Goal: Task Accomplishment & Management: Use online tool/utility

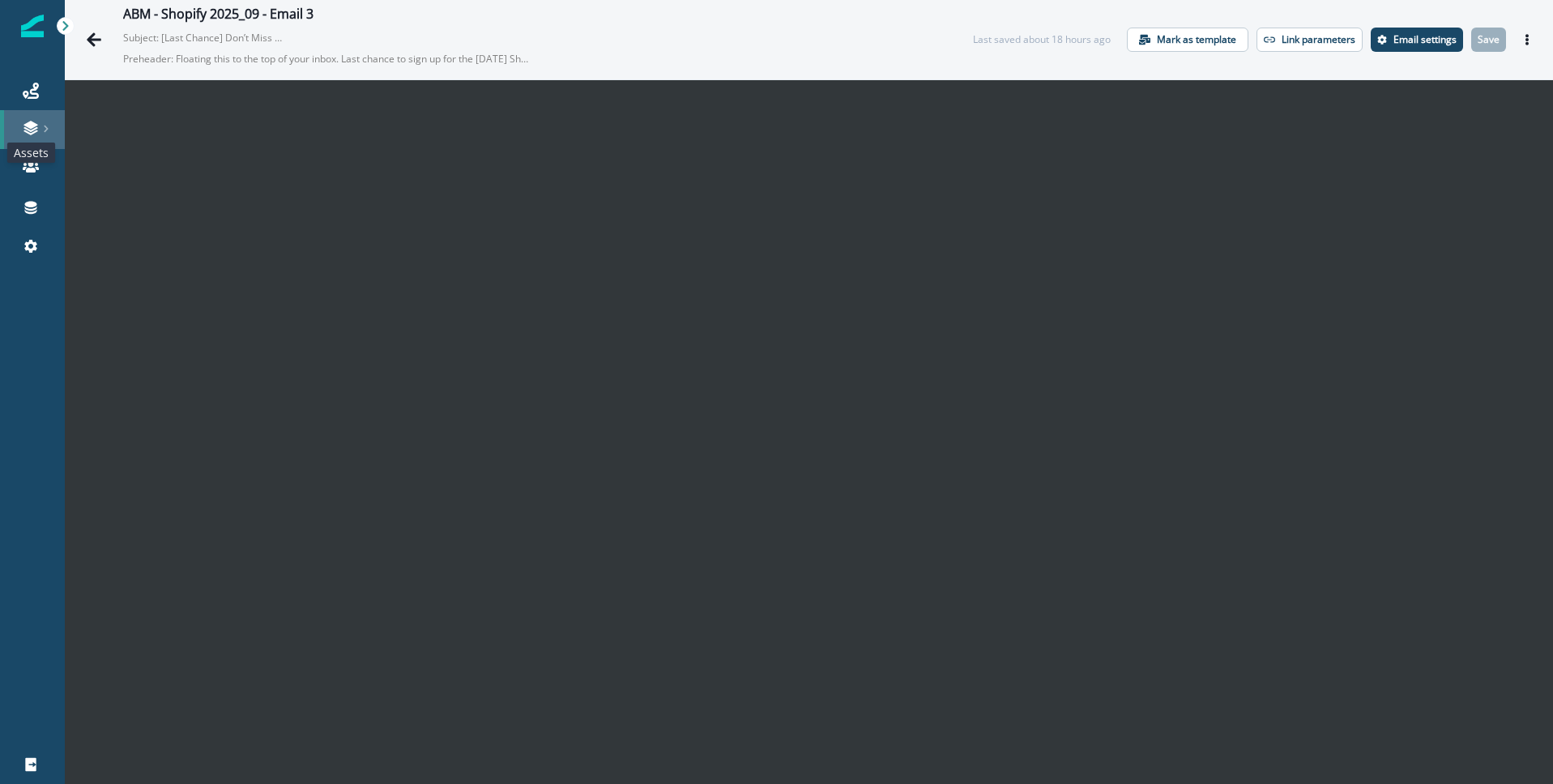
click at [31, 129] on icon at bounding box center [30, 129] width 14 height 5
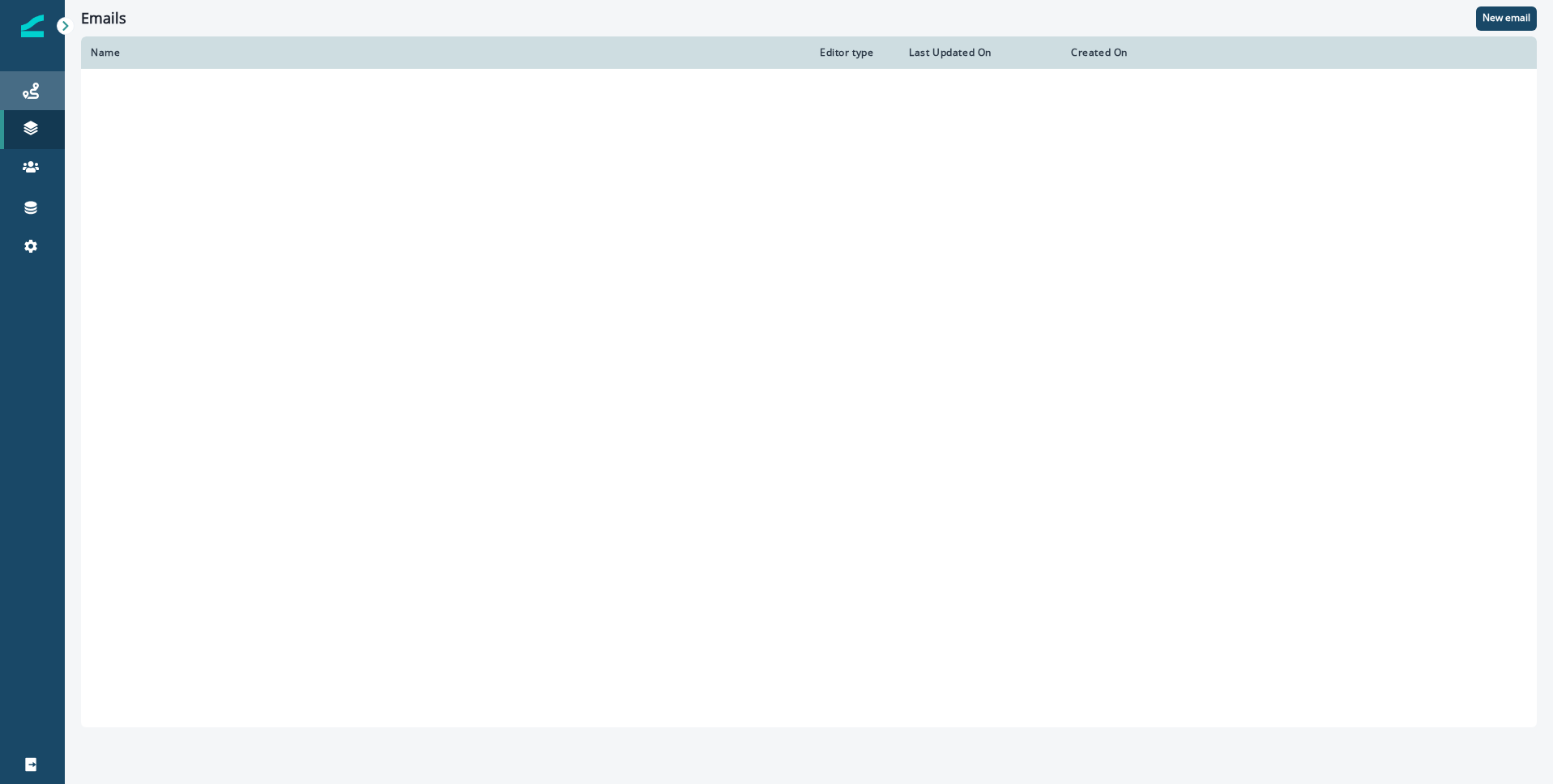
click at [40, 90] on div "Journeys" at bounding box center [33, 90] width 52 height 20
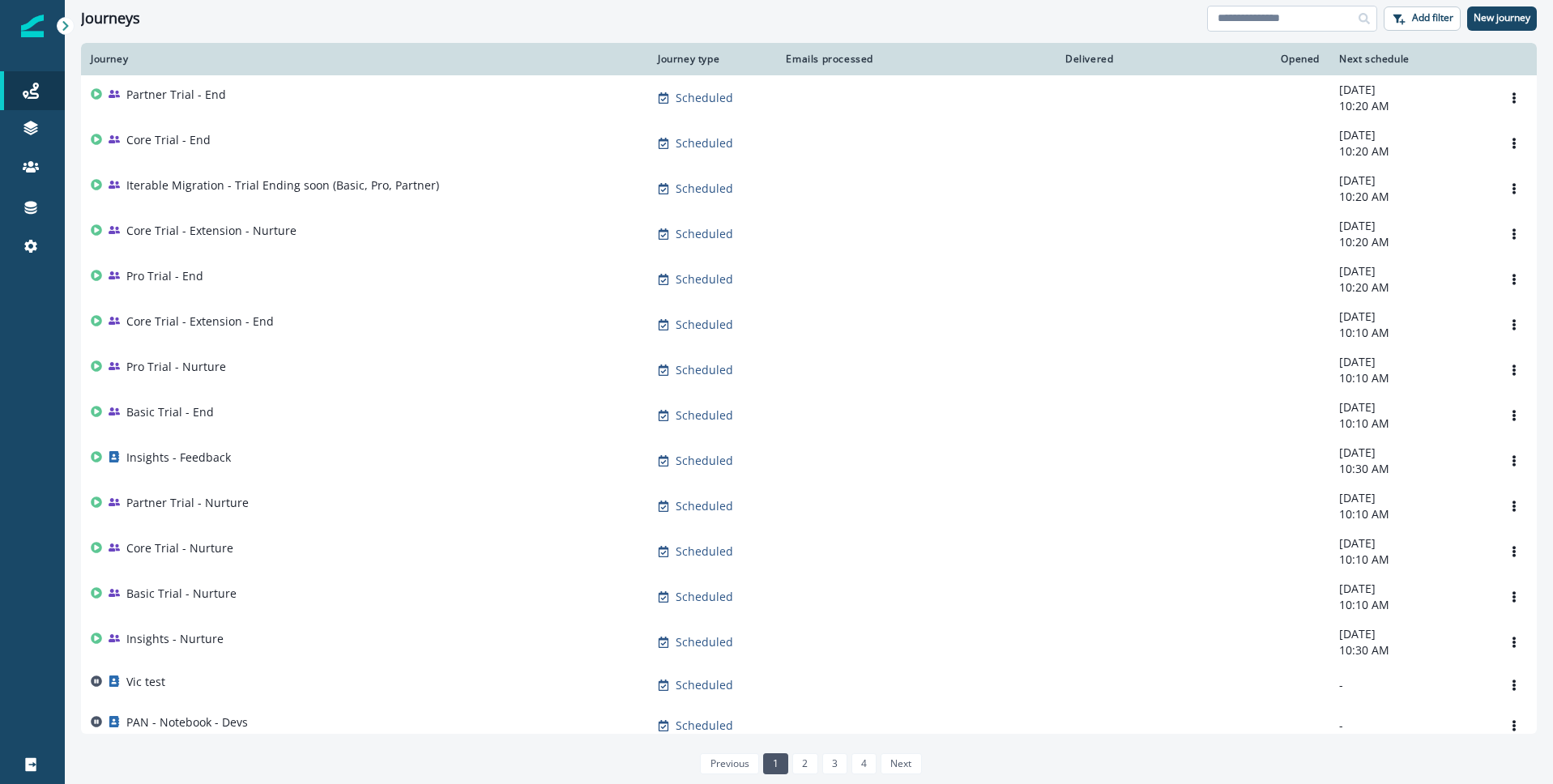
click at [1272, 22] on input at bounding box center [1292, 19] width 170 height 26
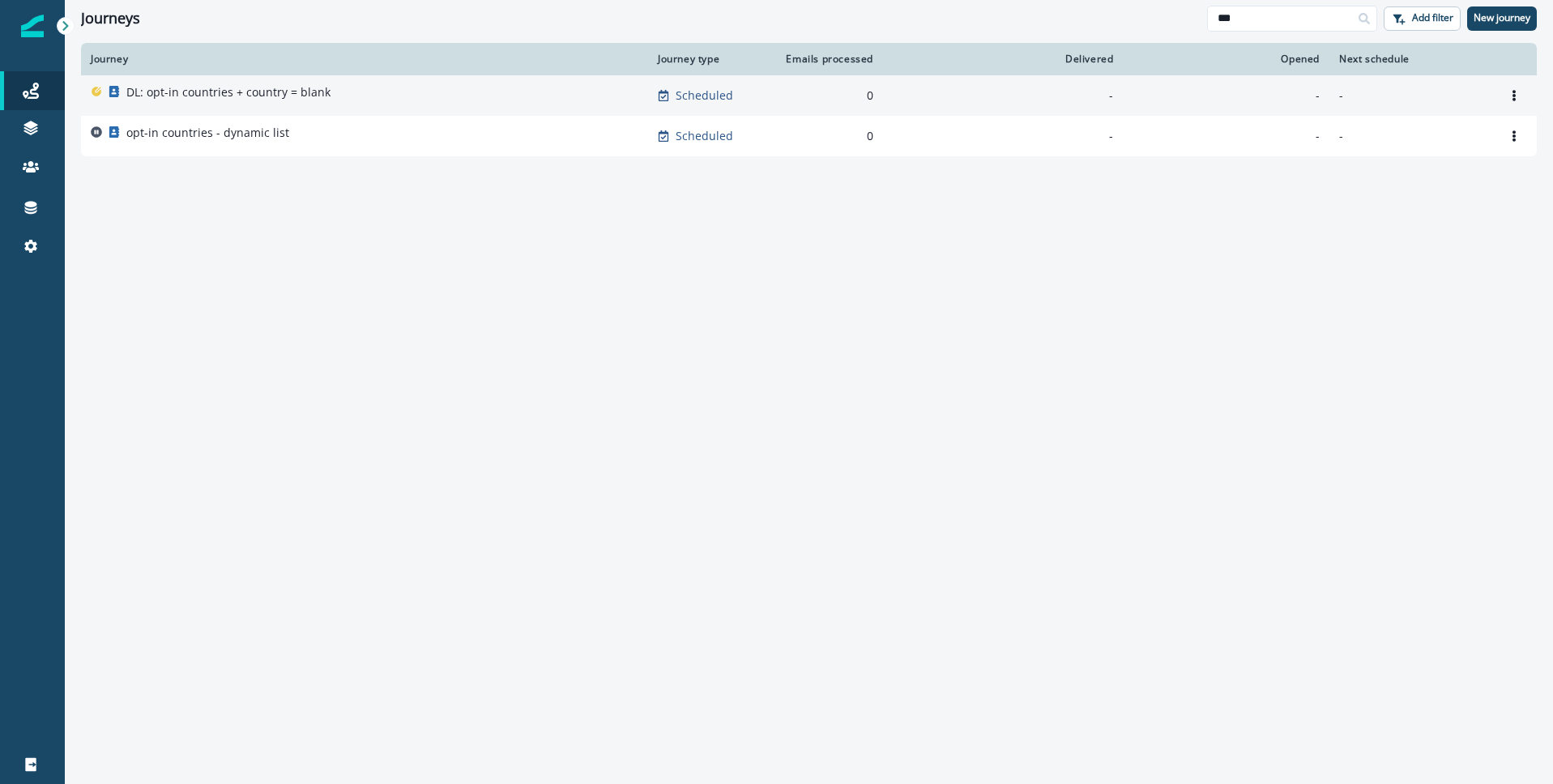
type input "***"
click at [283, 84] on p "DL: opt-in countries + country = blank" at bounding box center [228, 92] width 204 height 16
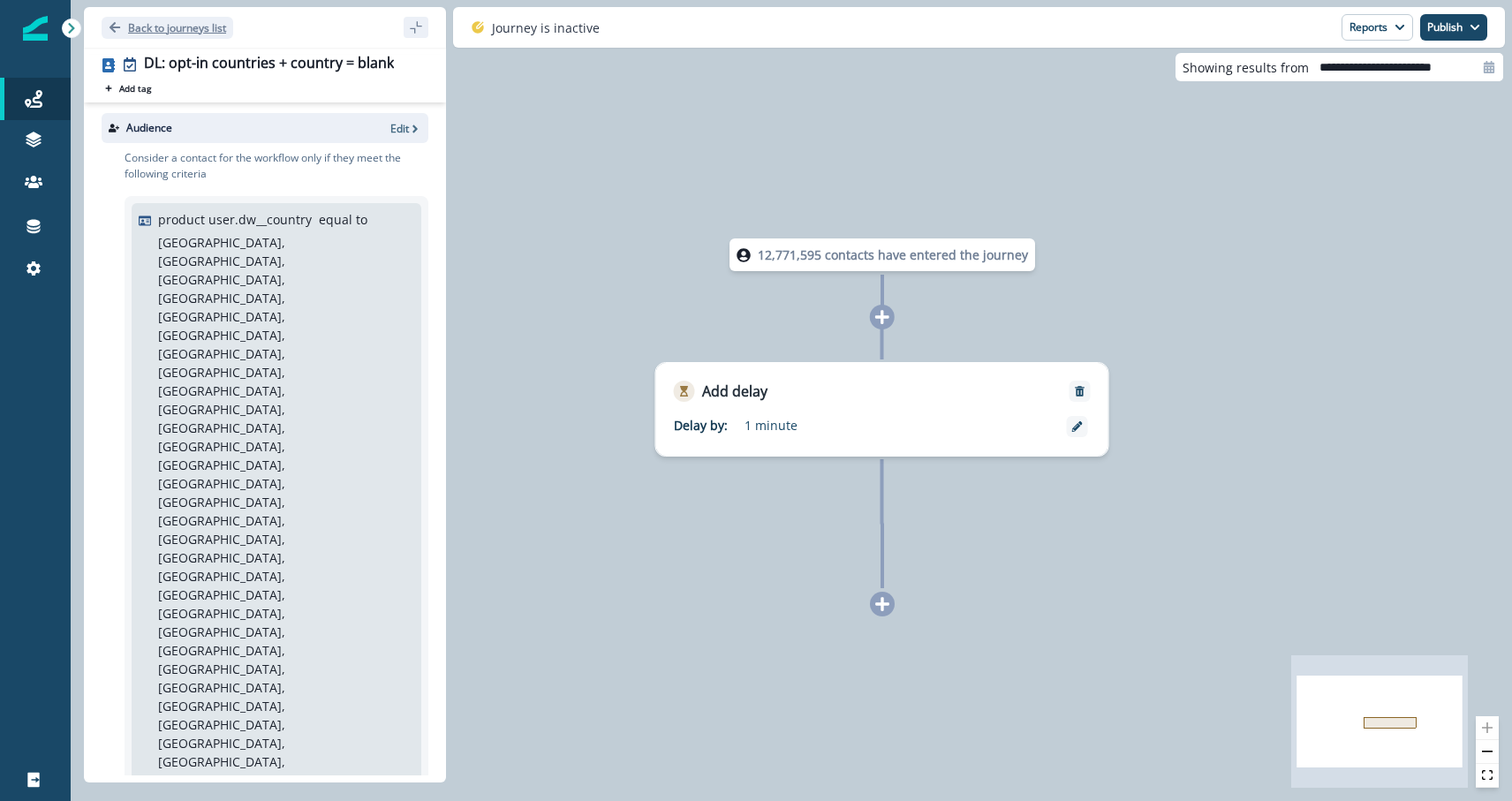
click at [113, 25] on icon "Go back" at bounding box center [115, 28] width 11 height 11
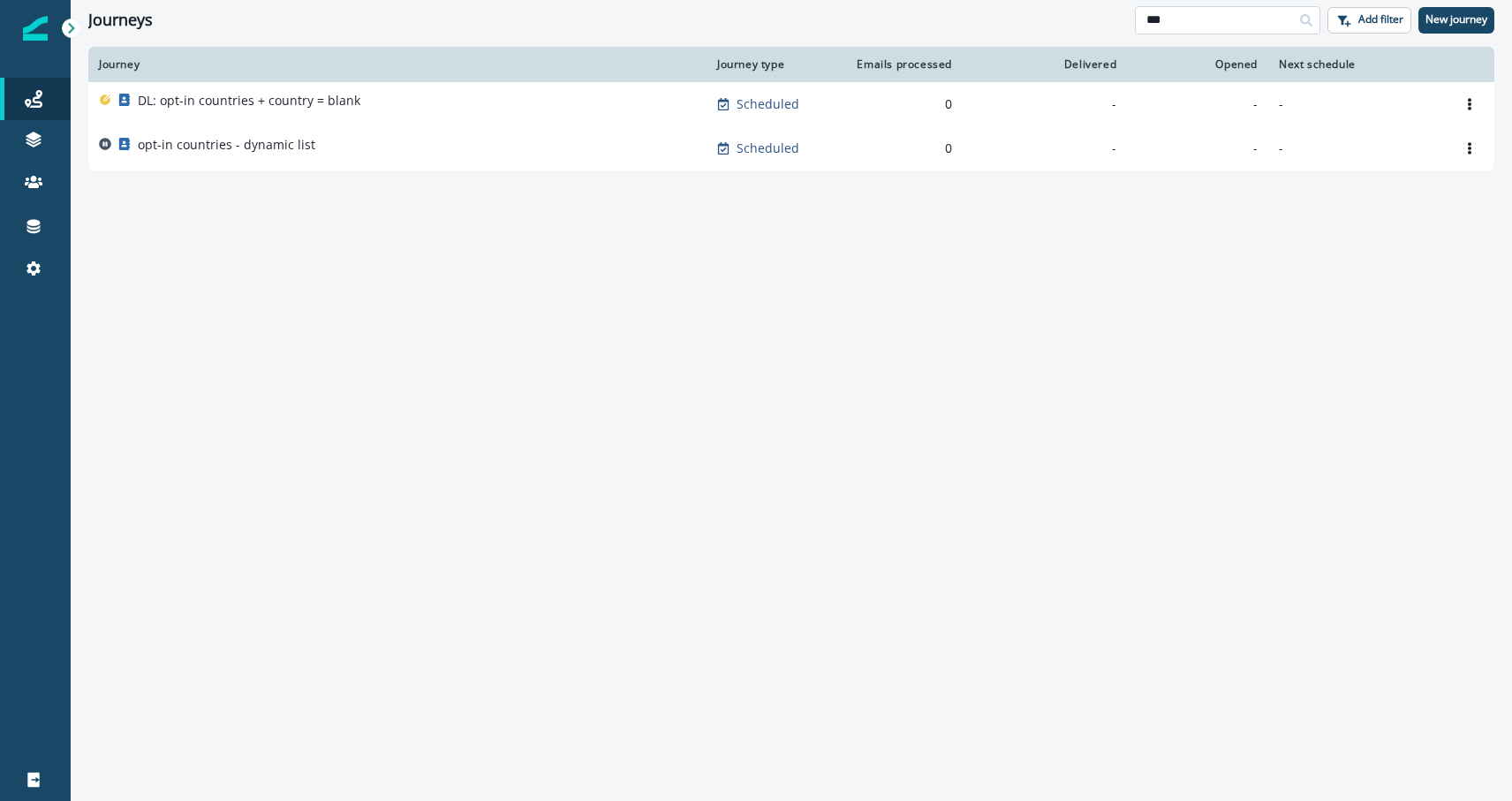
click at [1207, 14] on input "***" at bounding box center [1227, 20] width 186 height 28
type input "***"
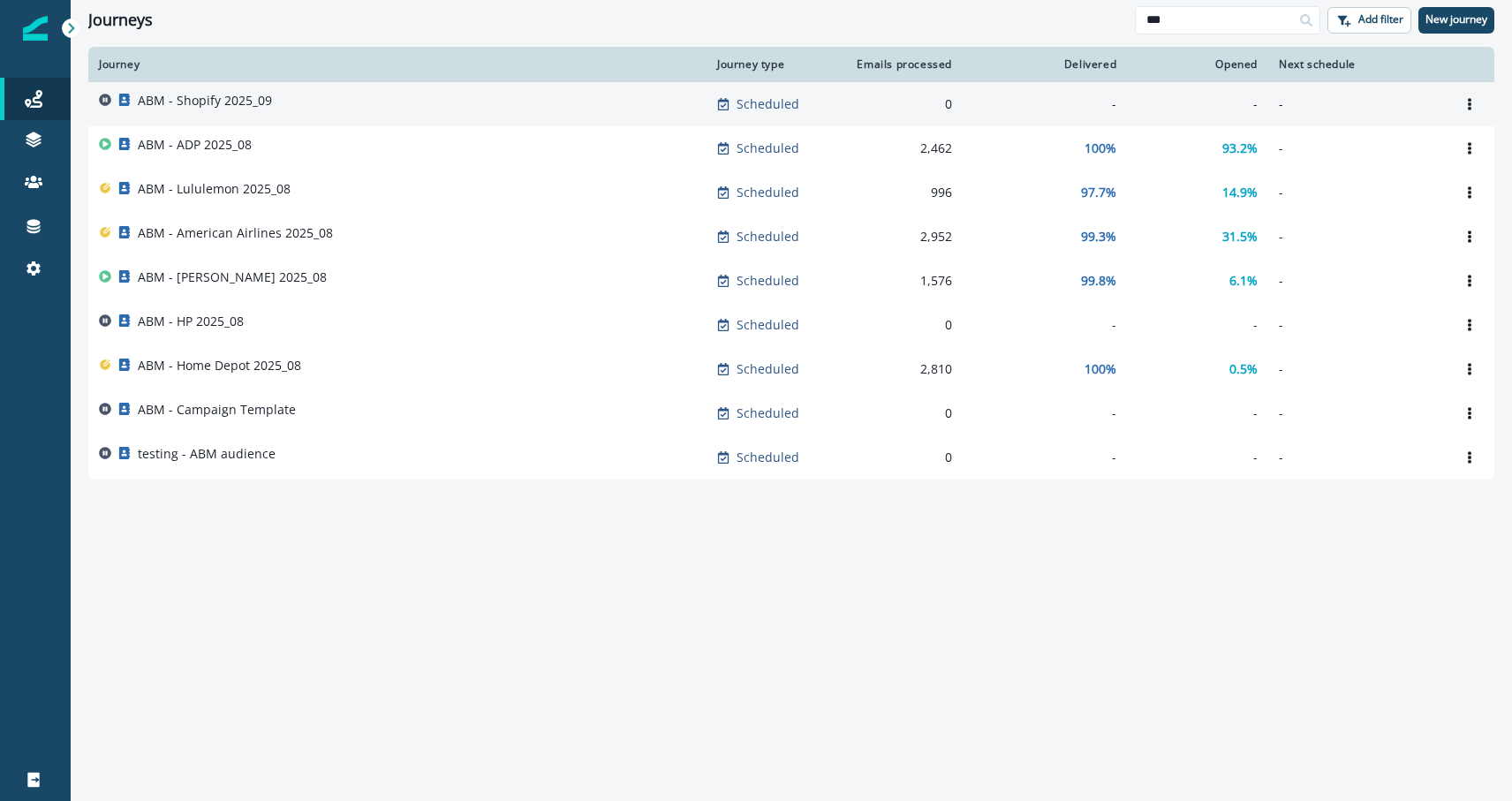
click at [213, 103] on p "ABM - Shopify 2025_09" at bounding box center [204, 100] width 134 height 18
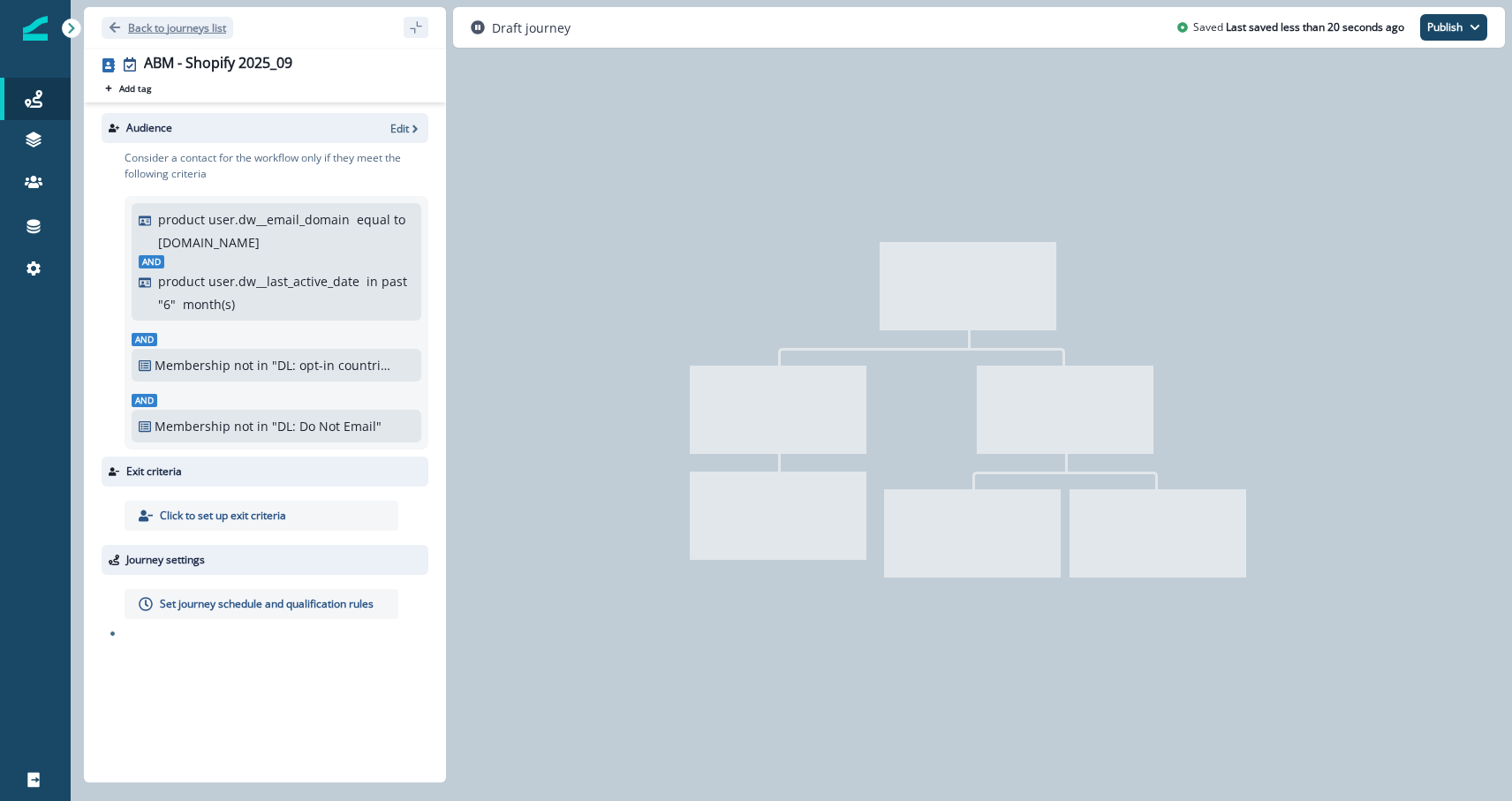
click at [139, 29] on p "Back to journeys list" at bounding box center [177, 28] width 98 height 15
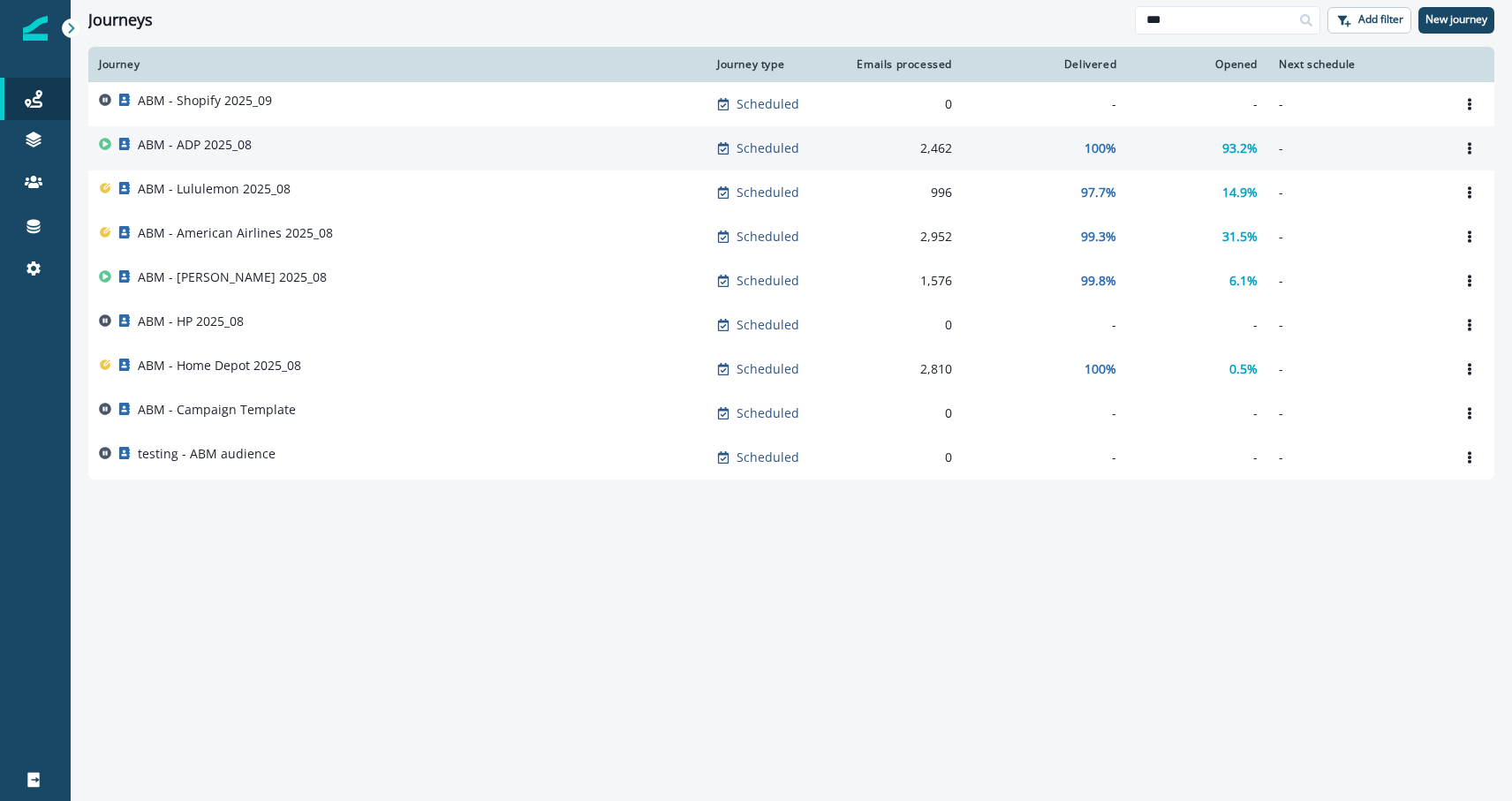
click at [191, 150] on p "ABM - ADP 2025_08" at bounding box center [194, 145] width 114 height 18
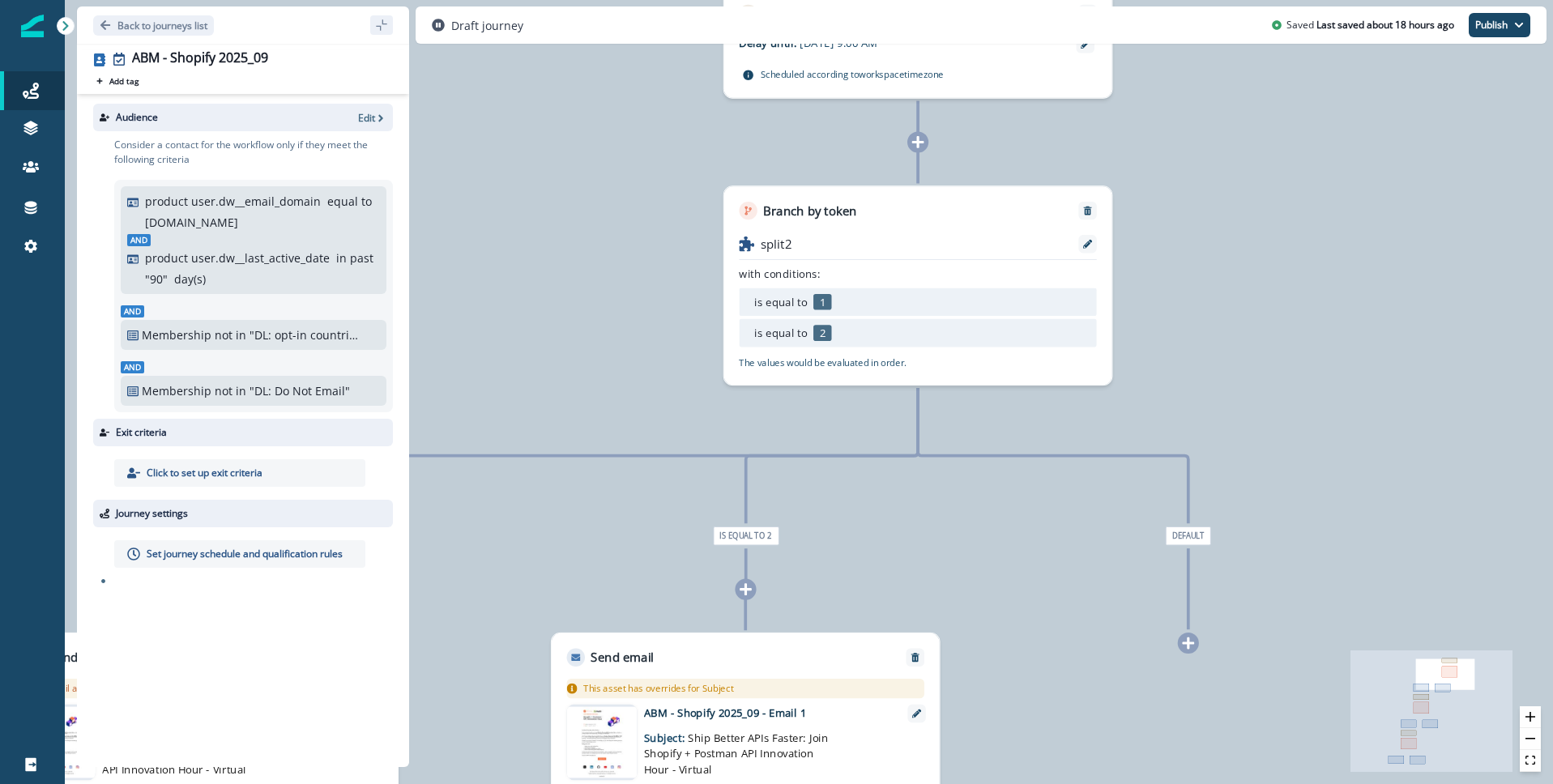
click at [307, 335] on p ""DL: opt-in countries + country = blank"" at bounding box center [304, 335] width 109 height 17
click at [373, 118] on p "Edit" at bounding box center [366, 117] width 17 height 14
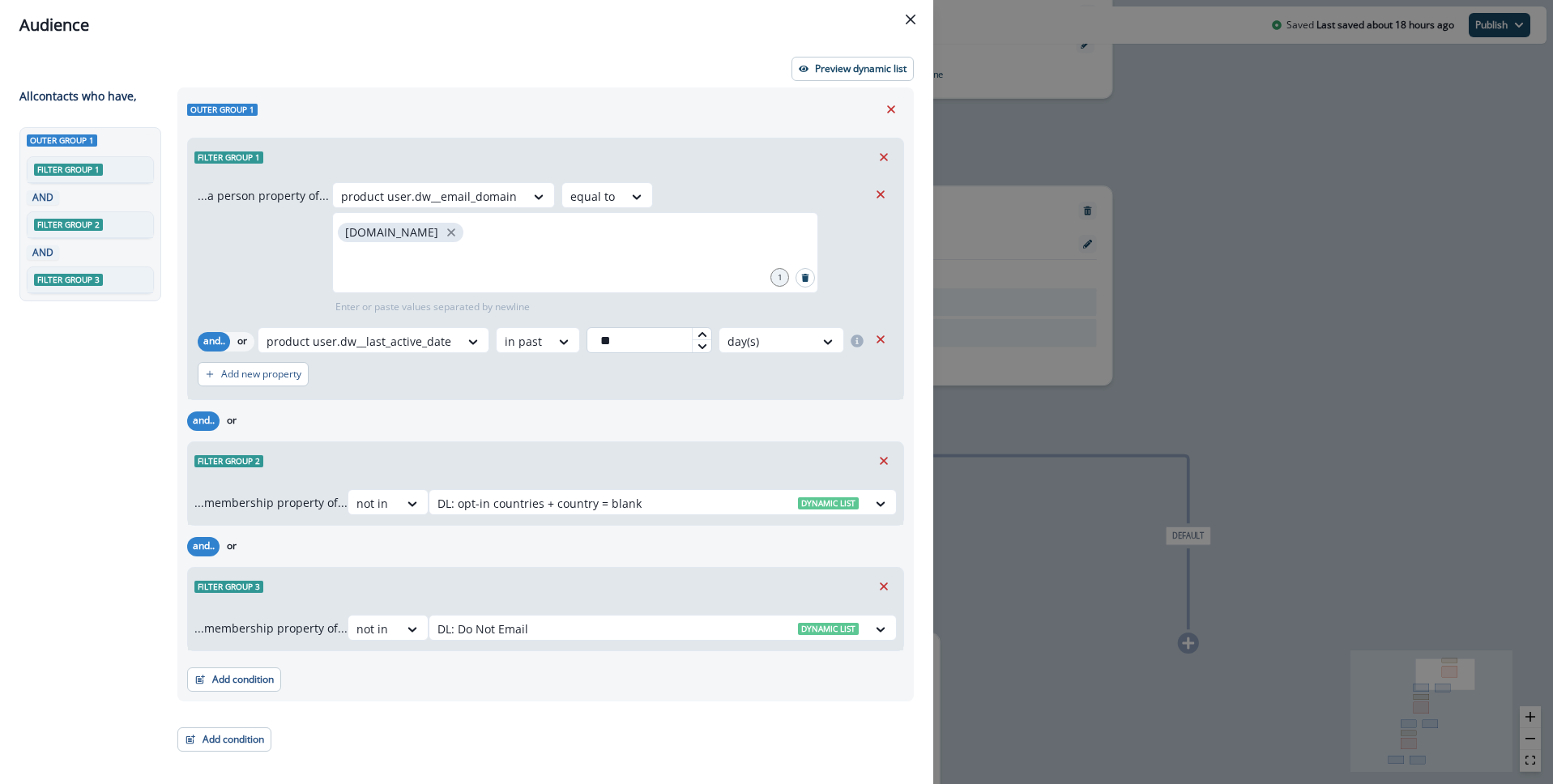
click at [623, 336] on input "**" at bounding box center [649, 340] width 125 height 26
type input "*"
click at [766, 336] on div at bounding box center [766, 341] width 78 height 20
click at [750, 439] on div "month(s)" at bounding box center [779, 437] width 128 height 30
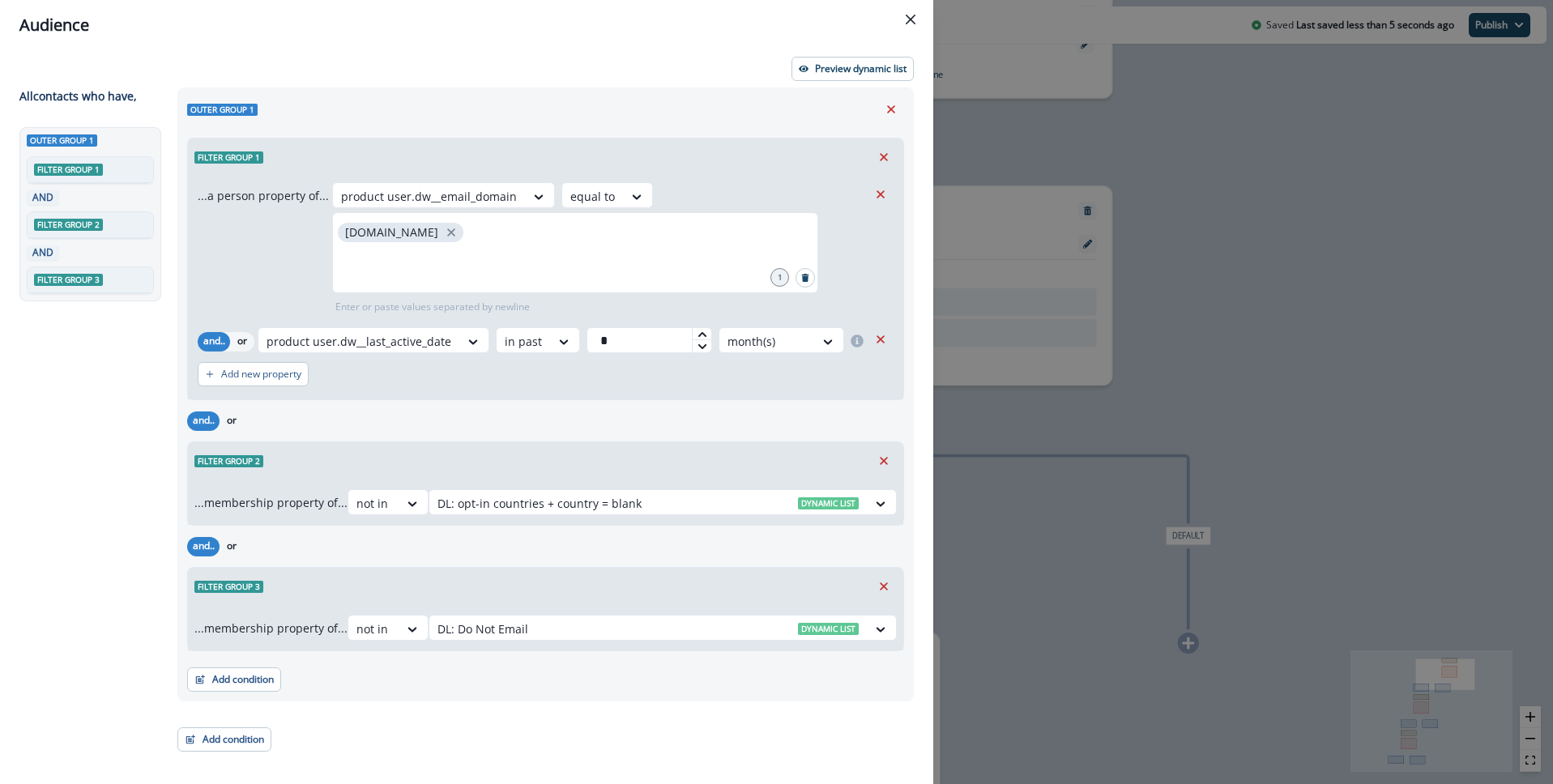
click at [122, 447] on div "Outer group 1 Filter group 1 AND Filter group 2 AND Filter group 3" at bounding box center [94, 426] width 148 height 598
drag, startPoint x: 75, startPoint y: 543, endPoint x: 297, endPoint y: 466, distance: 235.0
click at [75, 543] on div "Outer group 1 Filter group 1 AND Filter group 2 AND Filter group 3" at bounding box center [94, 426] width 148 height 598
click at [885, 589] on icon "Remove" at bounding box center [884, 586] width 15 height 15
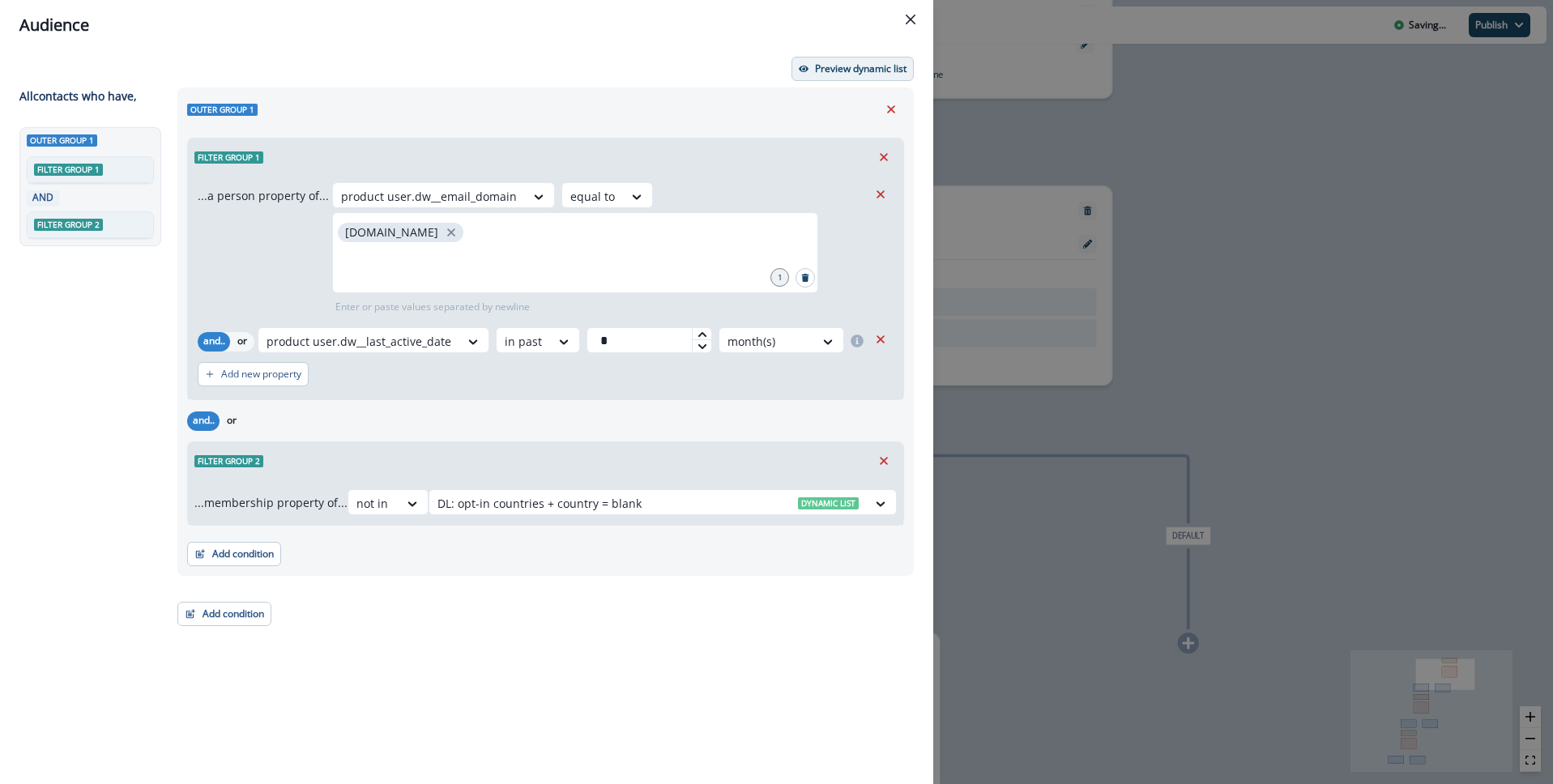
click at [888, 64] on p "Preview dynamic list" at bounding box center [861, 69] width 91 height 11
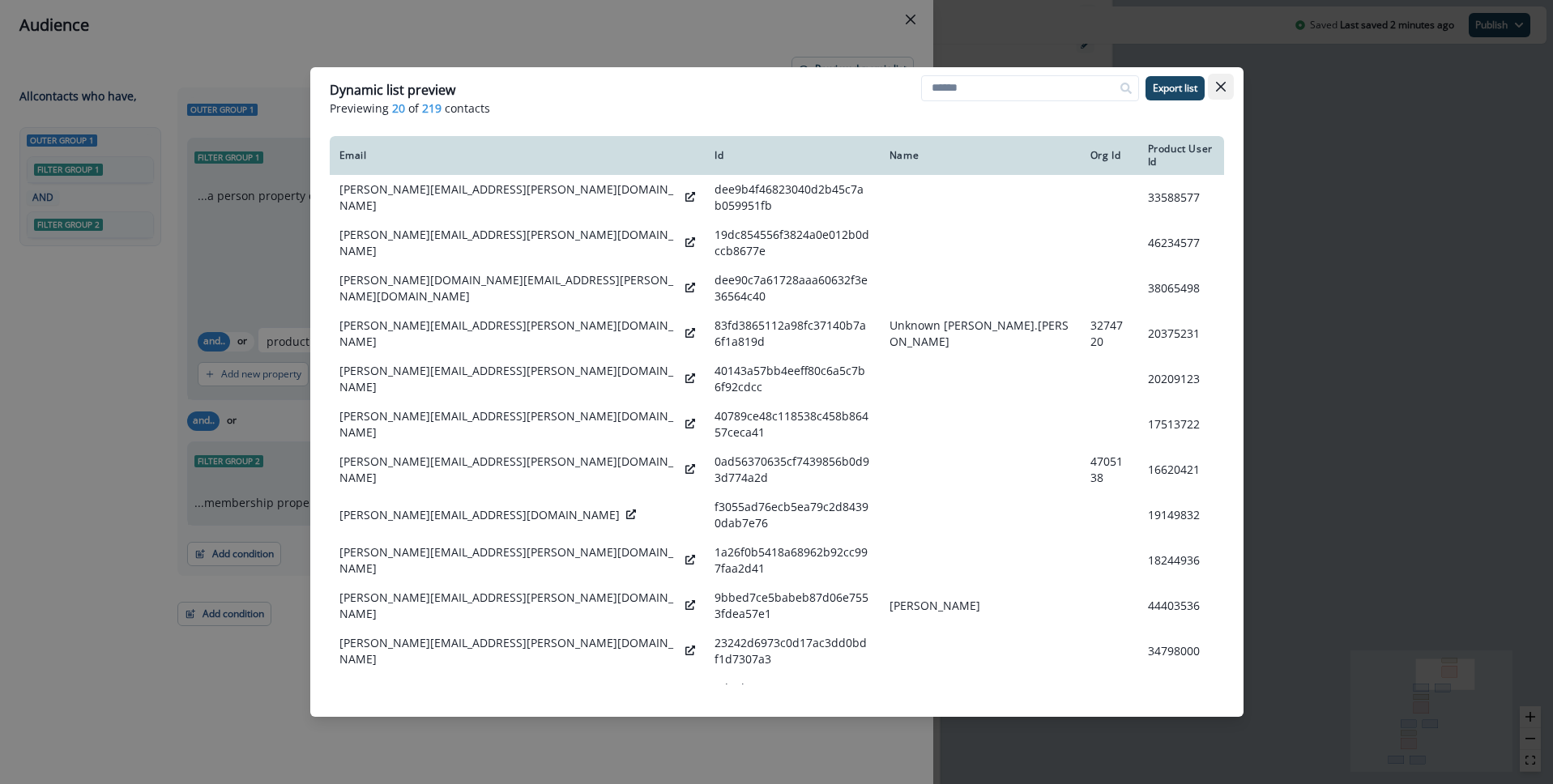
click at [1222, 87] on icon "Close" at bounding box center [1221, 86] width 10 height 10
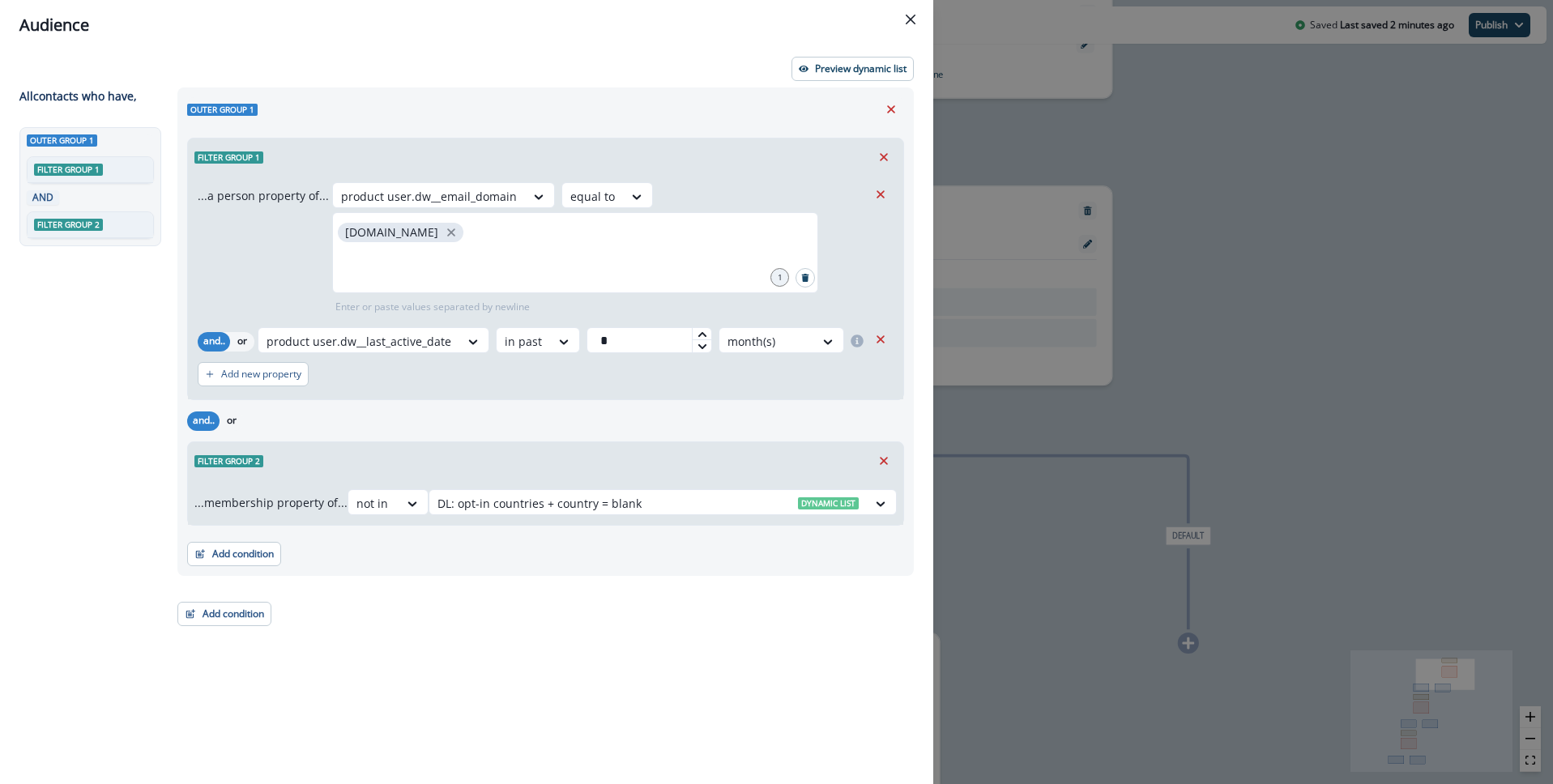
click at [48, 451] on div "Outer group 1 Filter group 1 AND Filter group 2" at bounding box center [94, 426] width 148 height 598
click at [872, 76] on button "Preview dynamic list" at bounding box center [853, 69] width 122 height 24
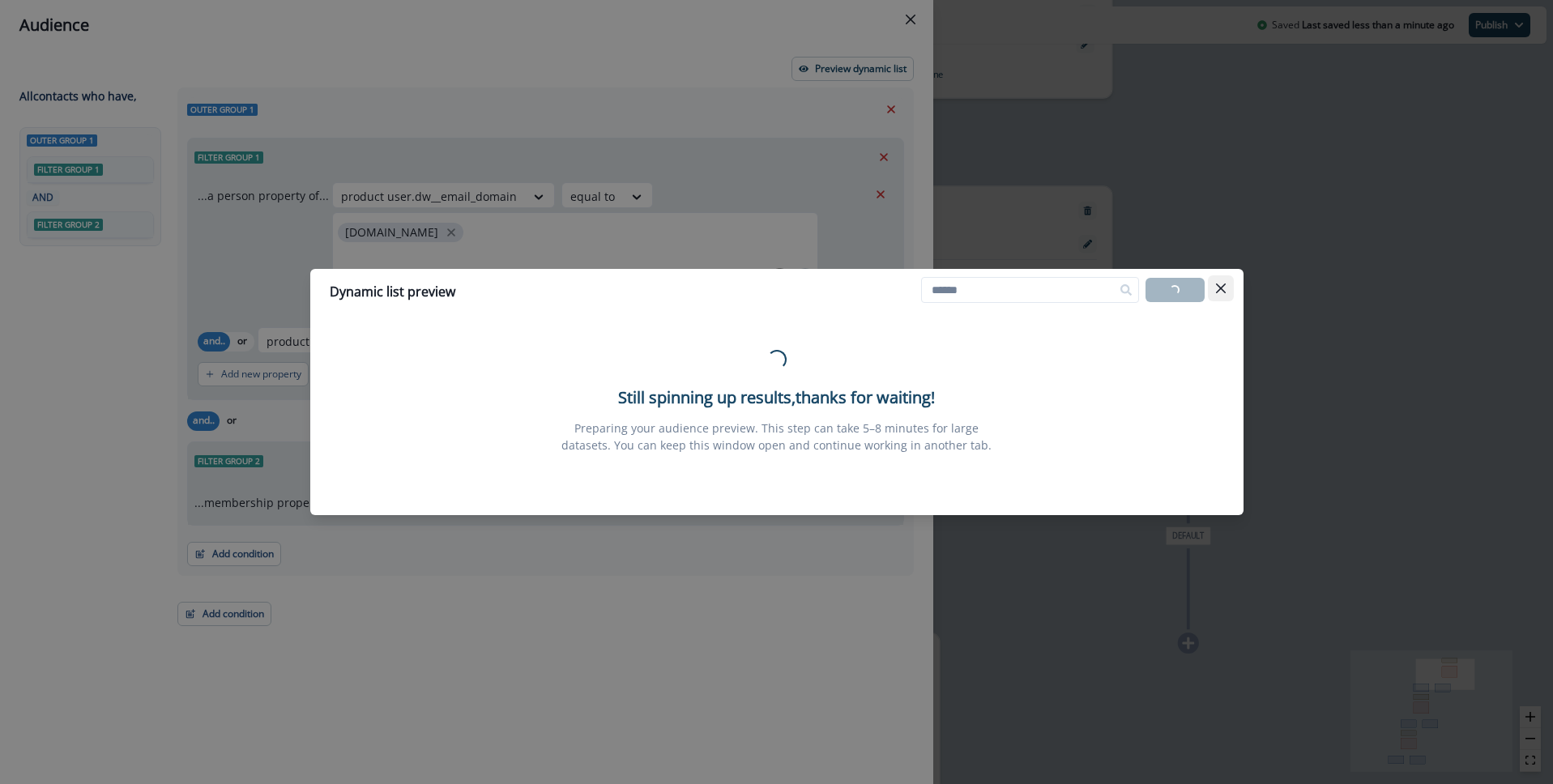
click at [1222, 289] on icon "Close" at bounding box center [1221, 288] width 10 height 10
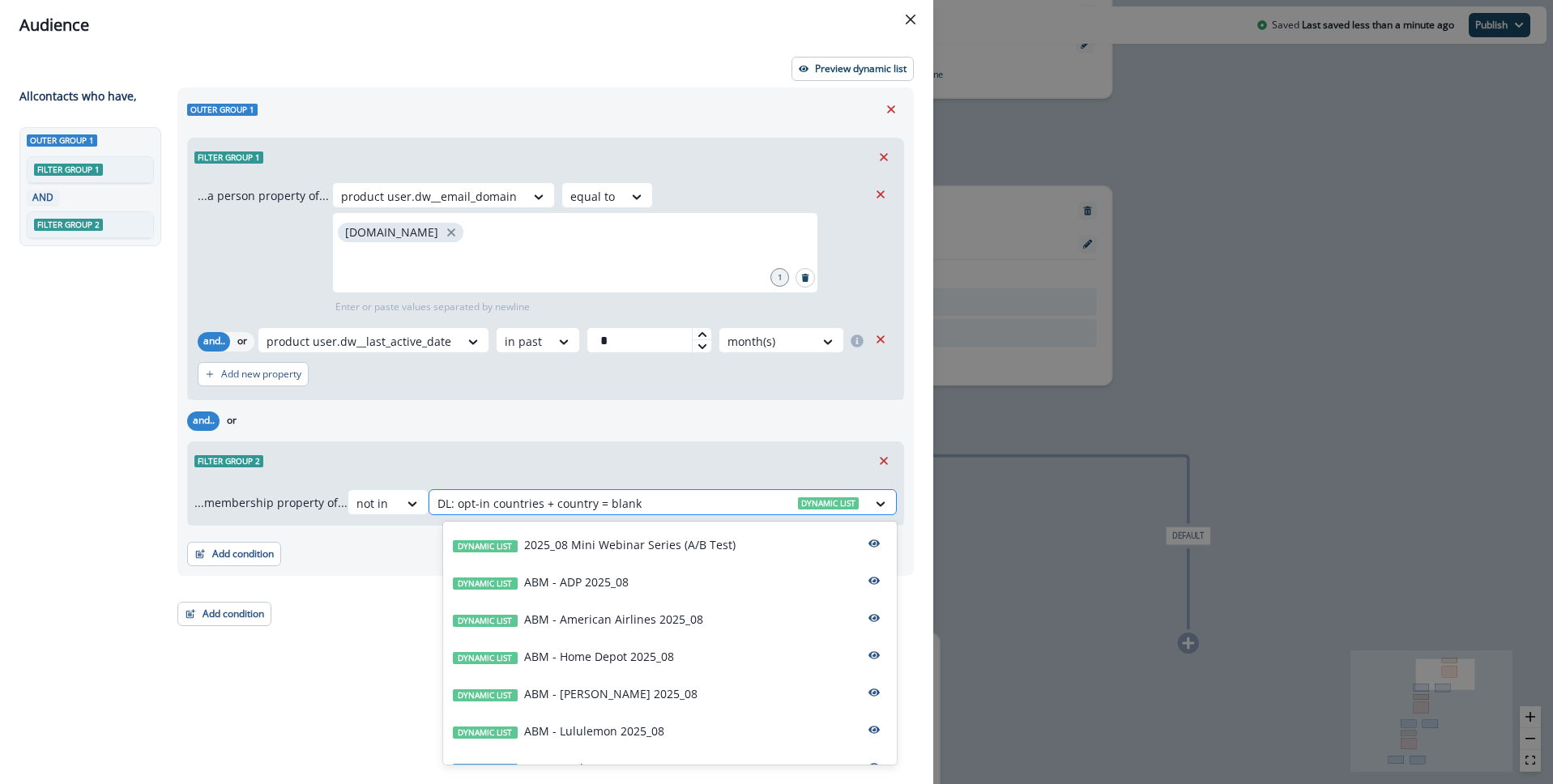
click at [512, 501] on div at bounding box center [647, 503] width 421 height 20
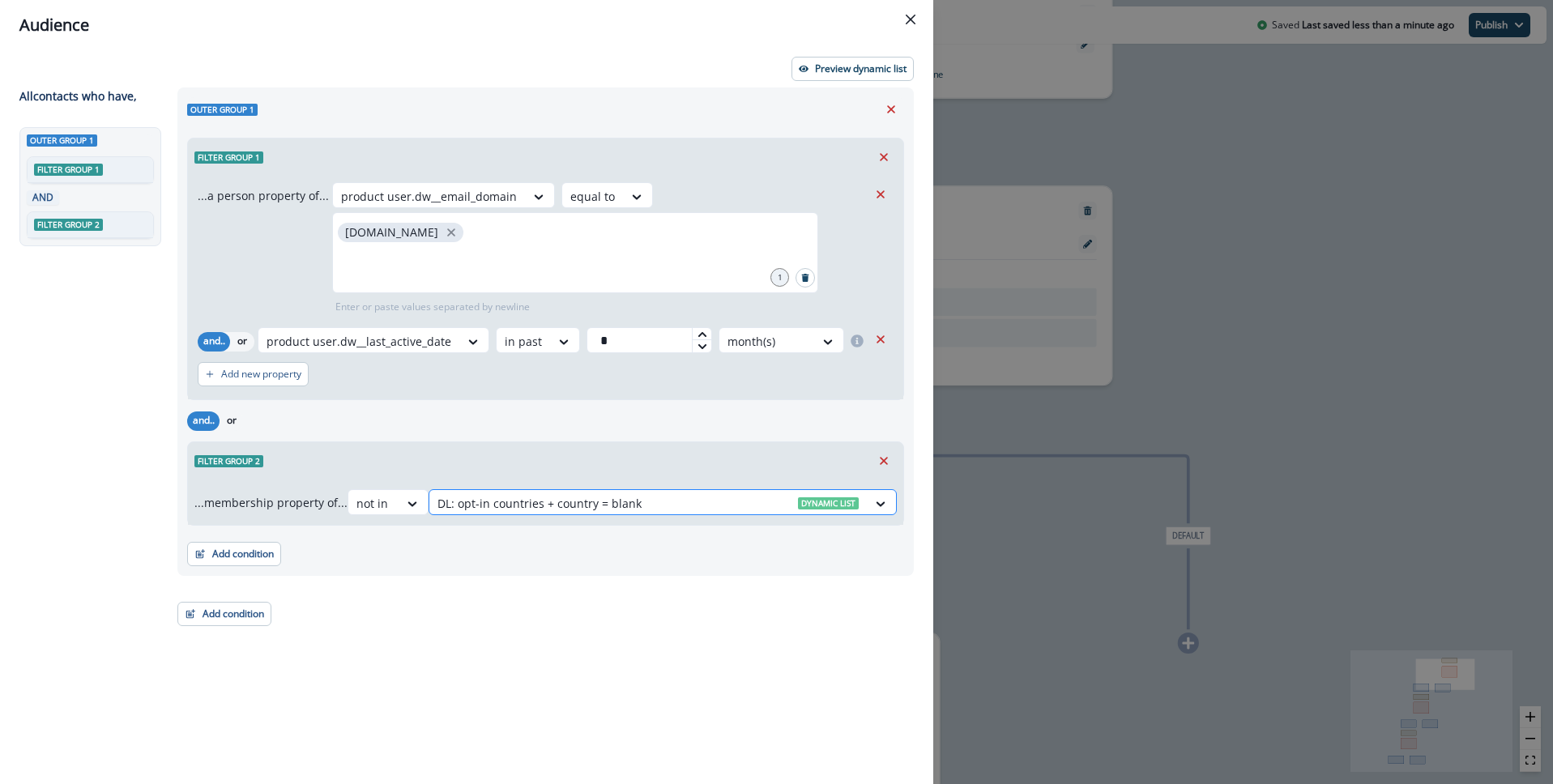
click at [512, 501] on div at bounding box center [647, 503] width 421 height 20
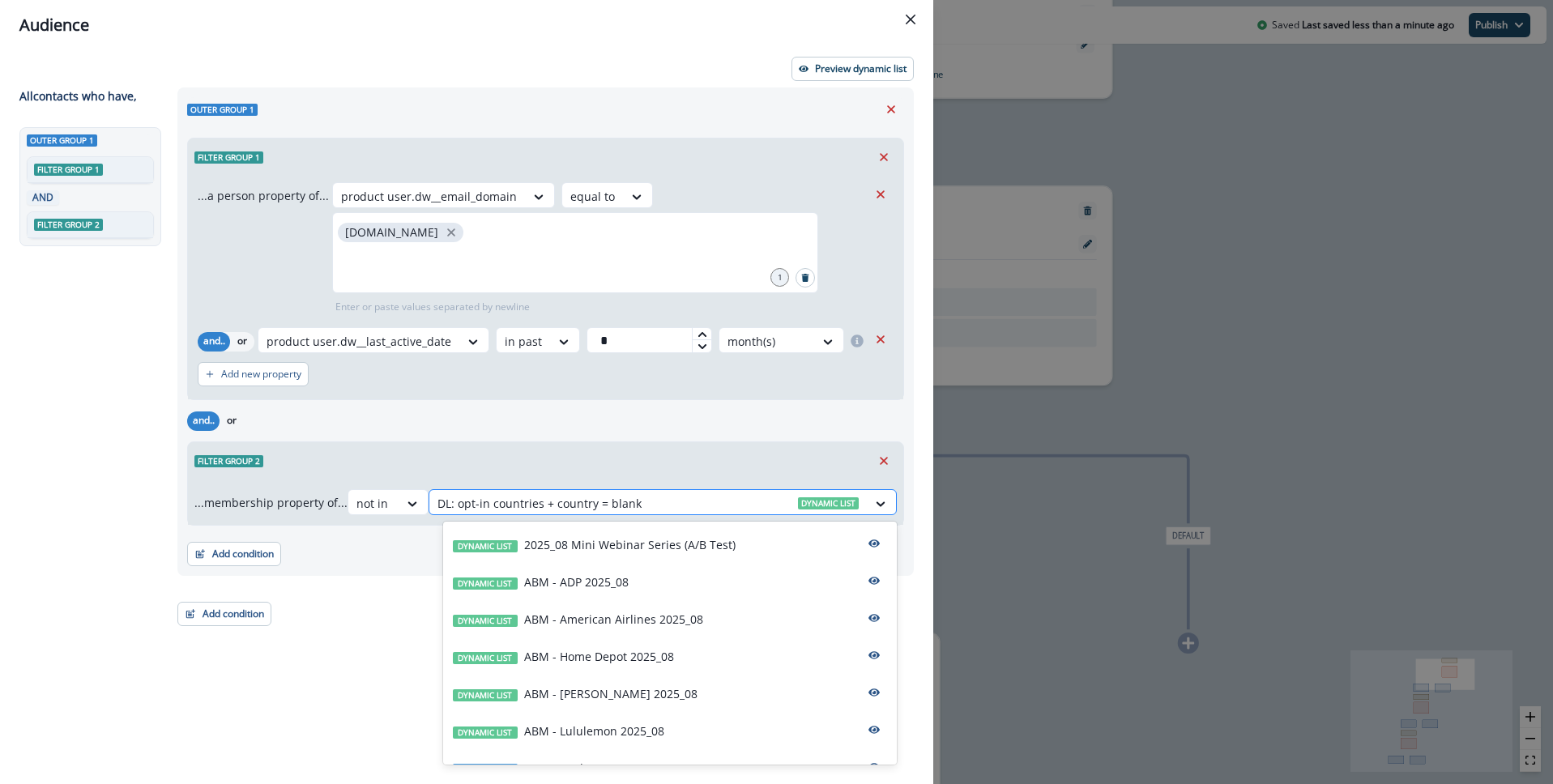
click at [550, 505] on div at bounding box center [647, 503] width 421 height 20
click at [621, 428] on div "and.. or" at bounding box center [546, 420] width 717 height 28
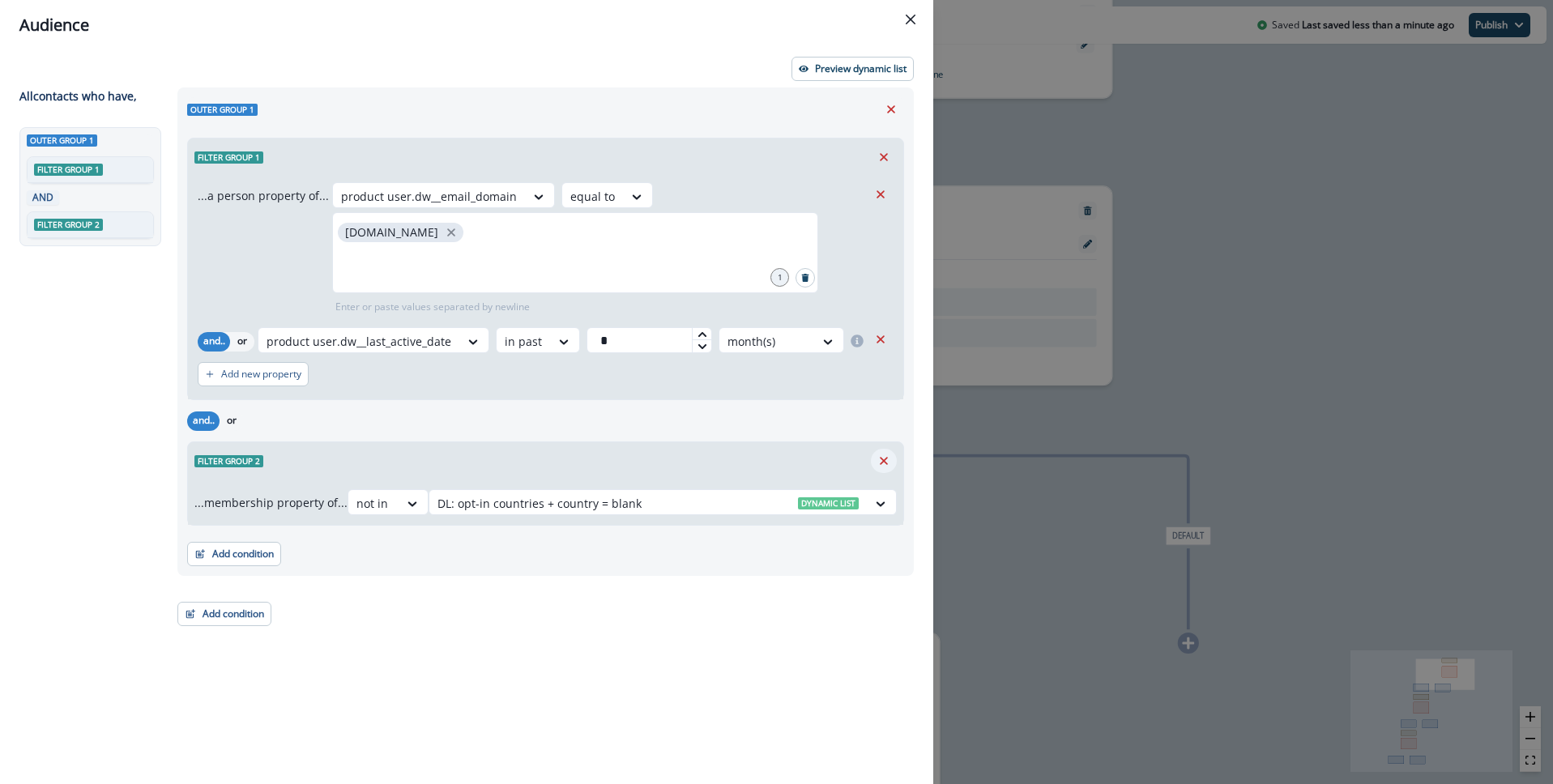
click at [888, 462] on icon "Remove" at bounding box center [884, 461] width 15 height 15
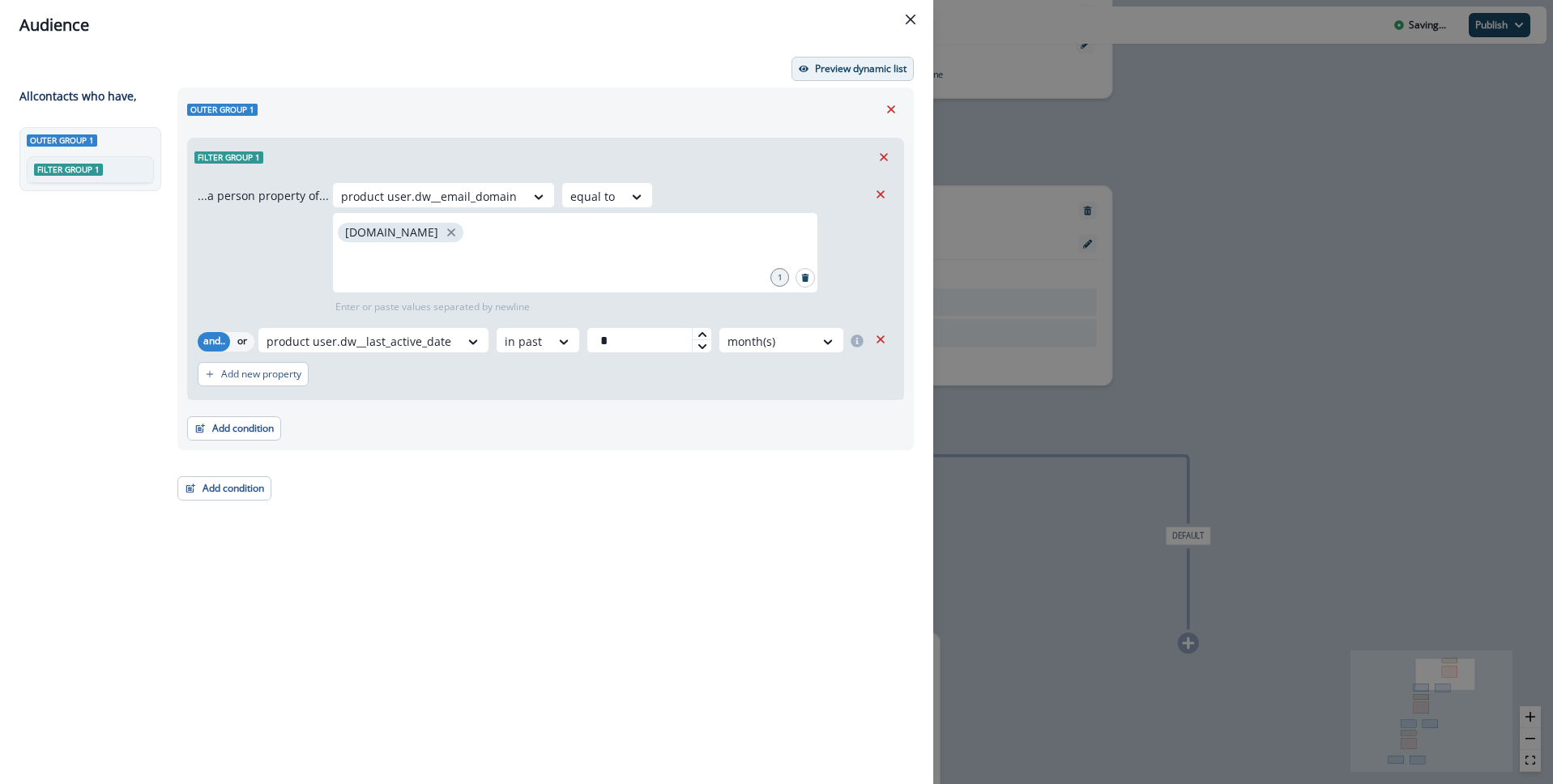
click at [851, 65] on p "Preview dynamic list" at bounding box center [861, 69] width 91 height 11
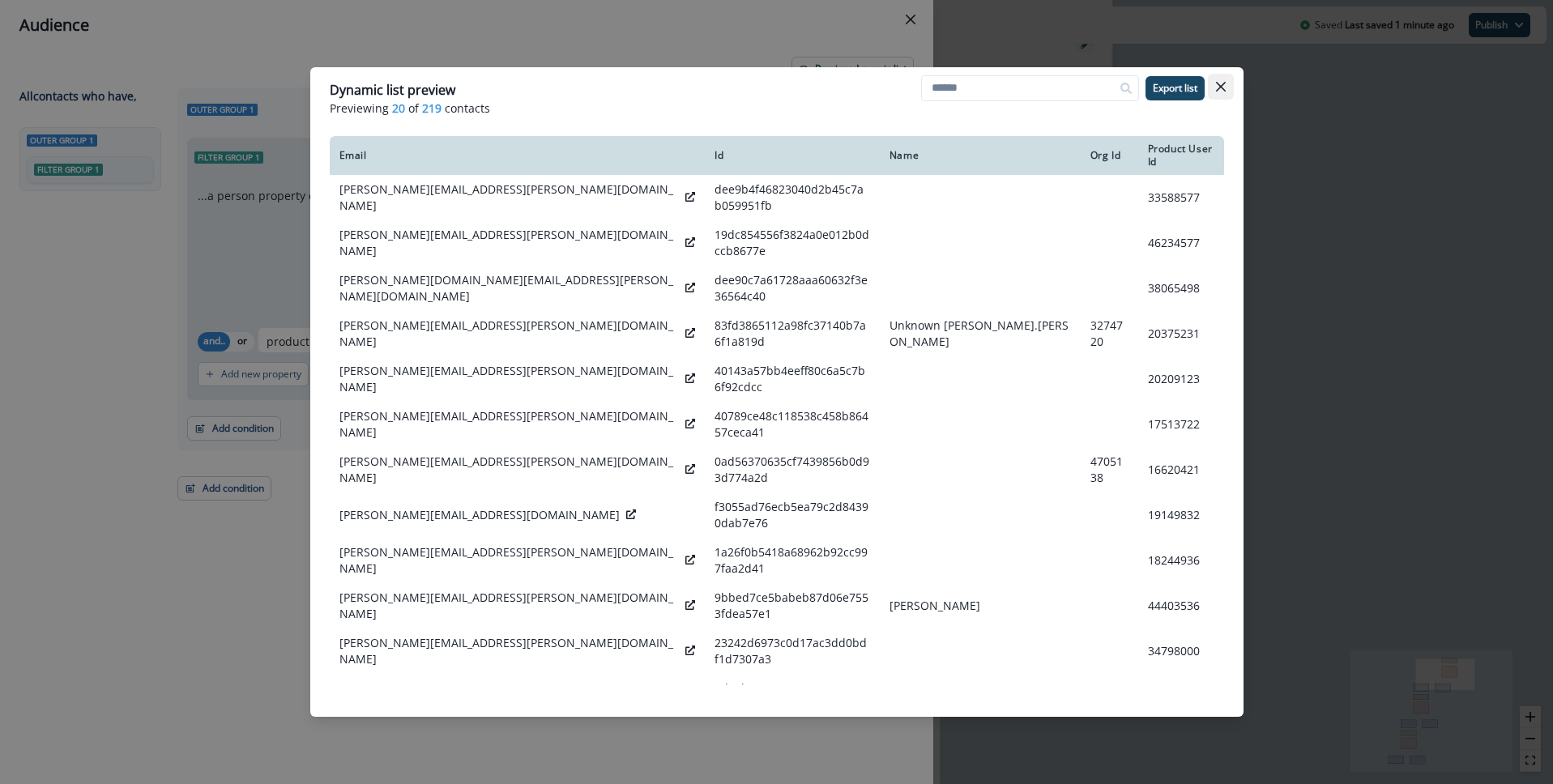
click at [1222, 85] on icon "Close" at bounding box center [1221, 86] width 10 height 10
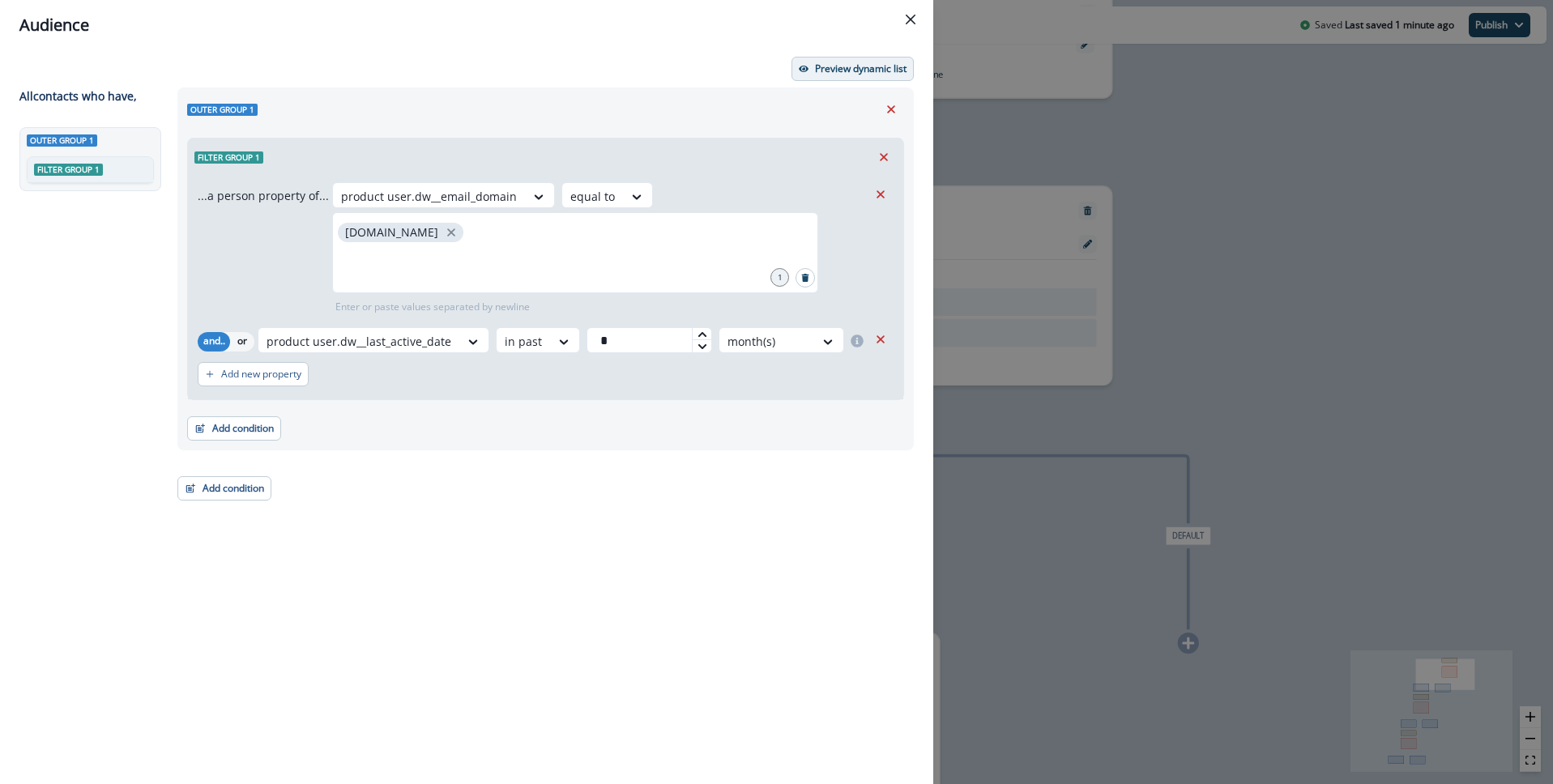
click at [861, 68] on p "Preview dynamic list" at bounding box center [861, 69] width 91 height 11
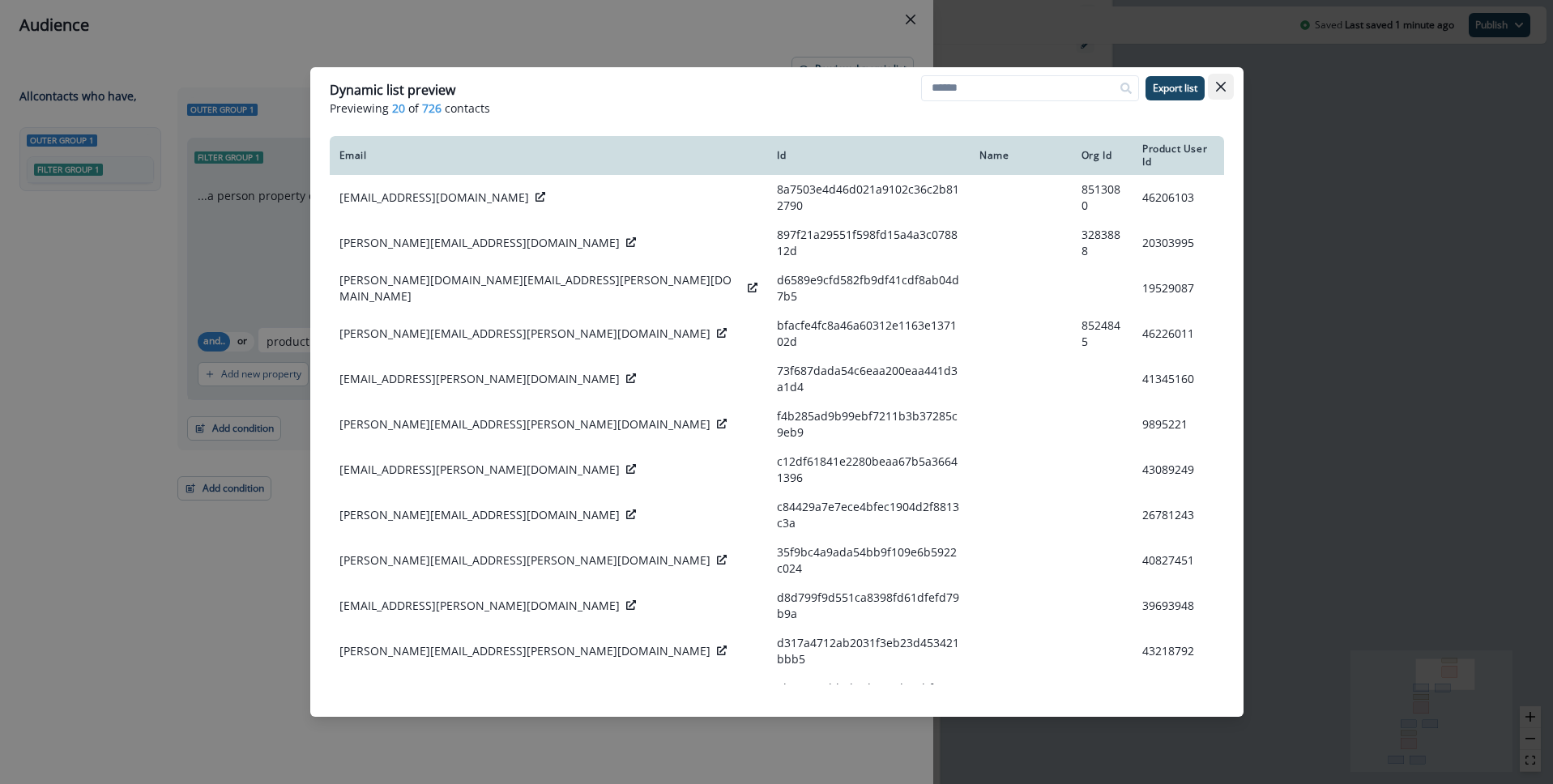
click at [1222, 87] on icon "Close" at bounding box center [1220, 86] width 10 height 10
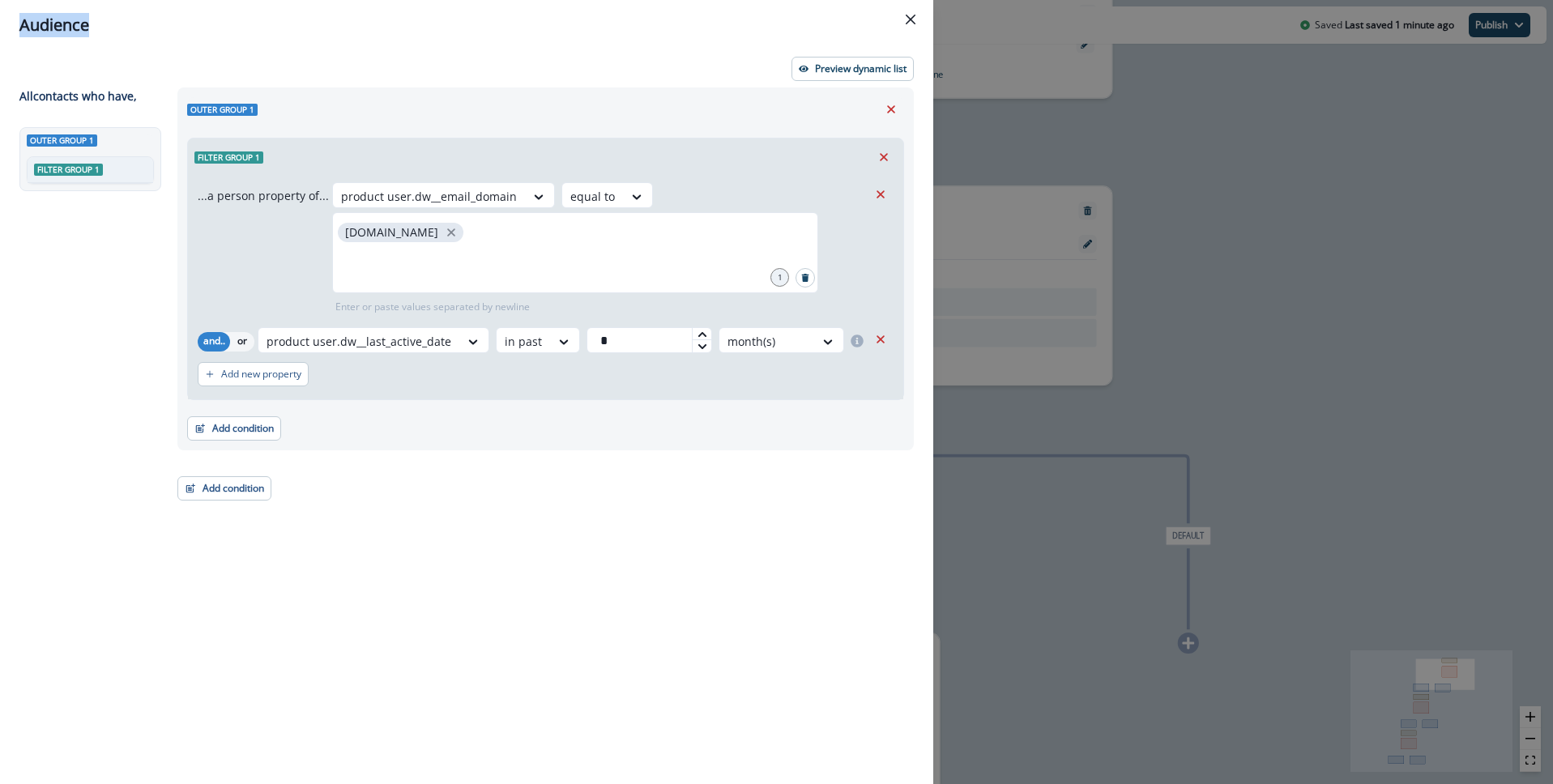
click at [1222, 87] on div "Audience Preview dynamic list All contact s who have, Outer group 1 Filter grou…" at bounding box center [776, 392] width 1553 height 784
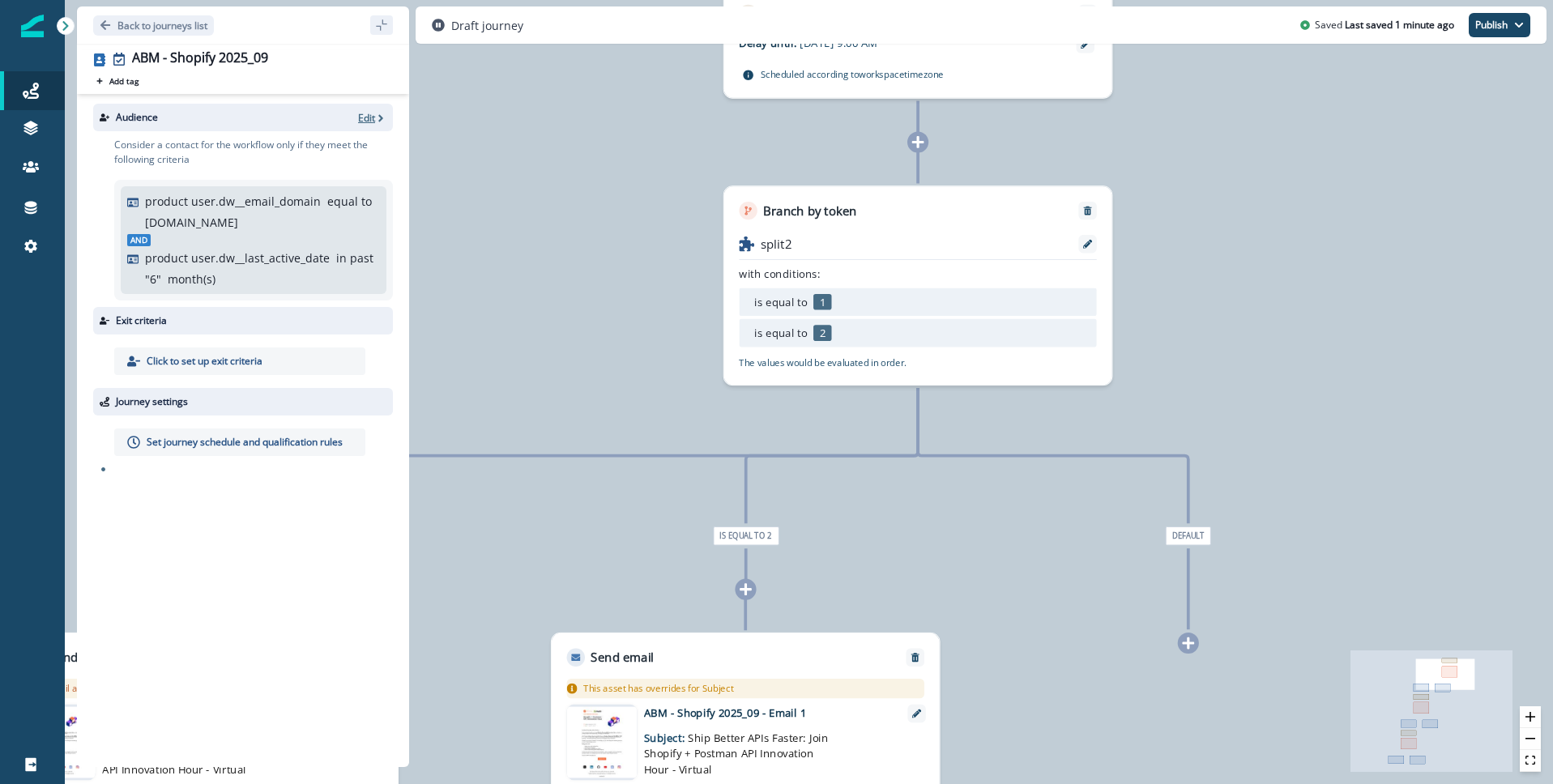
click at [365, 120] on p "Edit" at bounding box center [366, 117] width 17 height 14
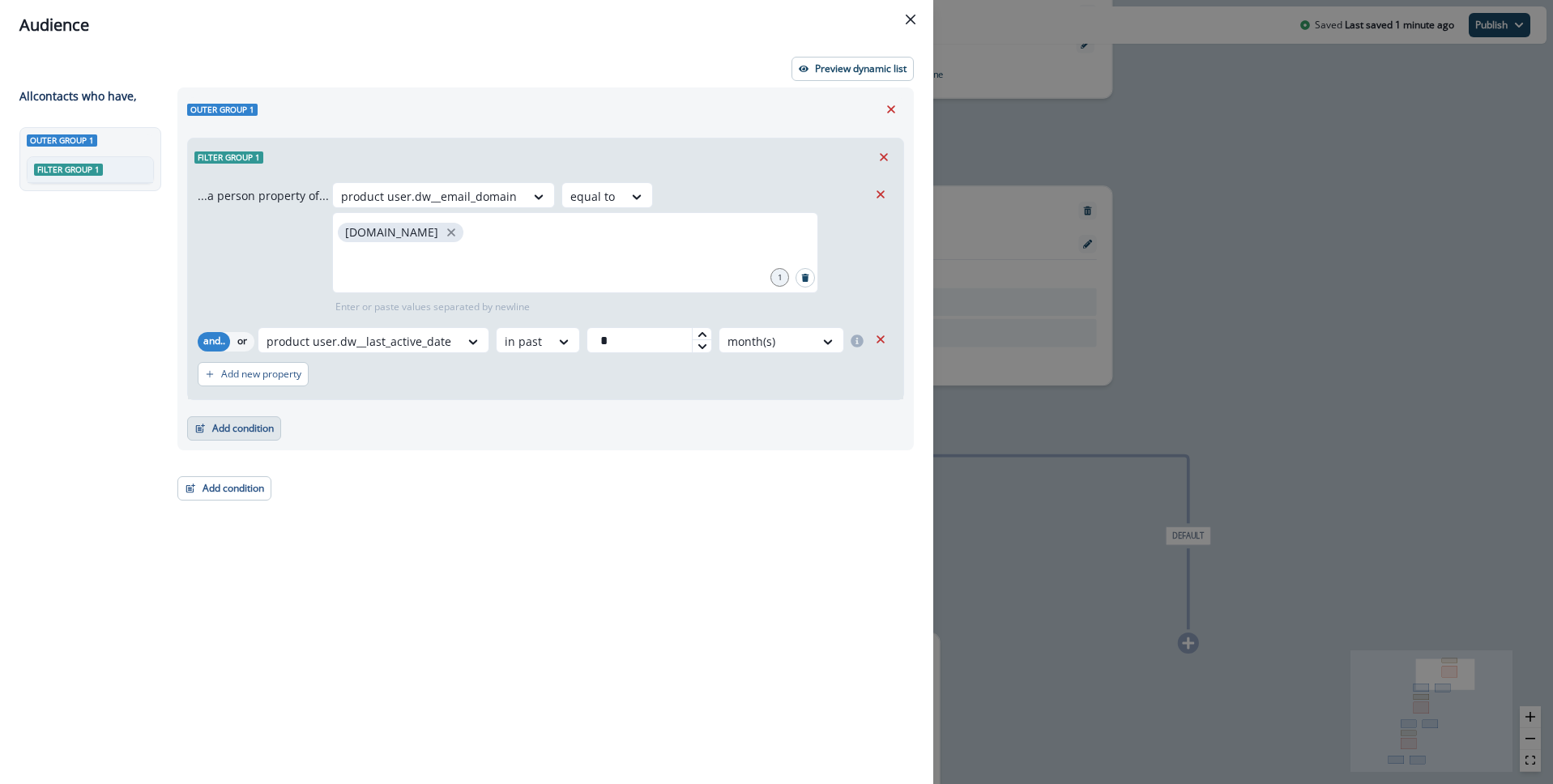
click at [241, 429] on button "Add condition" at bounding box center [234, 428] width 94 height 24
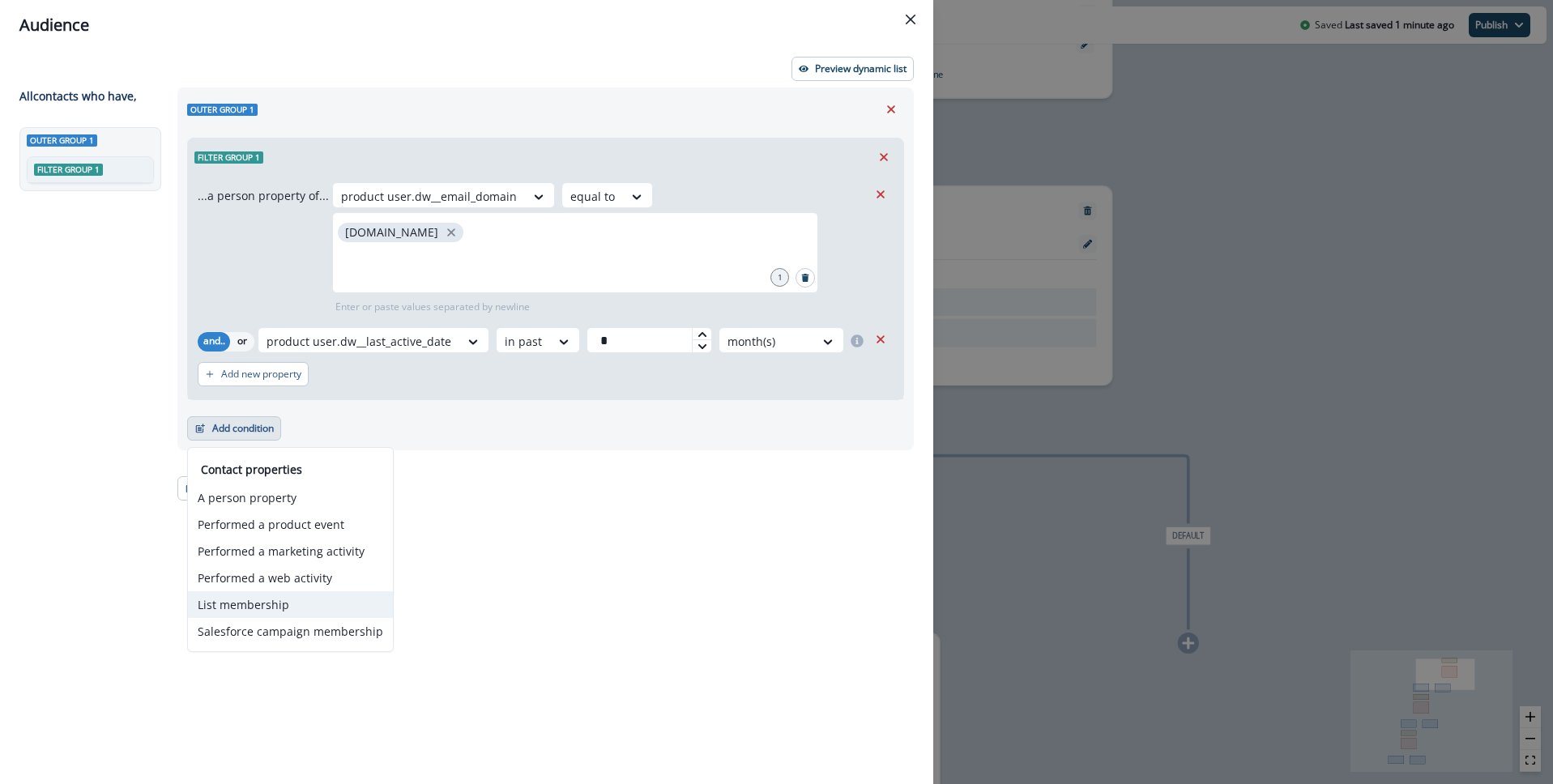
click at [281, 611] on button "List membership" at bounding box center [291, 604] width 205 height 27
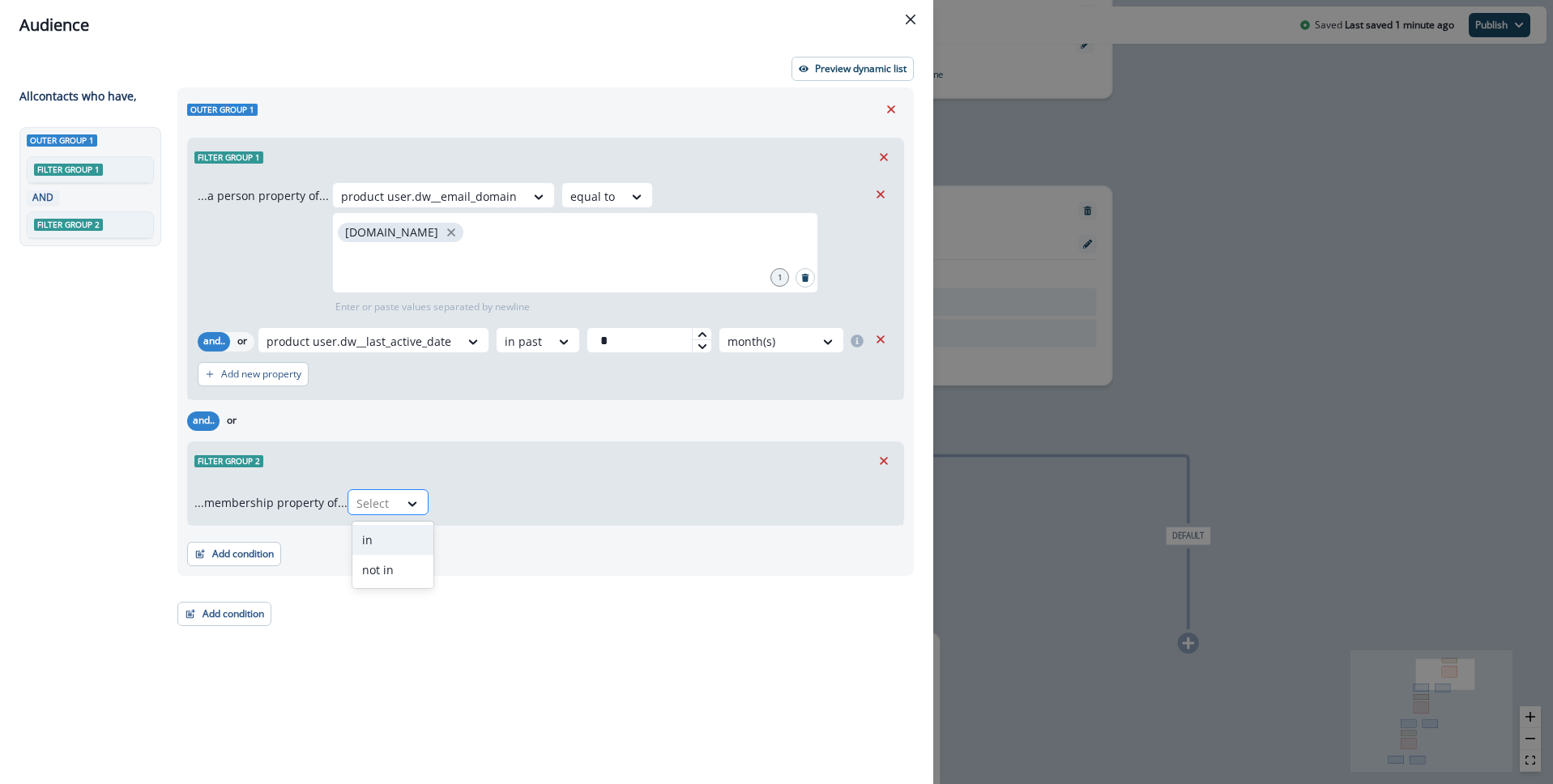
click at [390, 506] on div at bounding box center [374, 503] width 34 height 20
click at [404, 564] on div "not in" at bounding box center [393, 569] width 81 height 30
click at [505, 510] on div at bounding box center [647, 503] width 421 height 20
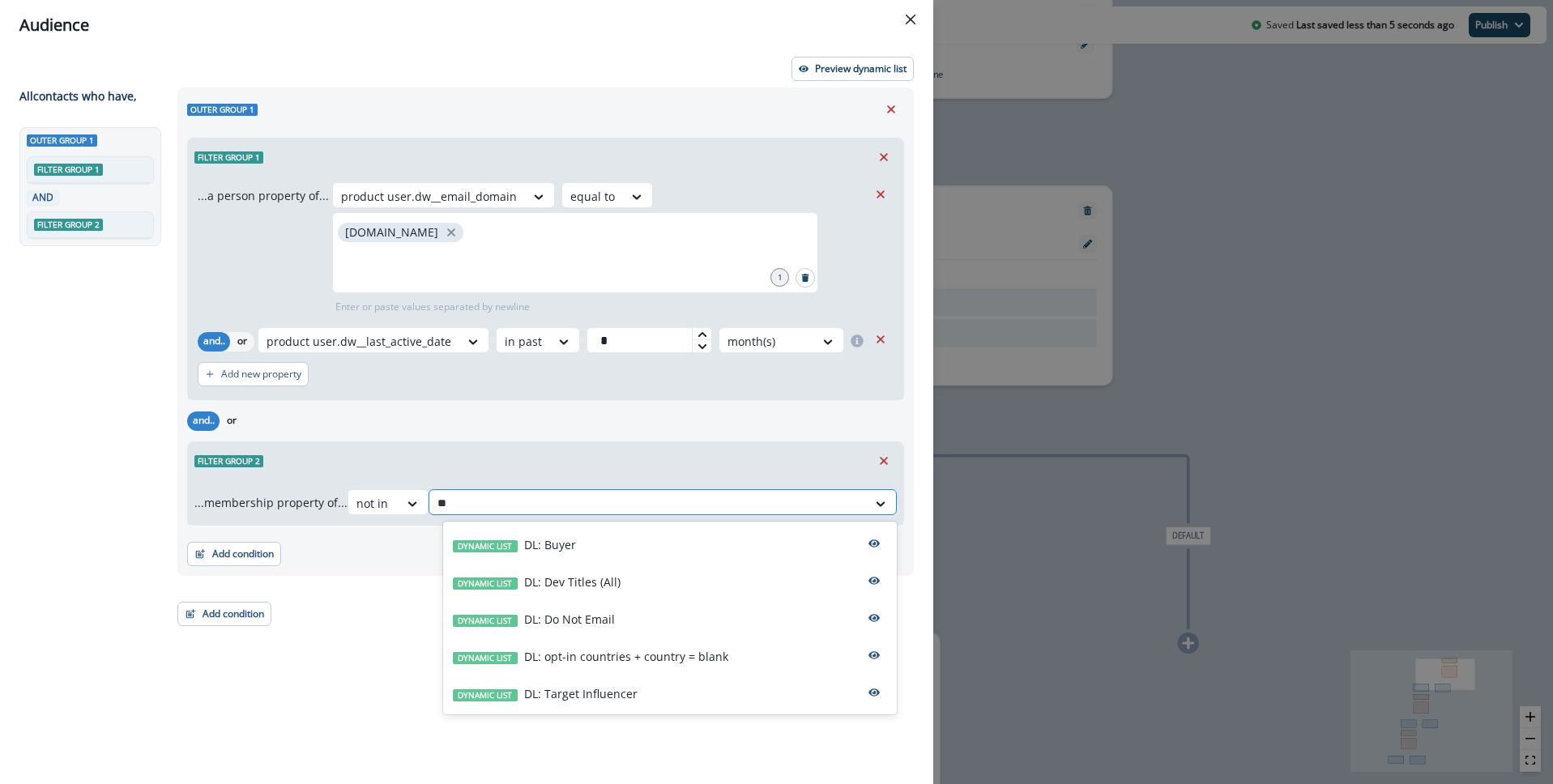
type input "*"
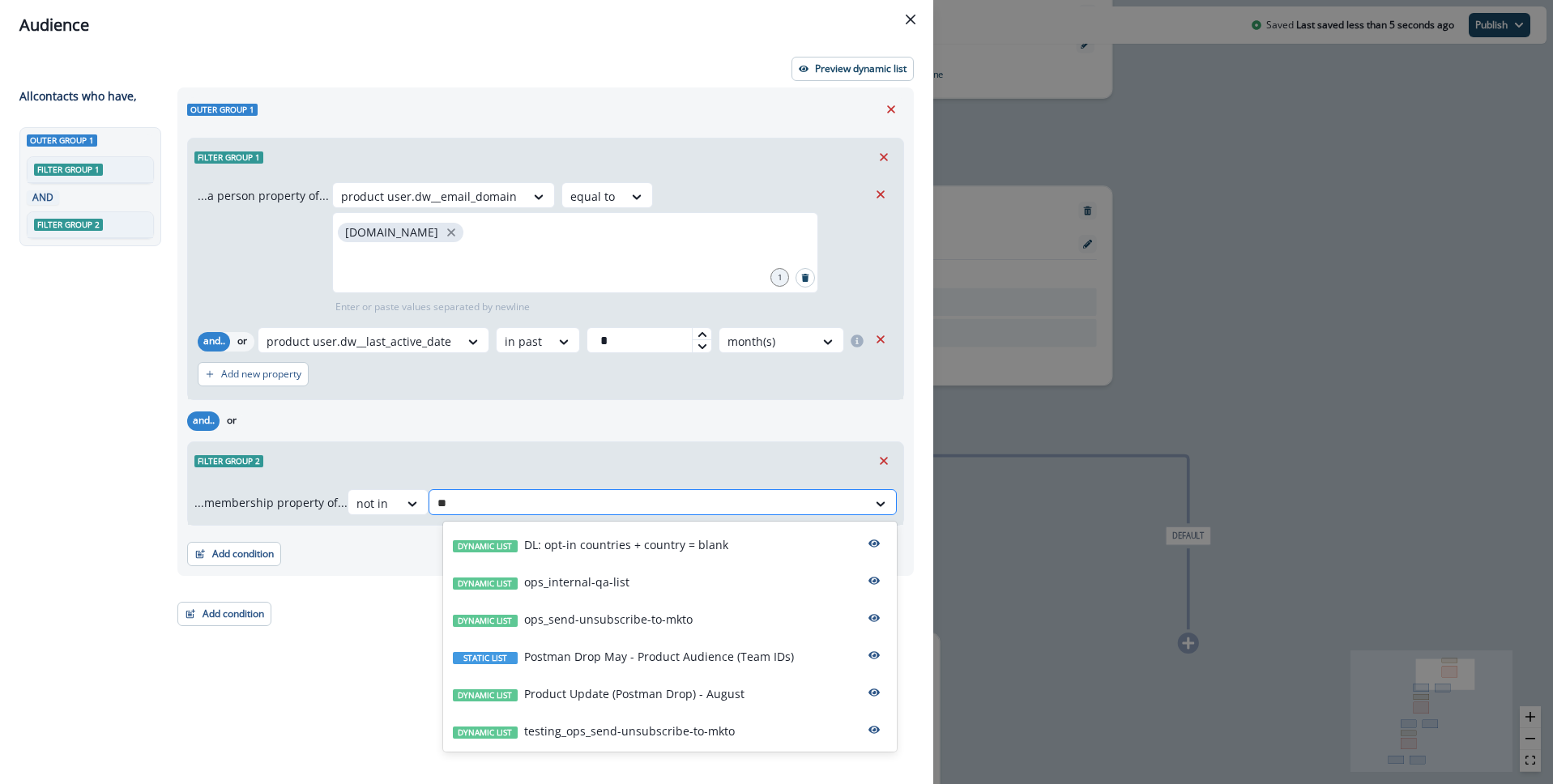
type input "***"
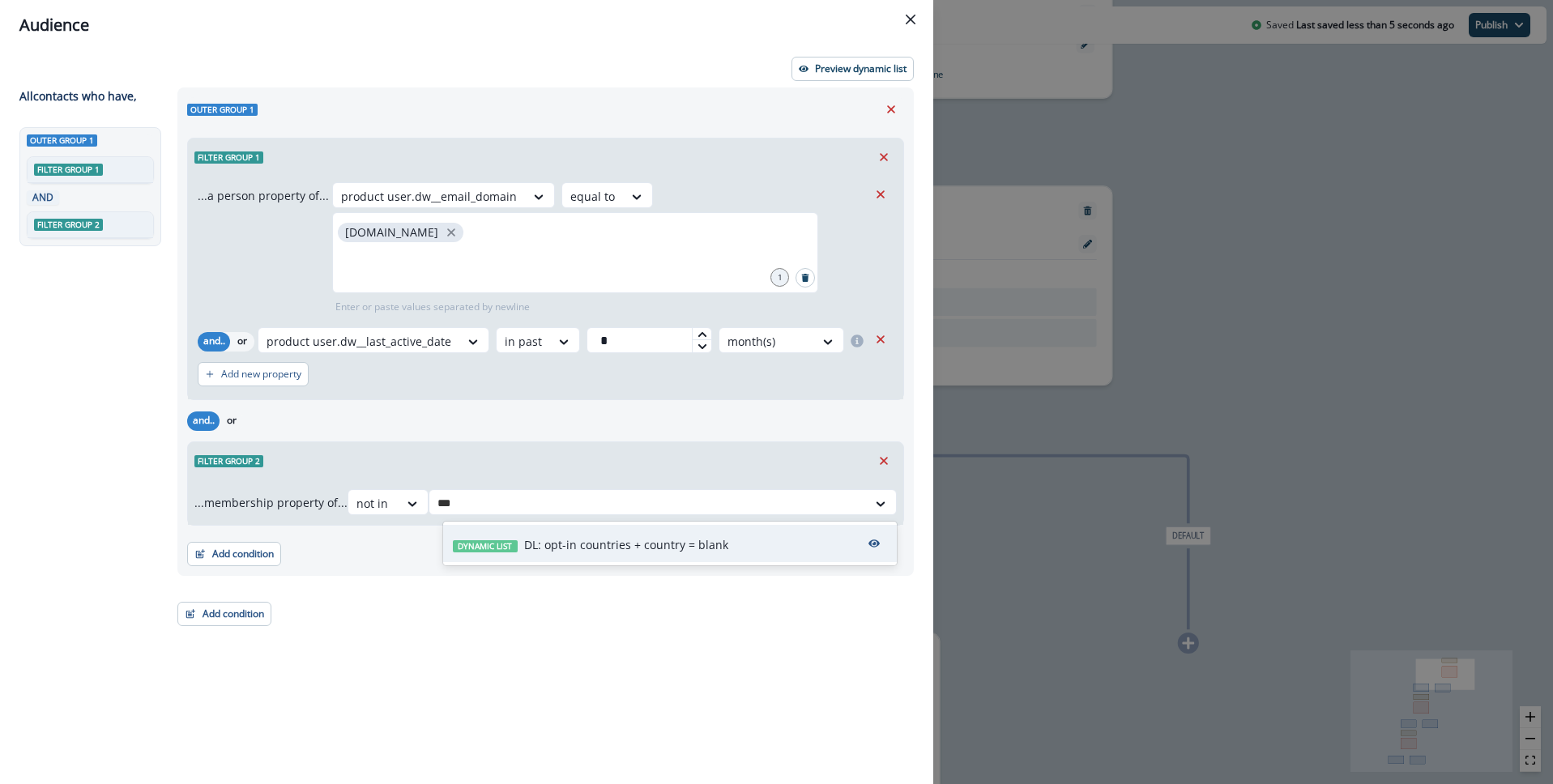
click at [546, 539] on p "DL: opt-in countries + country = blank" at bounding box center [626, 545] width 204 height 17
click at [550, 612] on div "Outer group 1 Filter group 1 ...a person property of... product user.dw__email_…" at bounding box center [541, 405] width 746 height 637
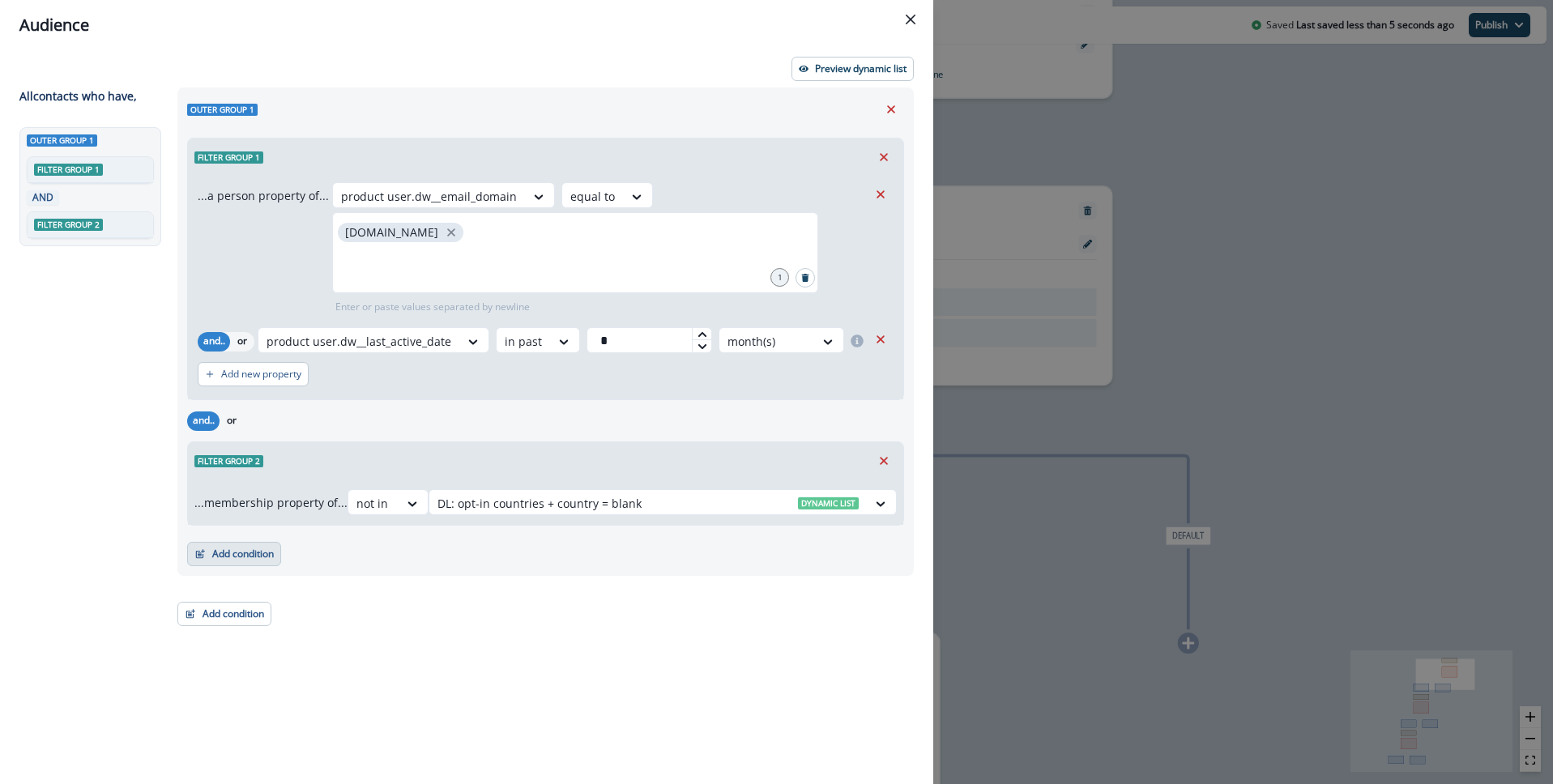
click at [243, 548] on button "Add condition" at bounding box center [234, 554] width 94 height 24
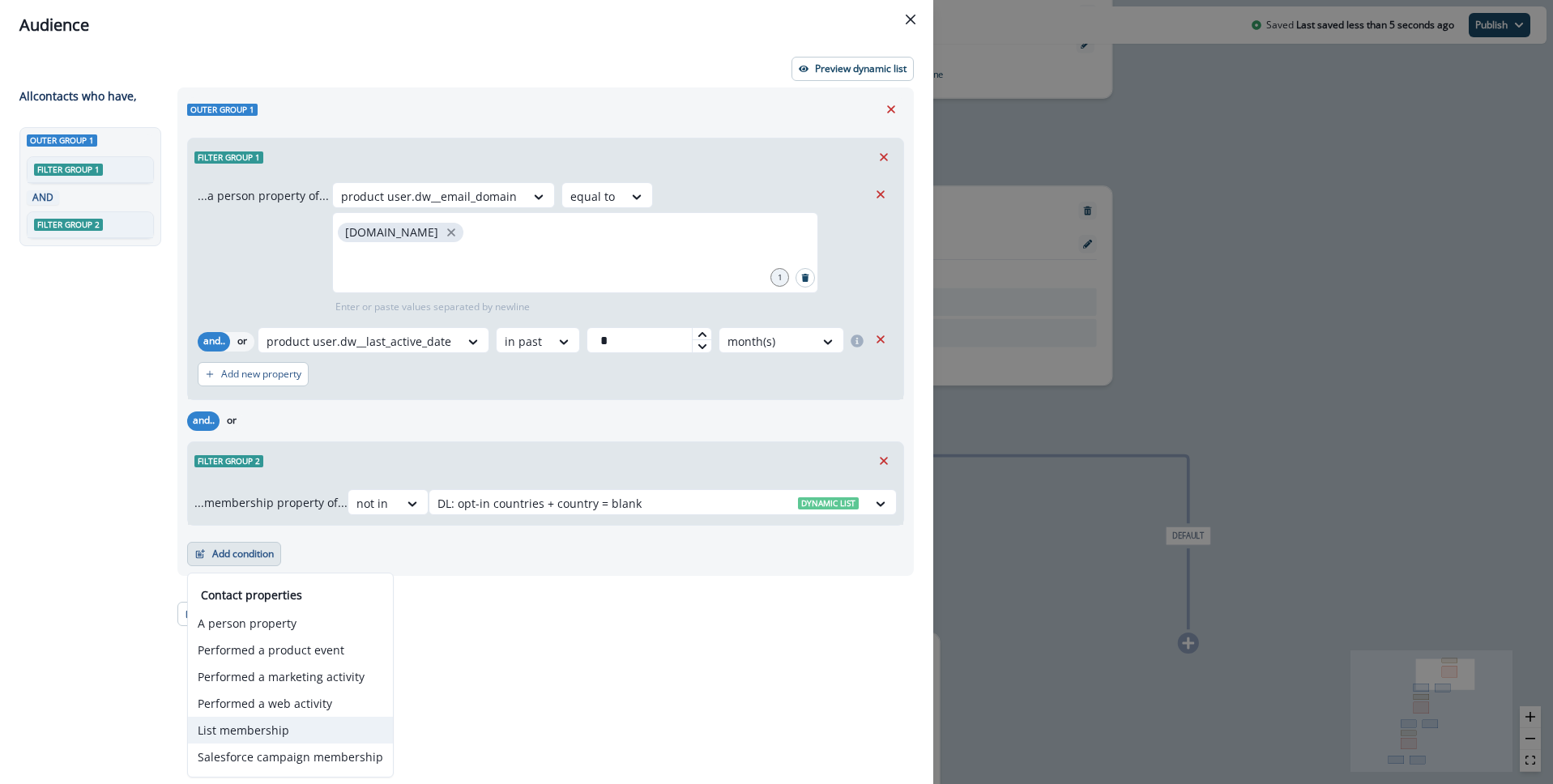
click at [281, 730] on button "List membership" at bounding box center [291, 729] width 205 height 27
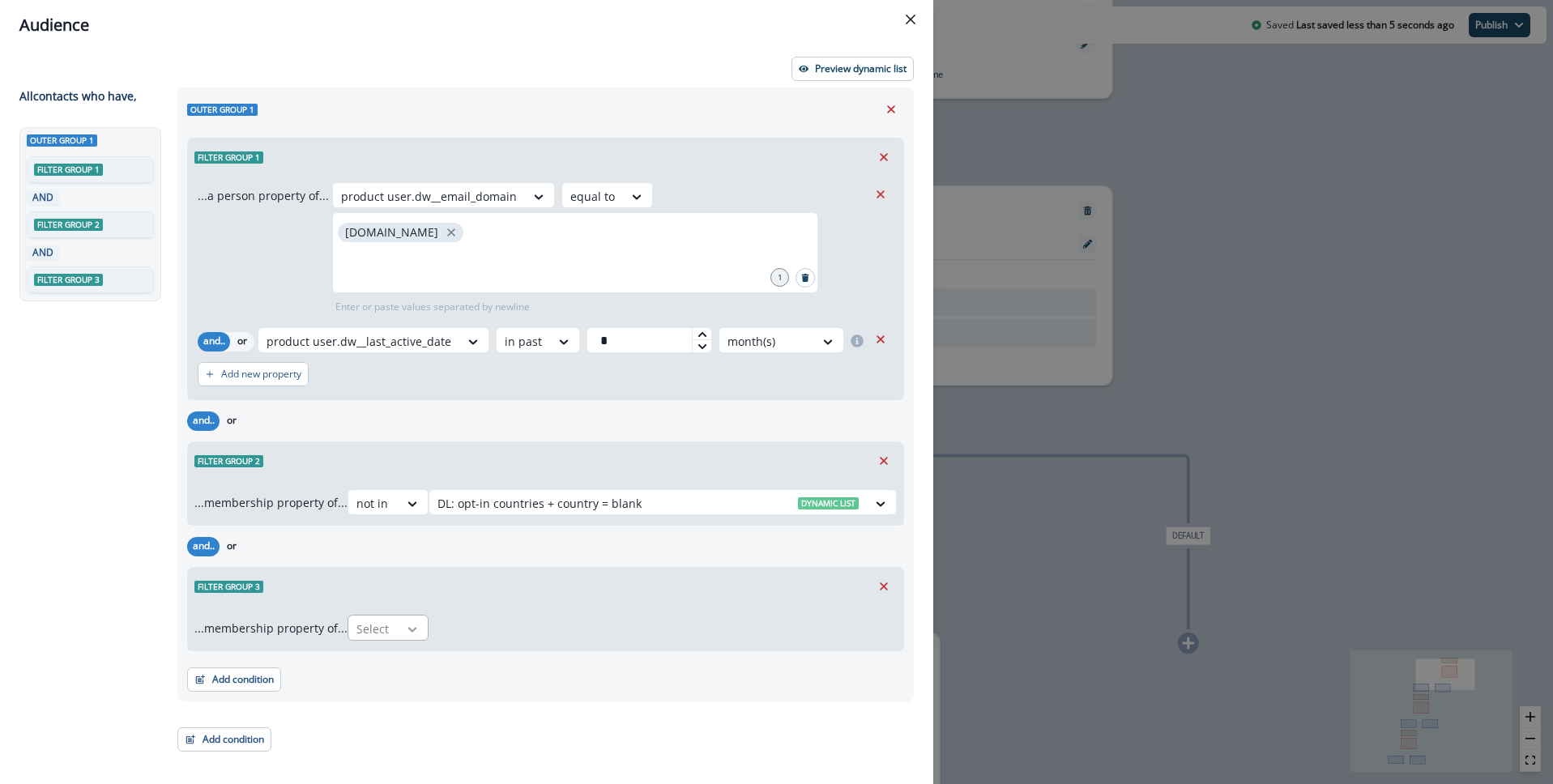
click at [410, 635] on icon at bounding box center [412, 629] width 15 height 16
click at [385, 706] on div "not in" at bounding box center [393, 695] width 81 height 30
click at [498, 635] on div at bounding box center [647, 629] width 421 height 20
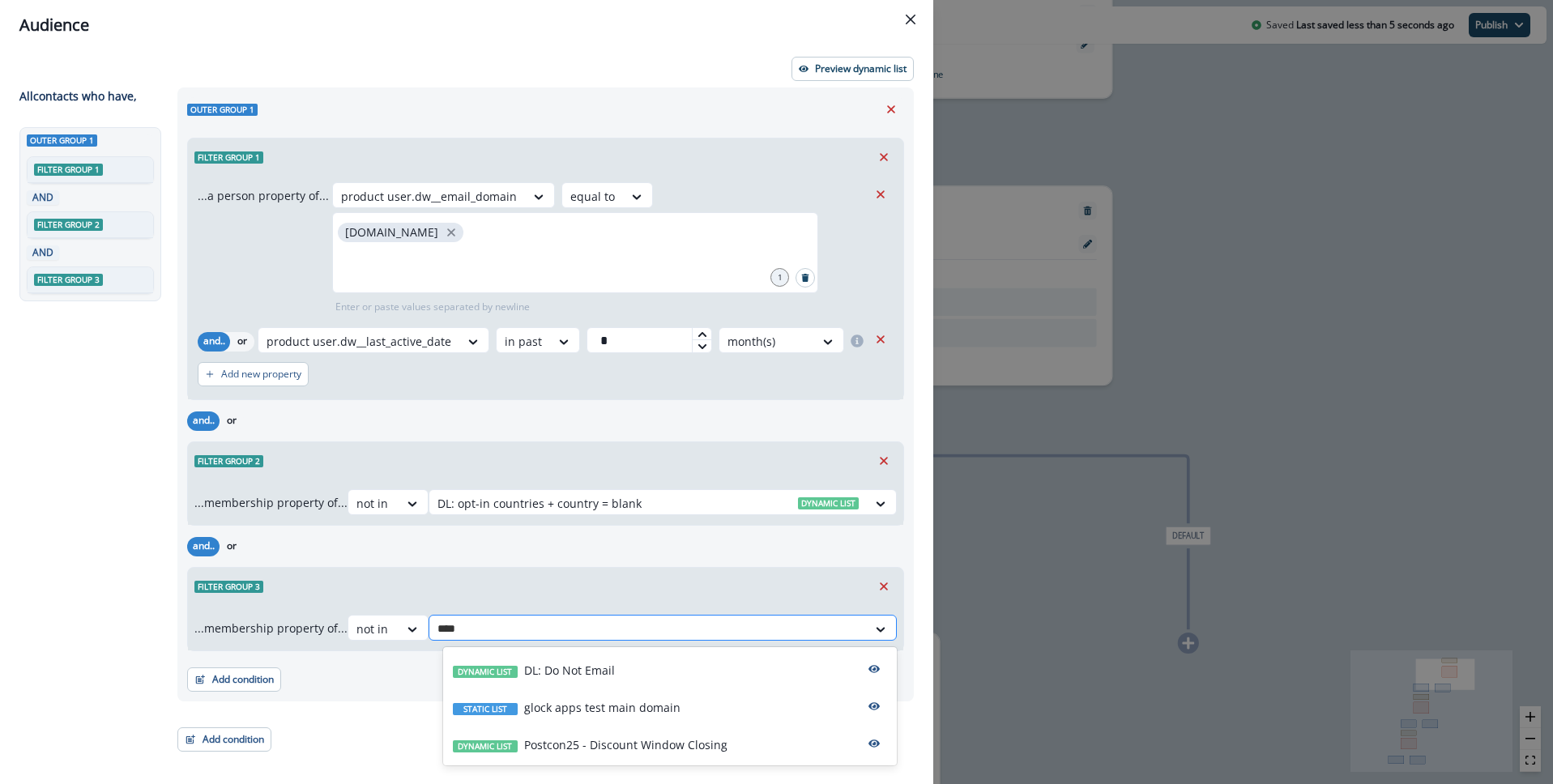
type input "*****"
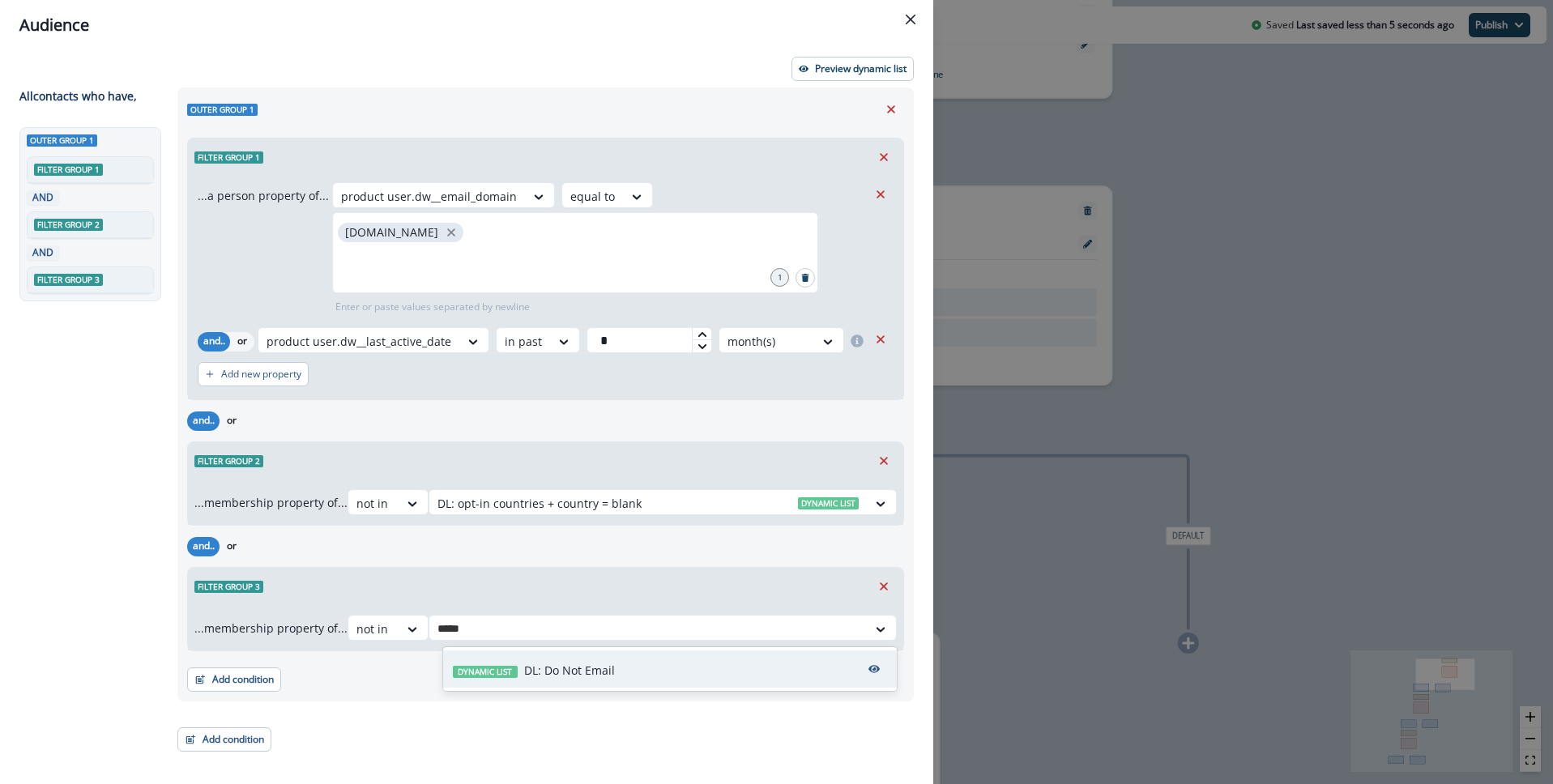
click at [540, 671] on p "DL: Do Not Email" at bounding box center [569, 670] width 90 height 17
click at [102, 594] on div "Outer group 1 Filter group 1 AND Filter group 2 AND Filter group 3" at bounding box center [94, 426] width 148 height 598
click at [831, 71] on p "Preview dynamic list" at bounding box center [861, 69] width 91 height 11
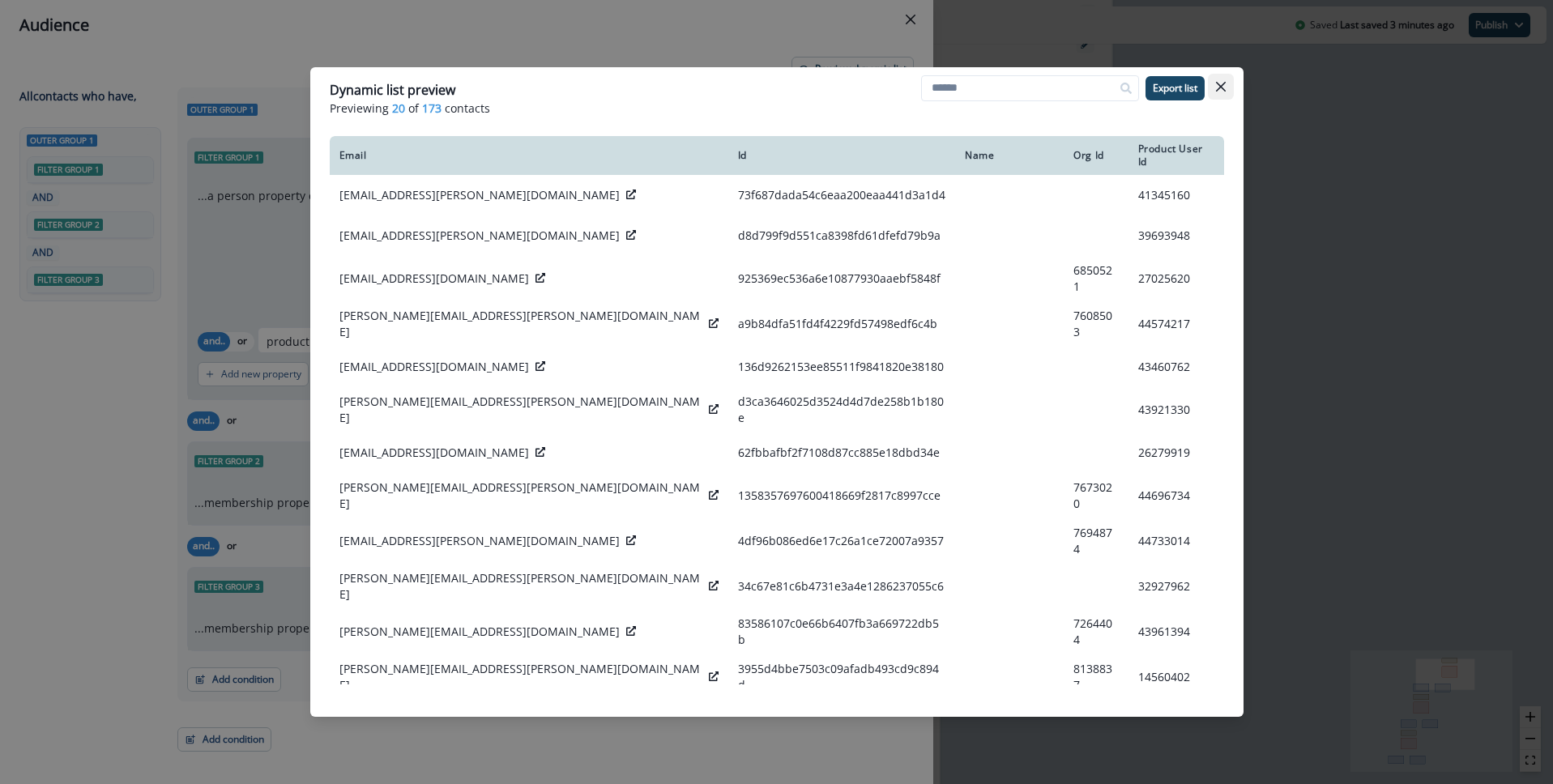
click at [1222, 85] on icon "Close" at bounding box center [1221, 86] width 10 height 10
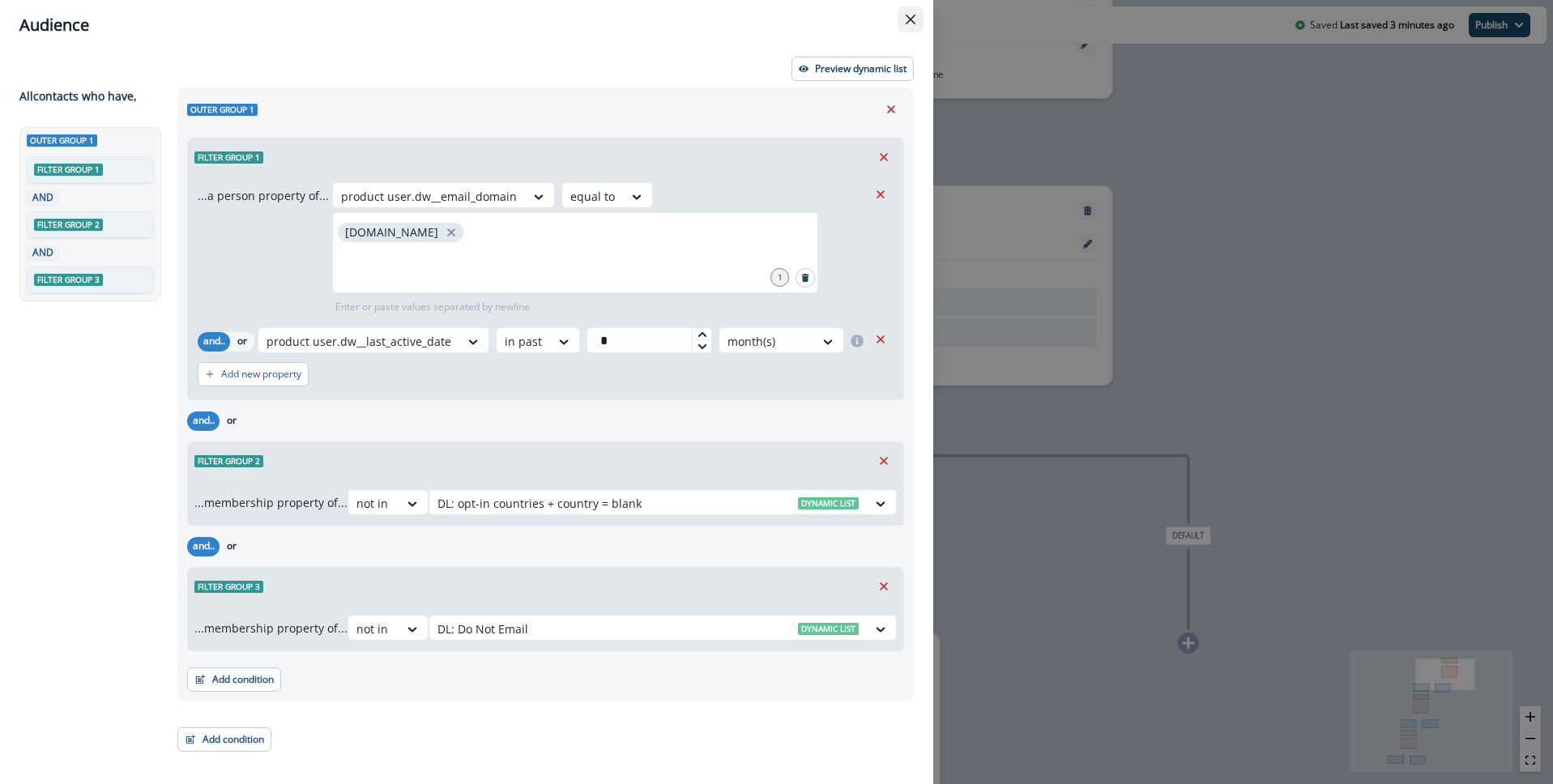
drag, startPoint x: 915, startPoint y: 19, endPoint x: 972, endPoint y: 60, distance: 70.2
click at [916, 19] on button "Close" at bounding box center [910, 20] width 26 height 26
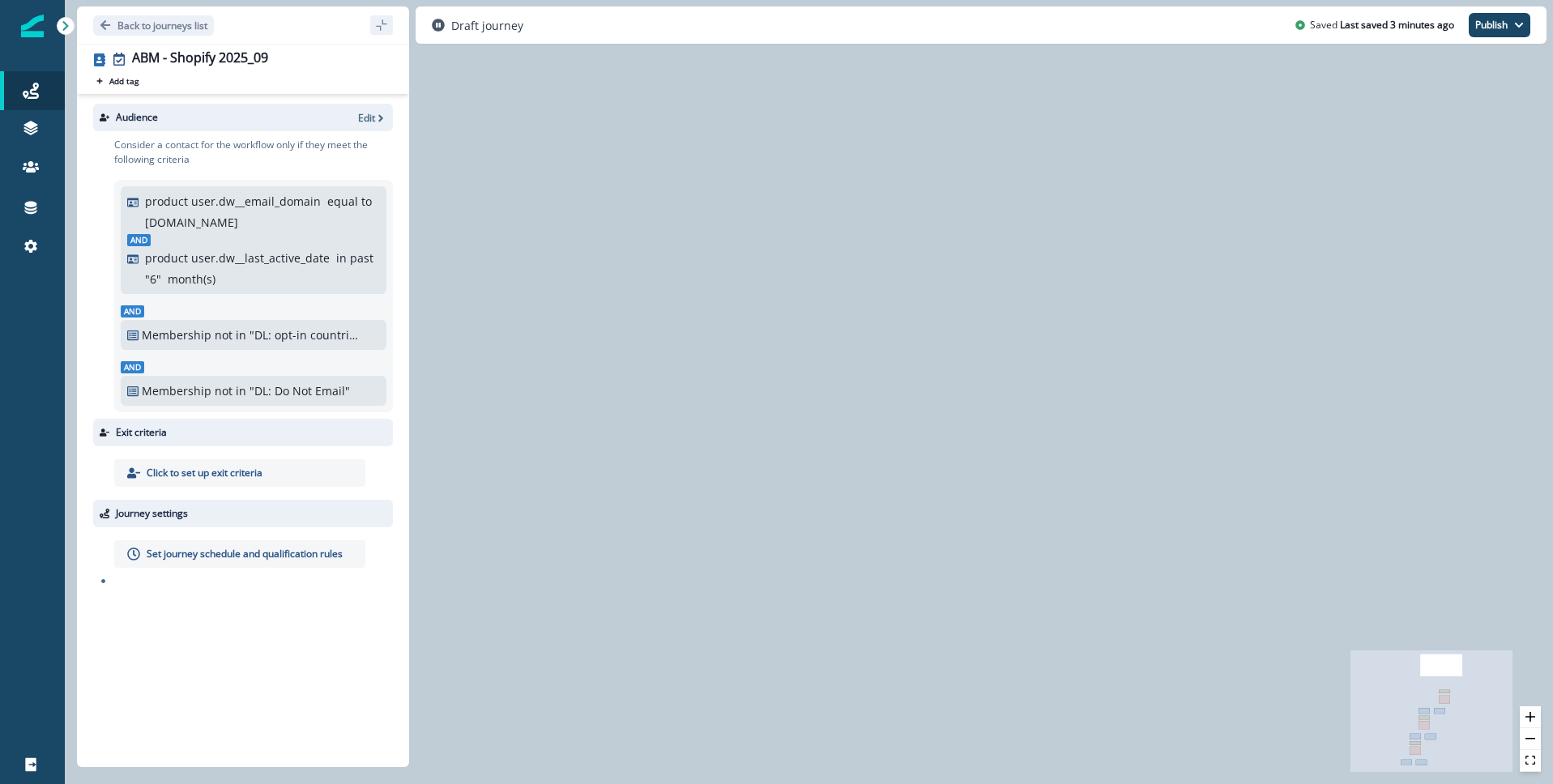
click at [217, 478] on p "Click to set up exit criteria" at bounding box center [204, 473] width 116 height 15
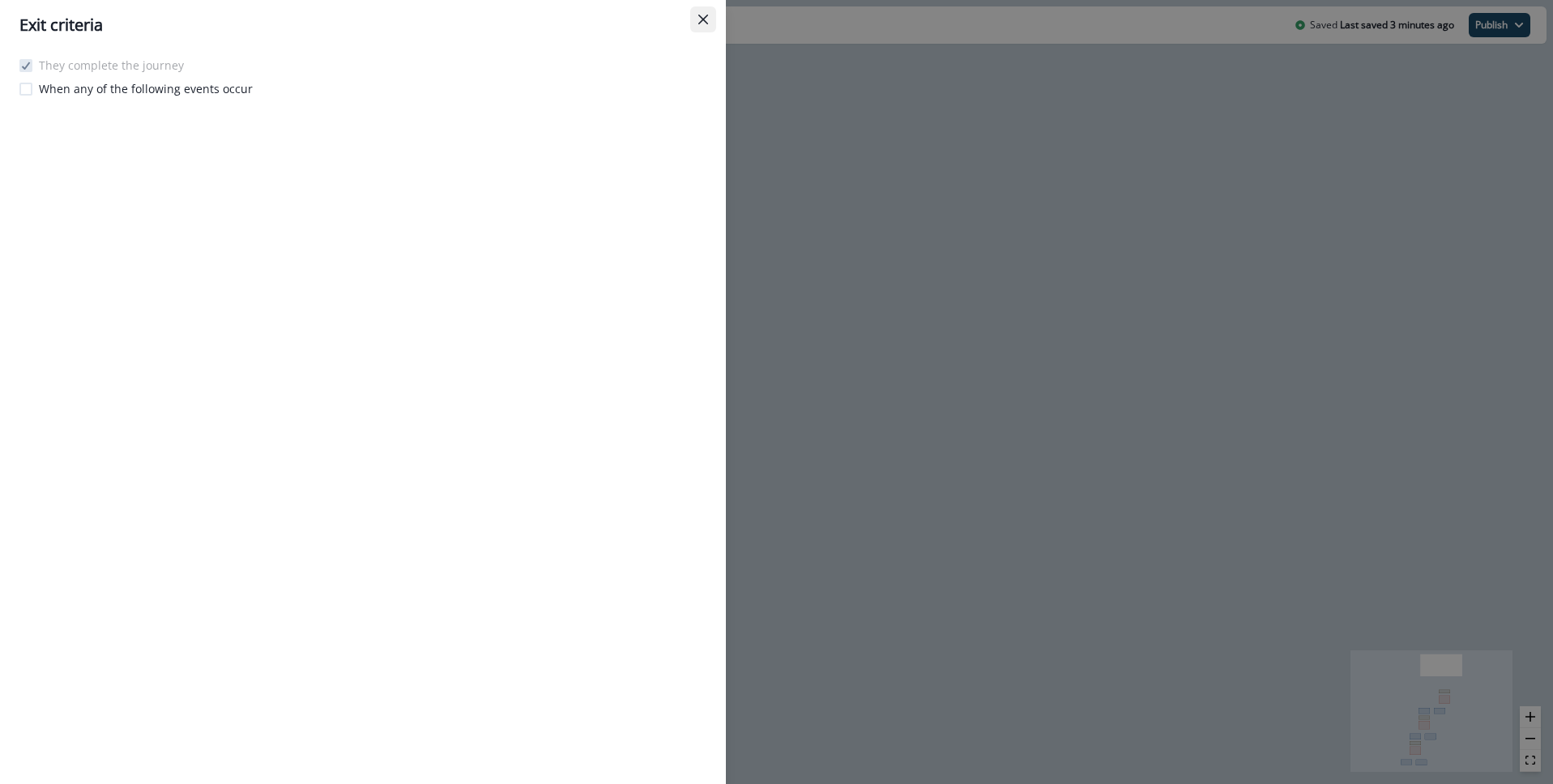
drag, startPoint x: 695, startPoint y: 14, endPoint x: 551, endPoint y: 34, distance: 145.4
click at [695, 14] on button "Close" at bounding box center [704, 20] width 26 height 26
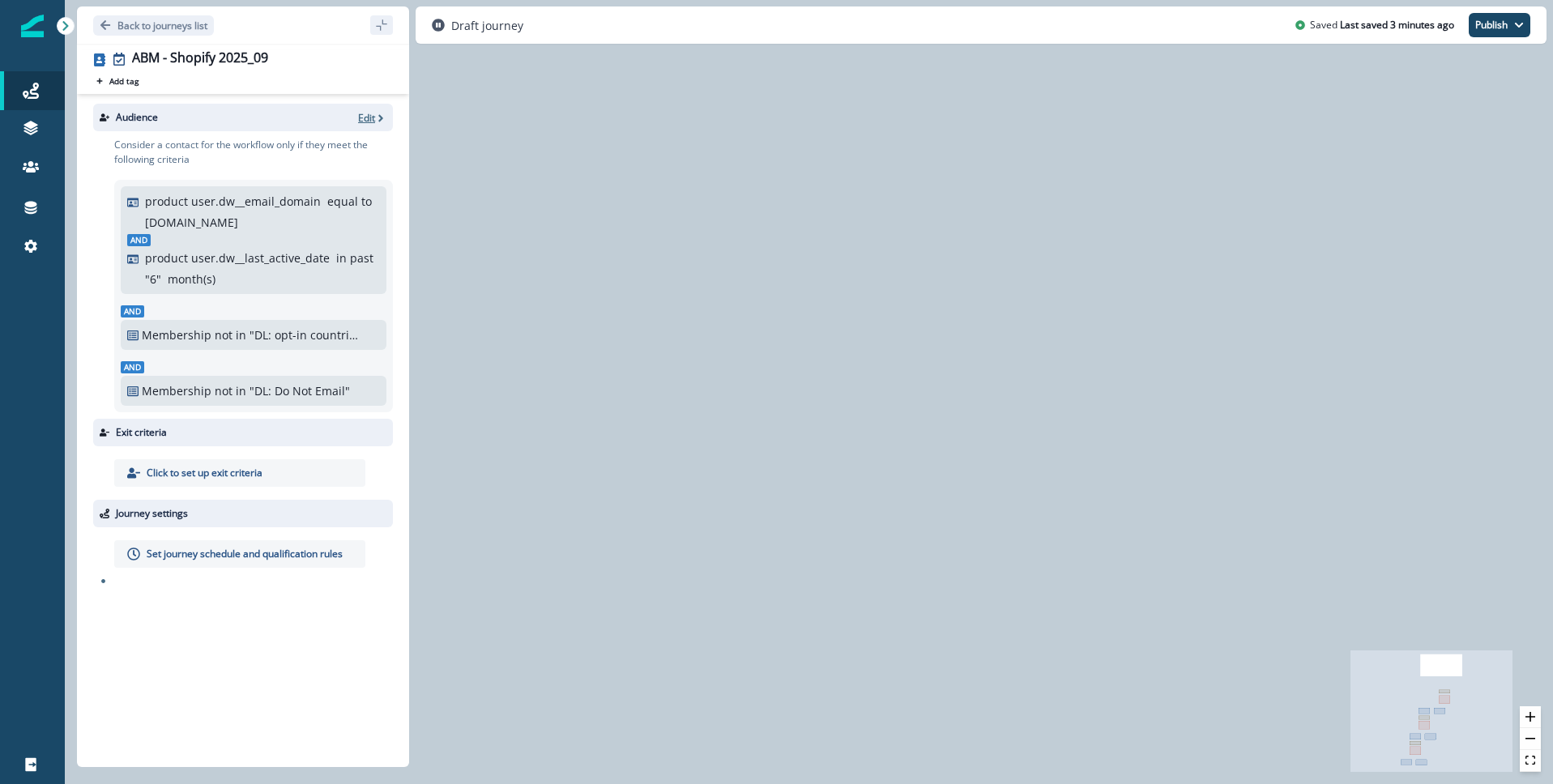
click at [379, 120] on icon "button" at bounding box center [381, 117] width 5 height 7
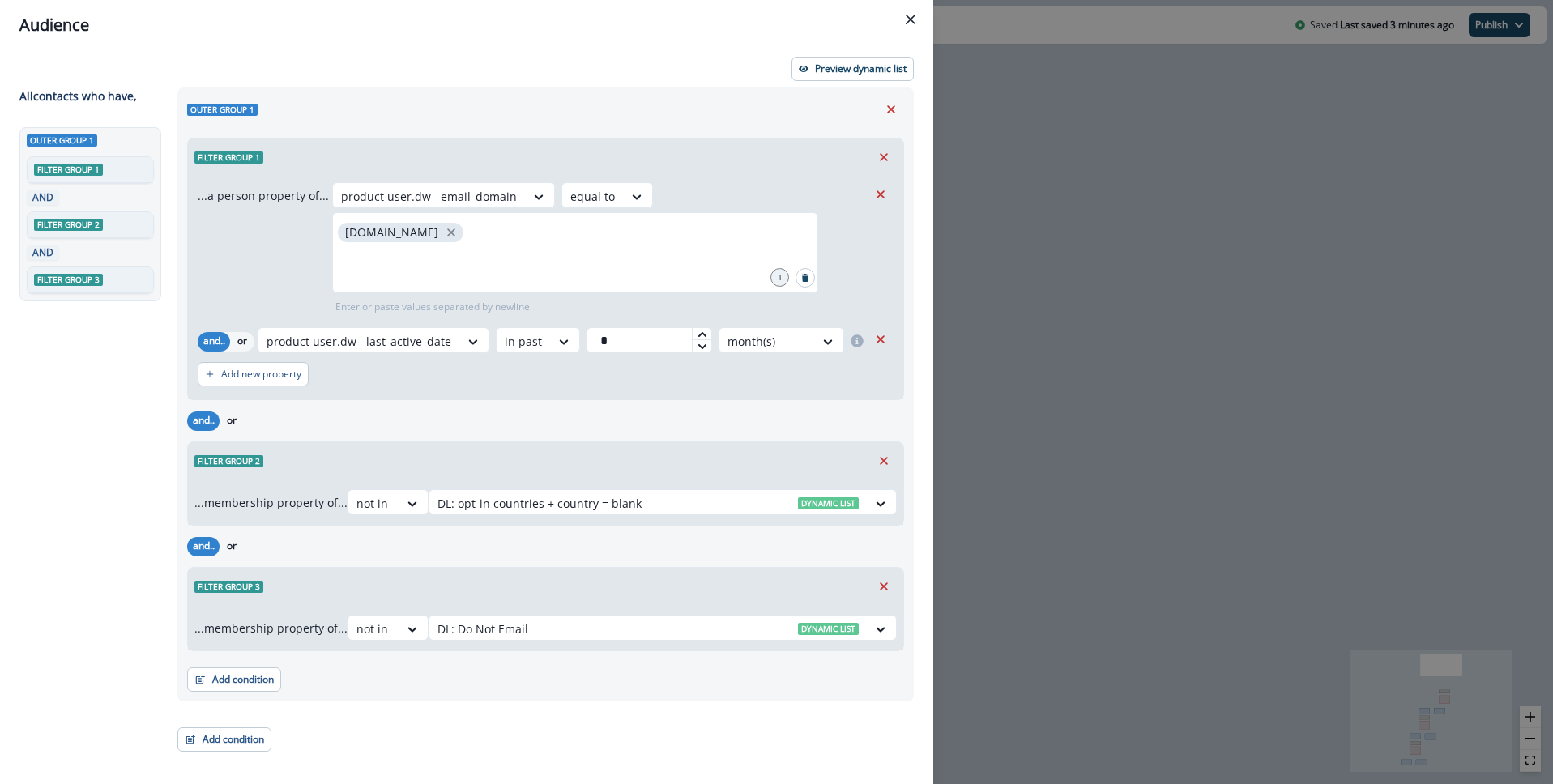
click at [916, 15] on button "Close" at bounding box center [910, 20] width 26 height 26
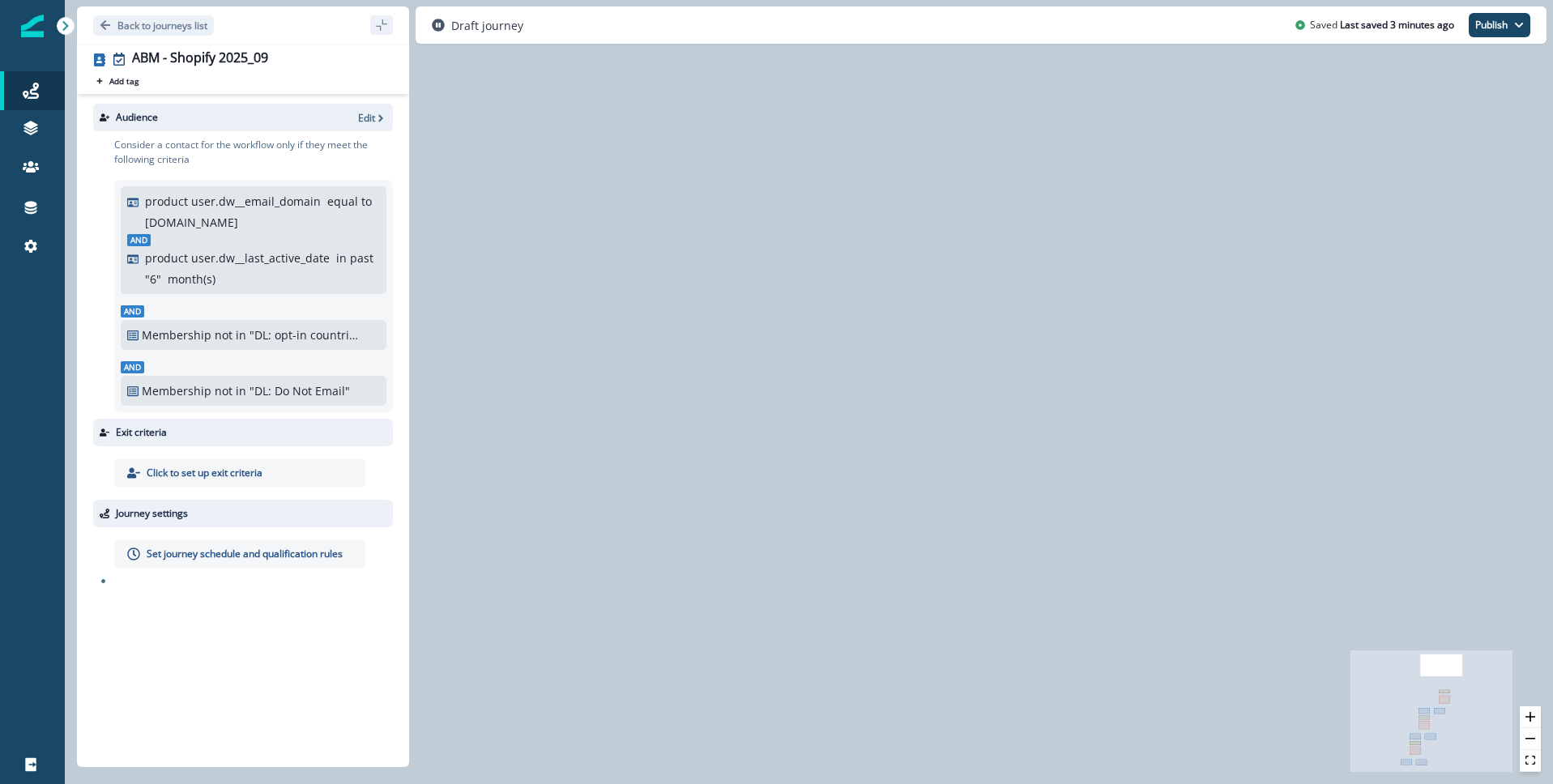
click at [232, 559] on p "Set journey schedule and qualification rules" at bounding box center [244, 554] width 196 height 15
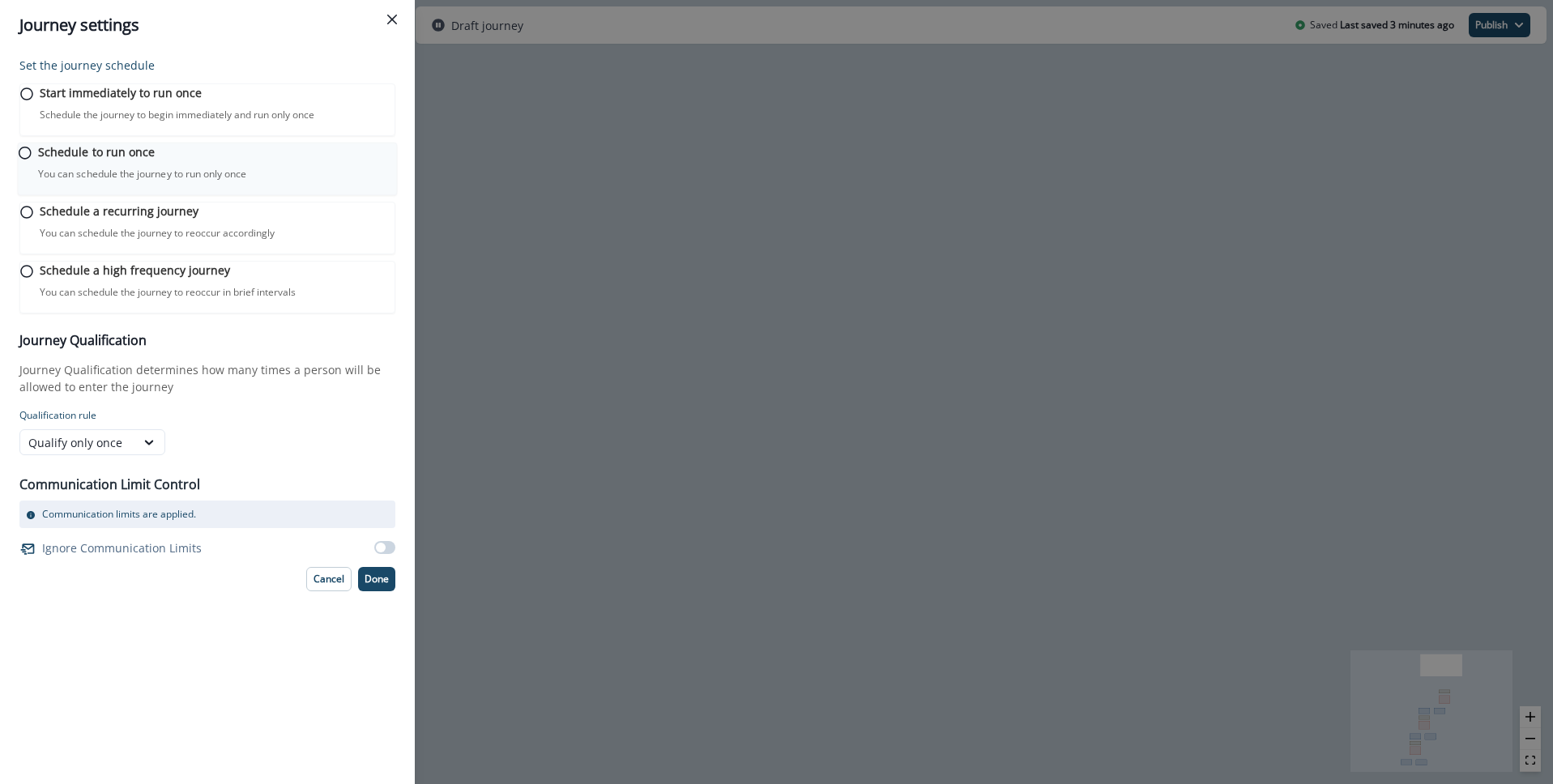
click at [127, 160] on p "Schedule to run once" at bounding box center [96, 151] width 116 height 17
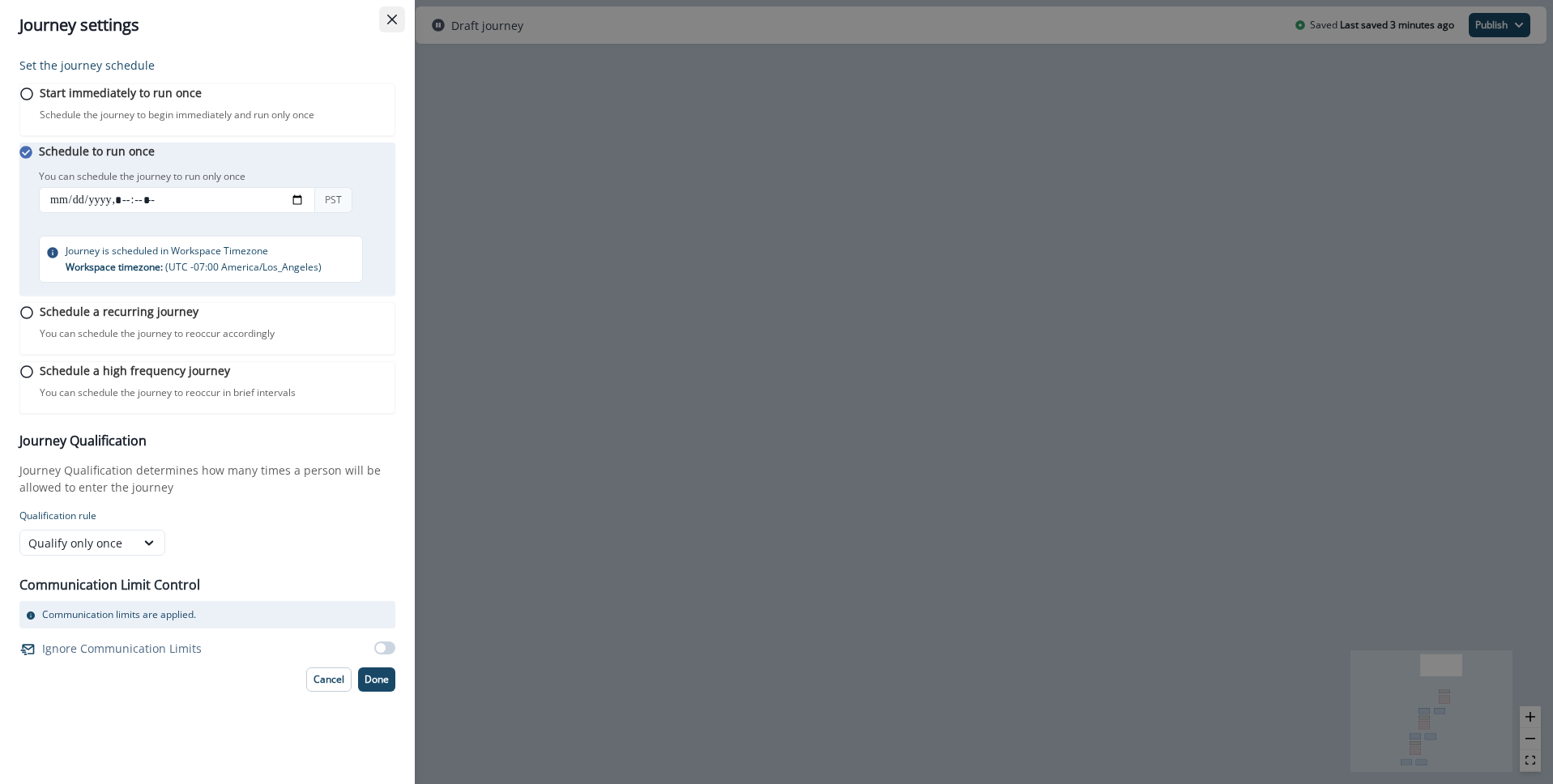
click at [394, 11] on button "Close" at bounding box center [393, 20] width 26 height 26
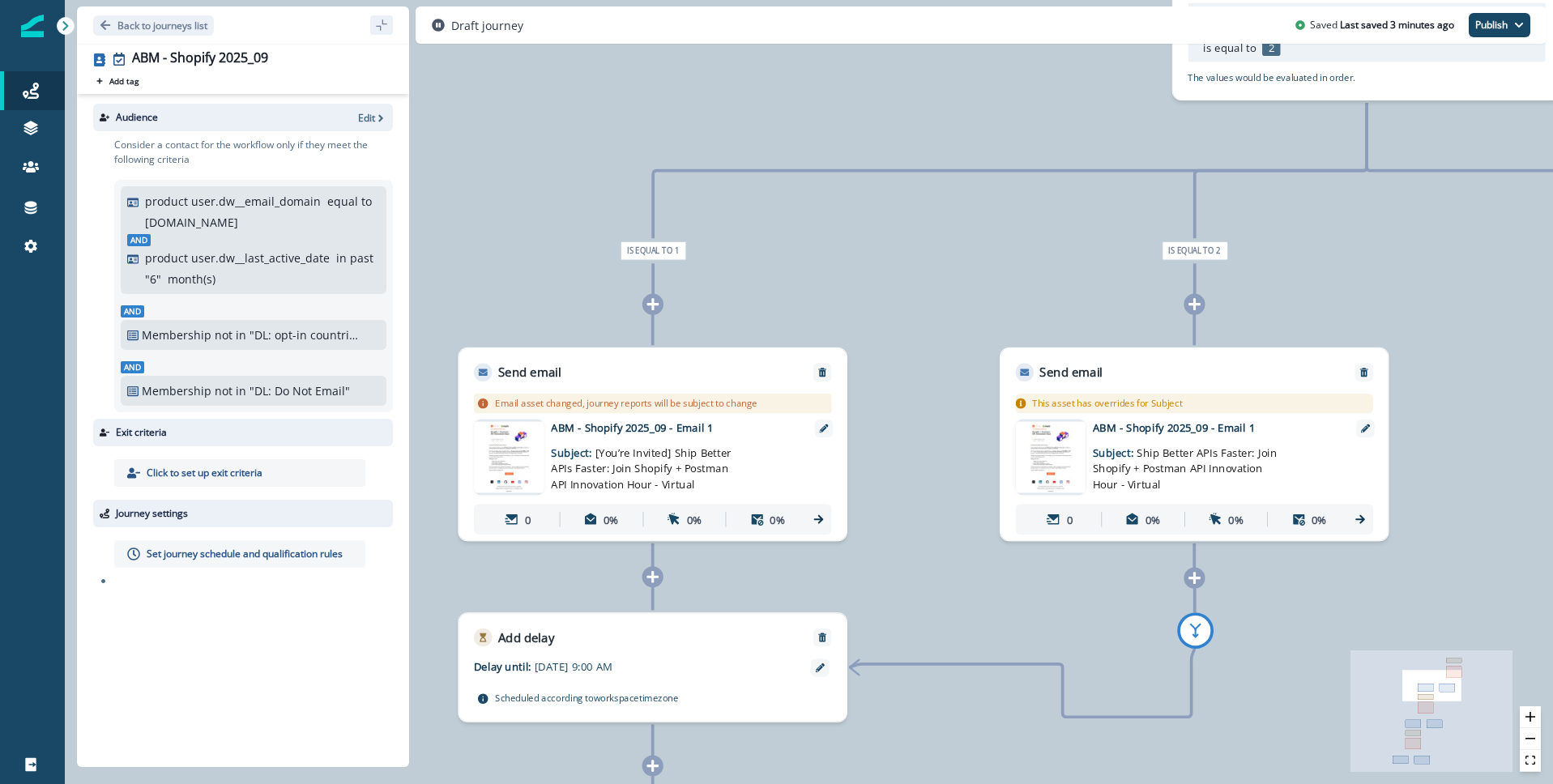
click at [511, 458] on img at bounding box center [509, 457] width 71 height 72
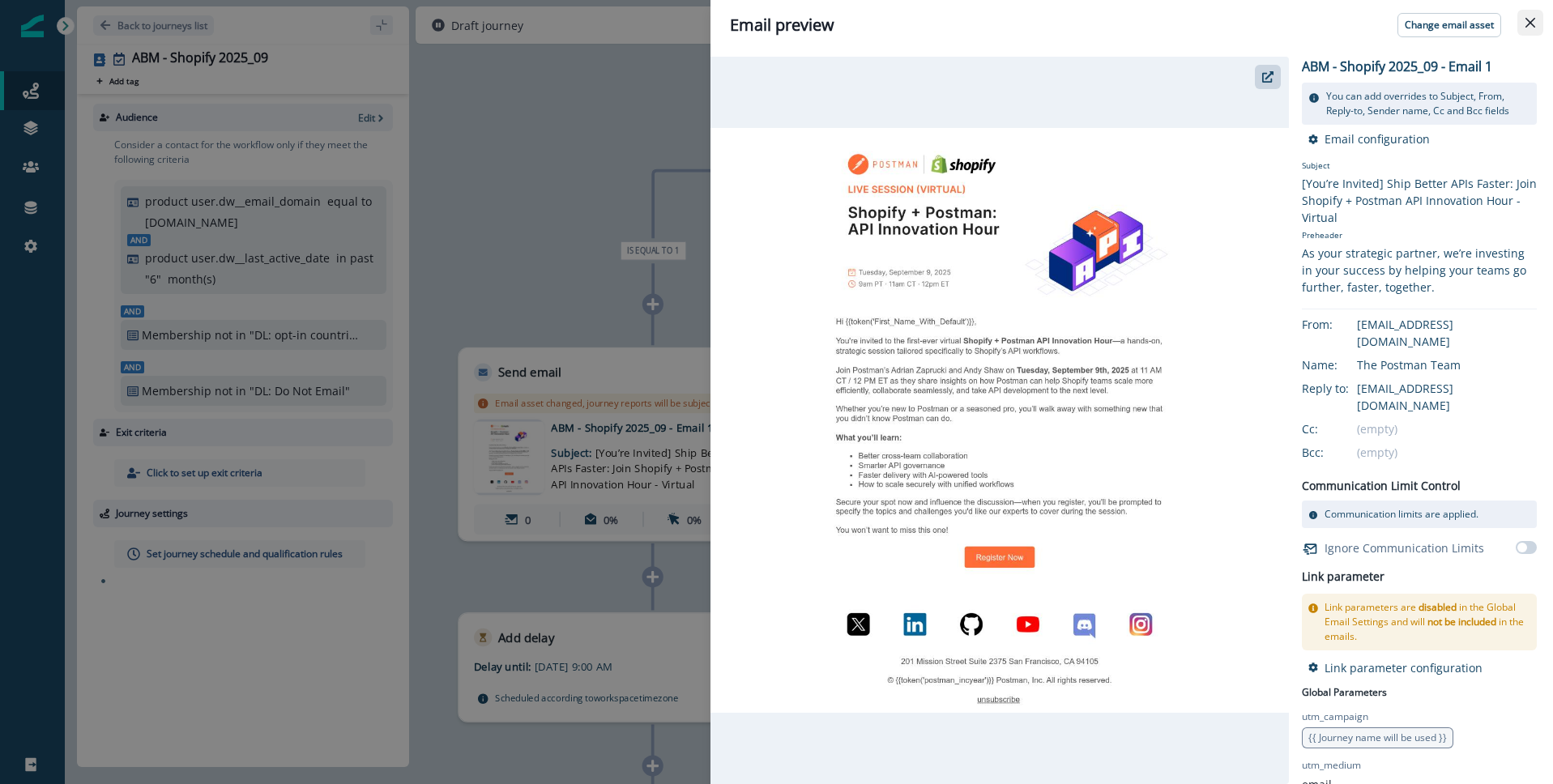
click at [1526, 15] on button "Close" at bounding box center [1530, 23] width 26 height 26
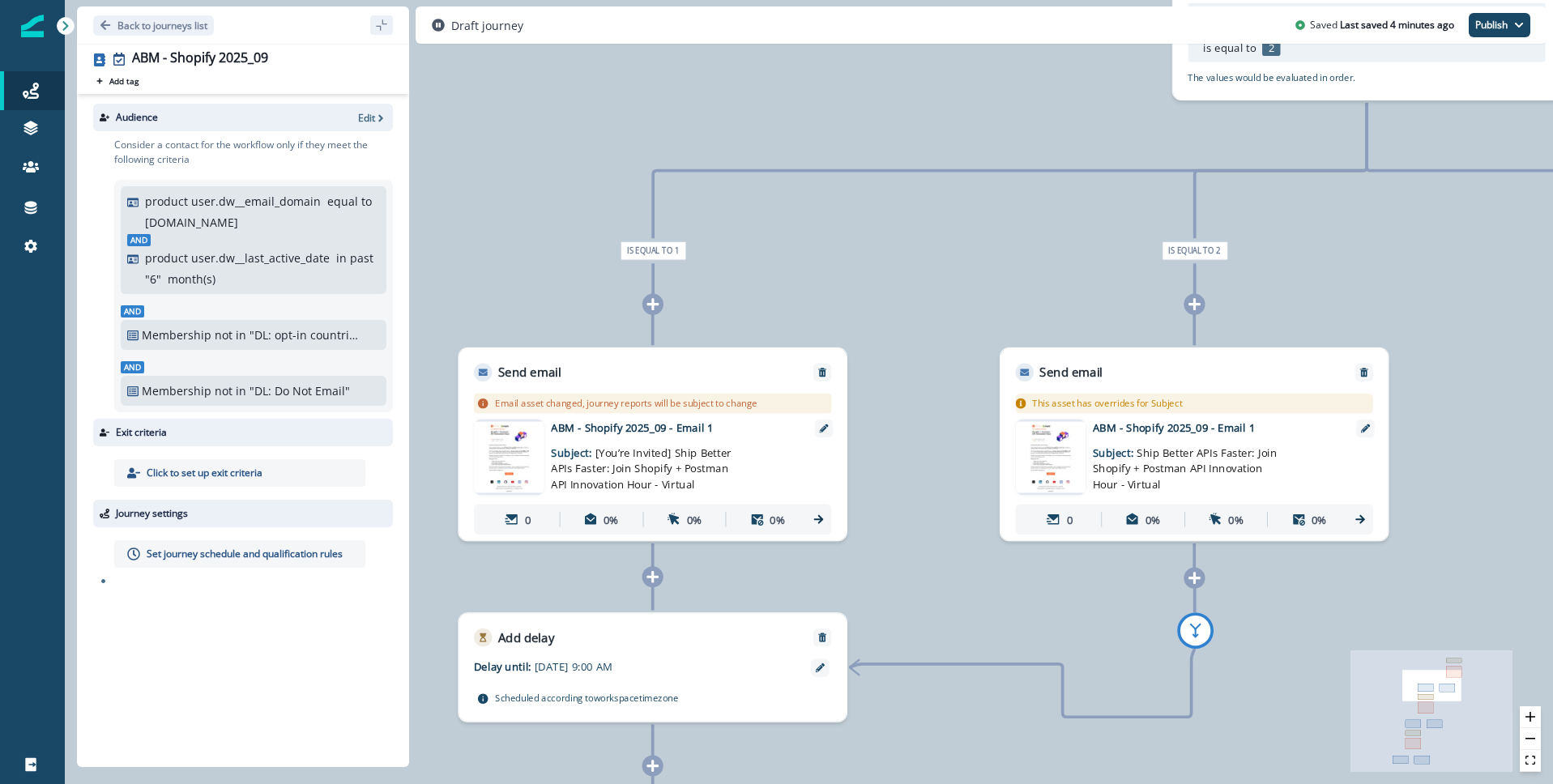
click at [1066, 447] on img at bounding box center [1051, 457] width 71 height 72
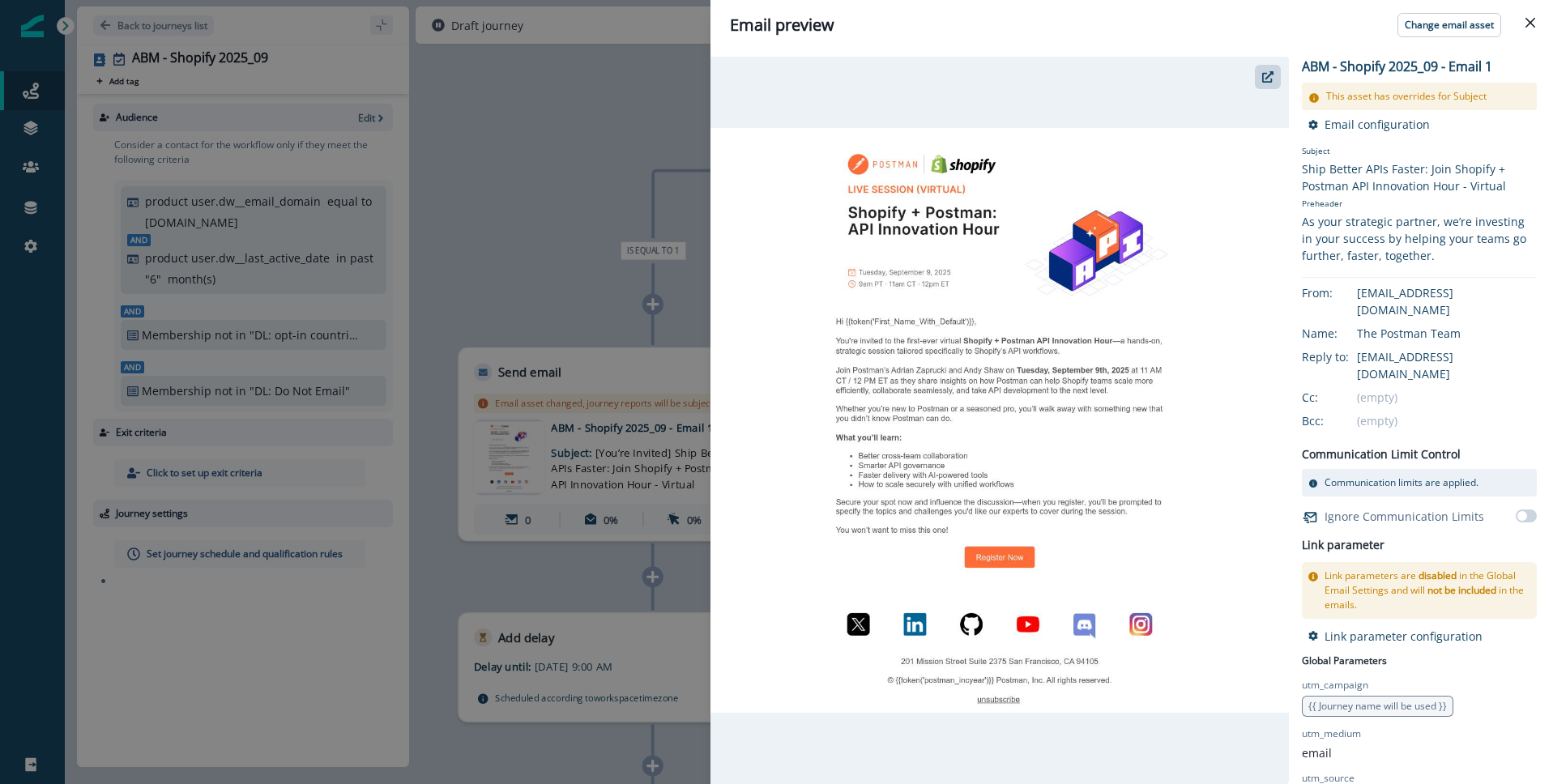
drag, startPoint x: 1529, startPoint y: 24, endPoint x: 1469, endPoint y: 32, distance: 60.5
click at [1529, 24] on icon "Close" at bounding box center [1530, 23] width 10 height 10
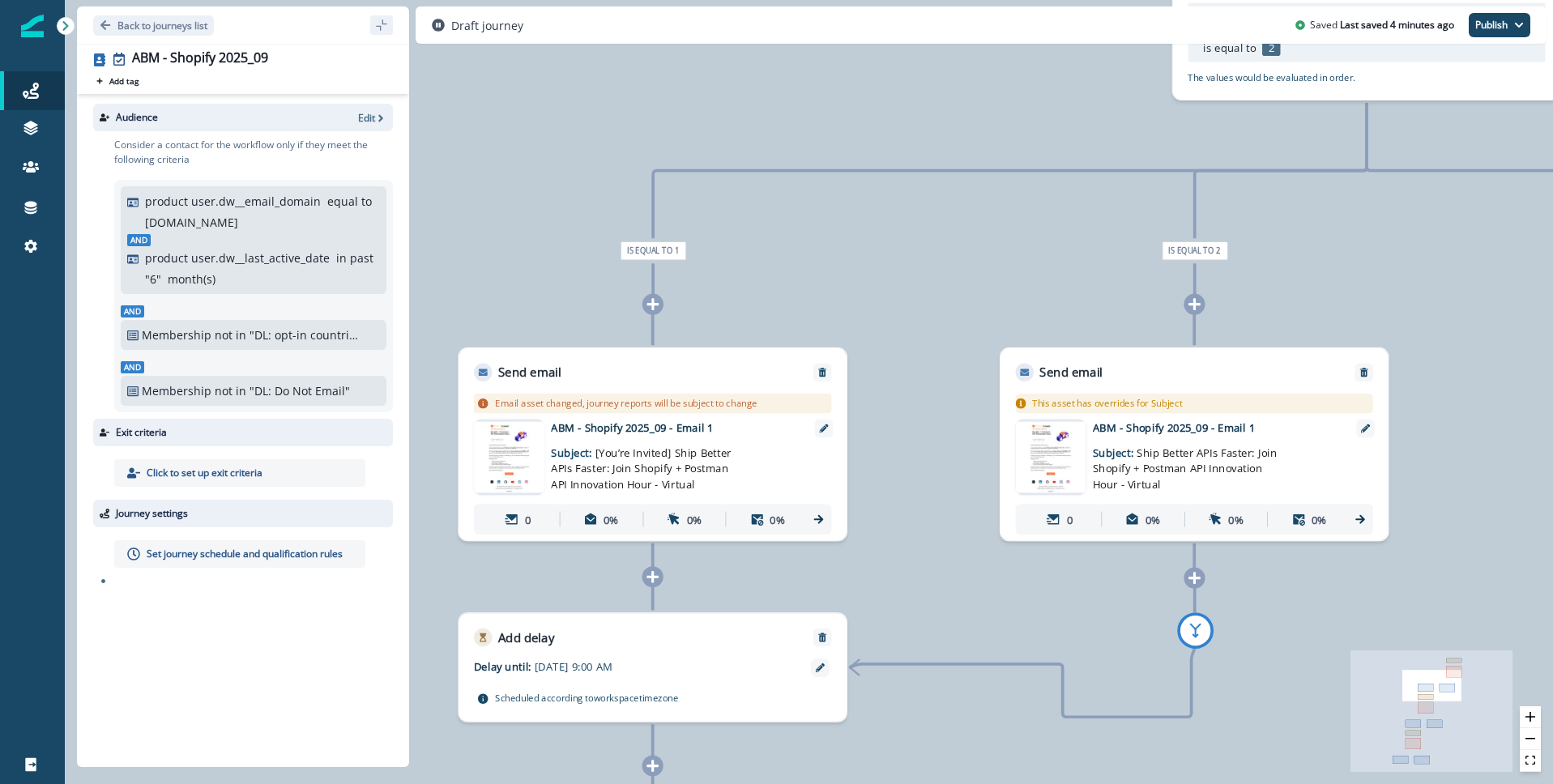
click at [222, 553] on p "Set journey schedule and qualification rules" at bounding box center [244, 554] width 196 height 15
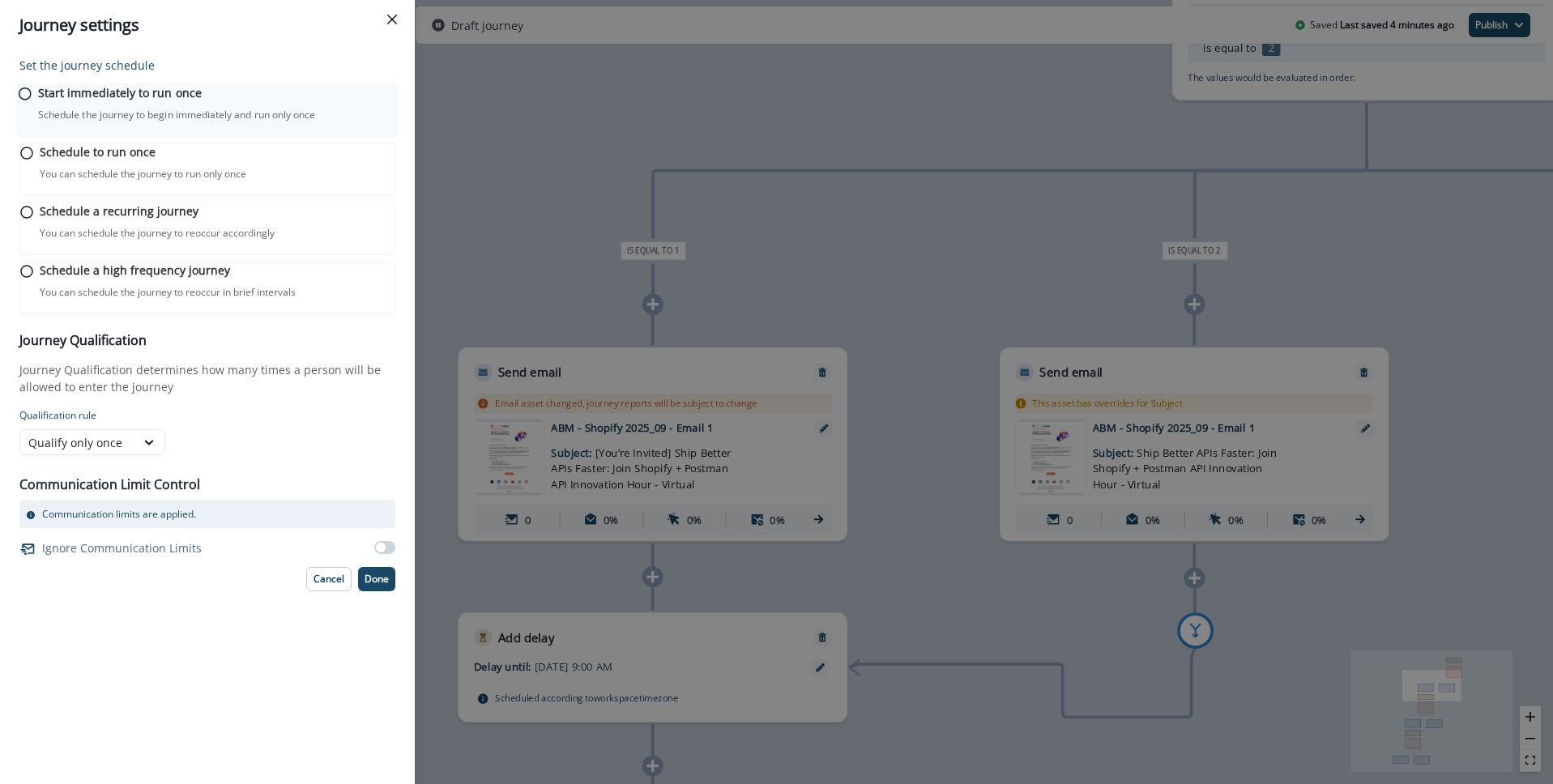
click at [167, 122] on p "Schedule the journey to begin immediately and run only once" at bounding box center [177, 115] width 277 height 15
click at [376, 583] on p "Done" at bounding box center [377, 577] width 24 height 11
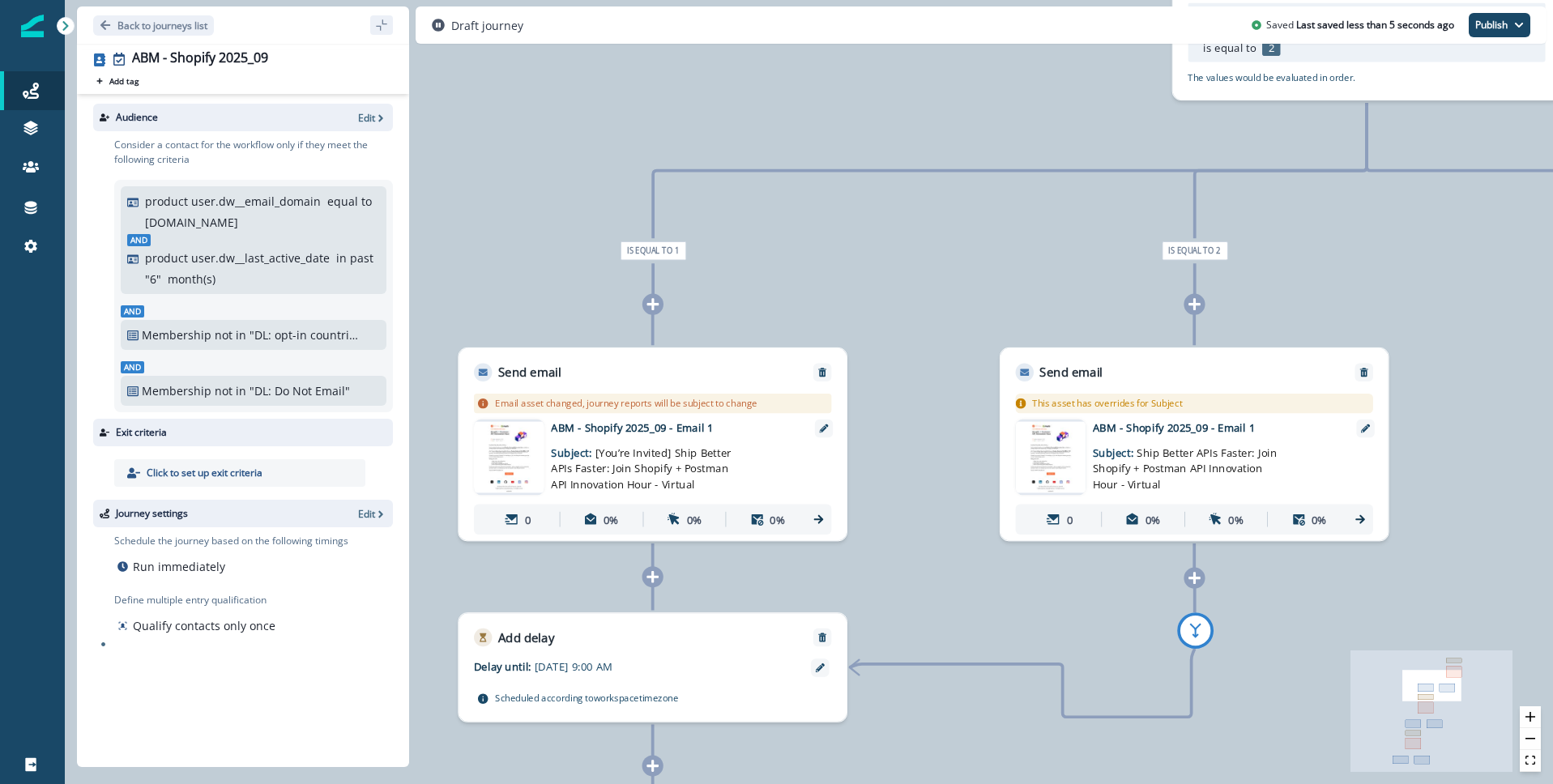
click at [517, 451] on img at bounding box center [509, 457] width 71 height 72
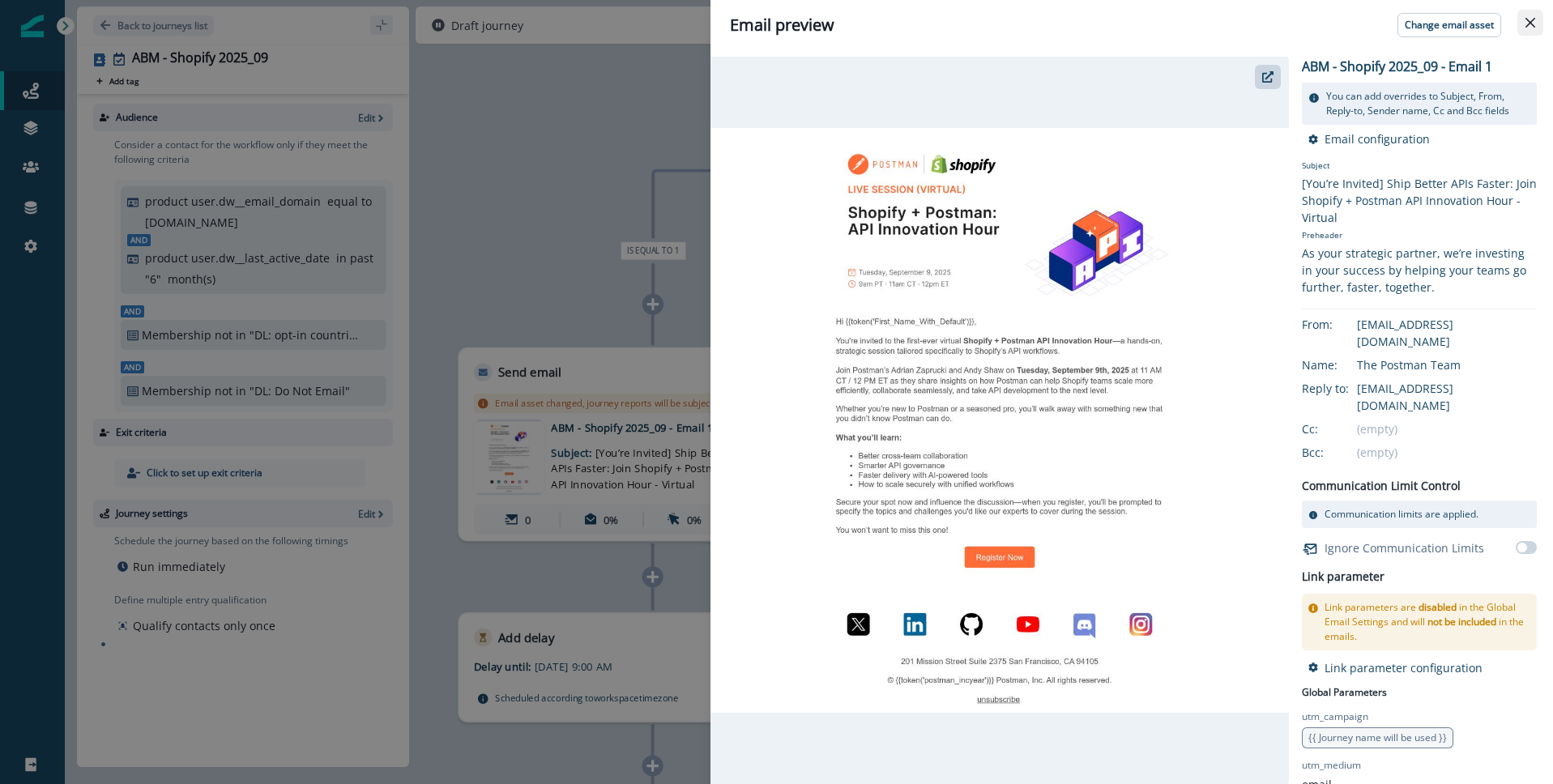
click at [1531, 24] on icon "Close" at bounding box center [1530, 23] width 10 height 10
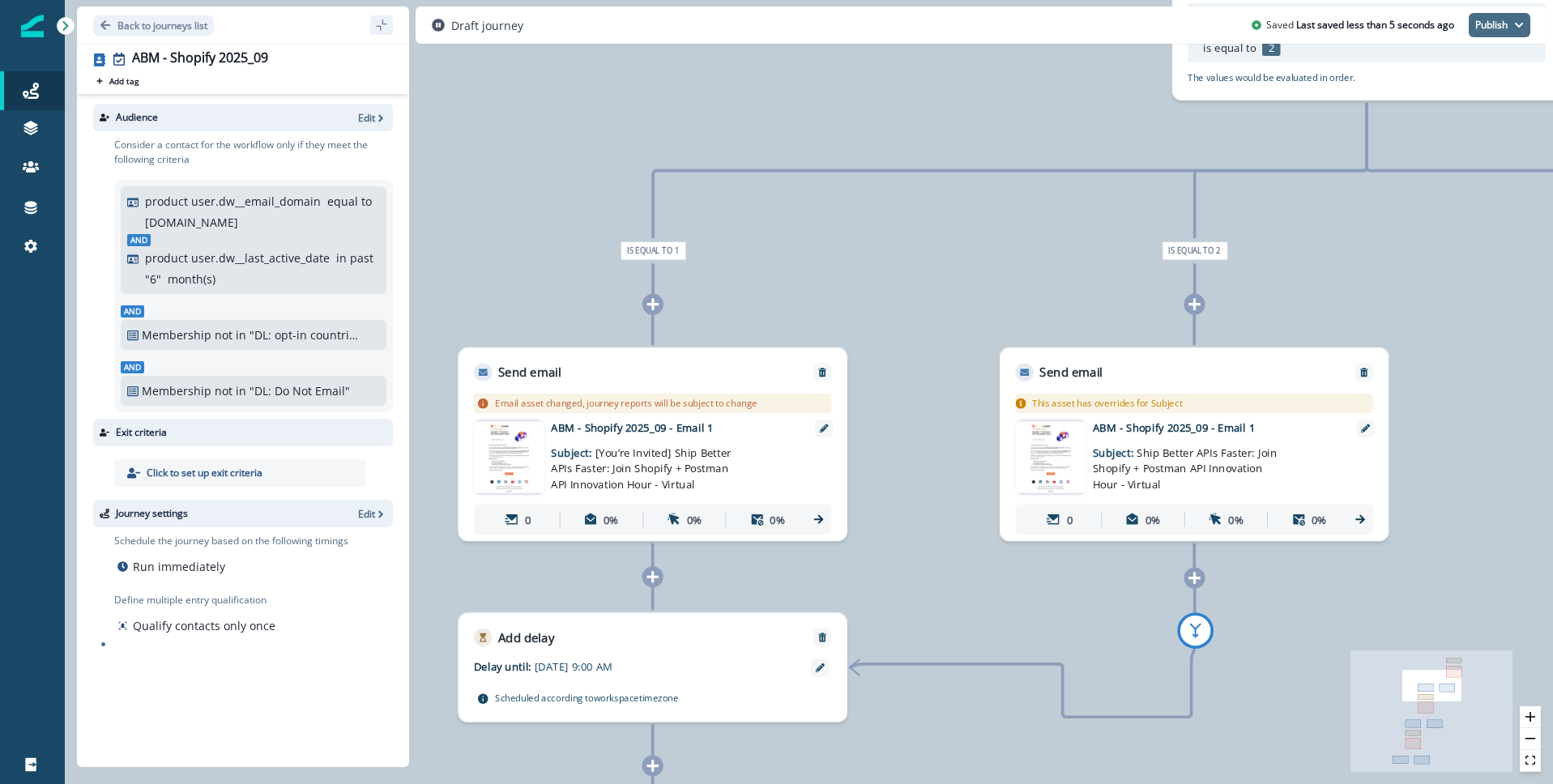
click at [1492, 26] on button "Publish" at bounding box center [1500, 25] width 62 height 24
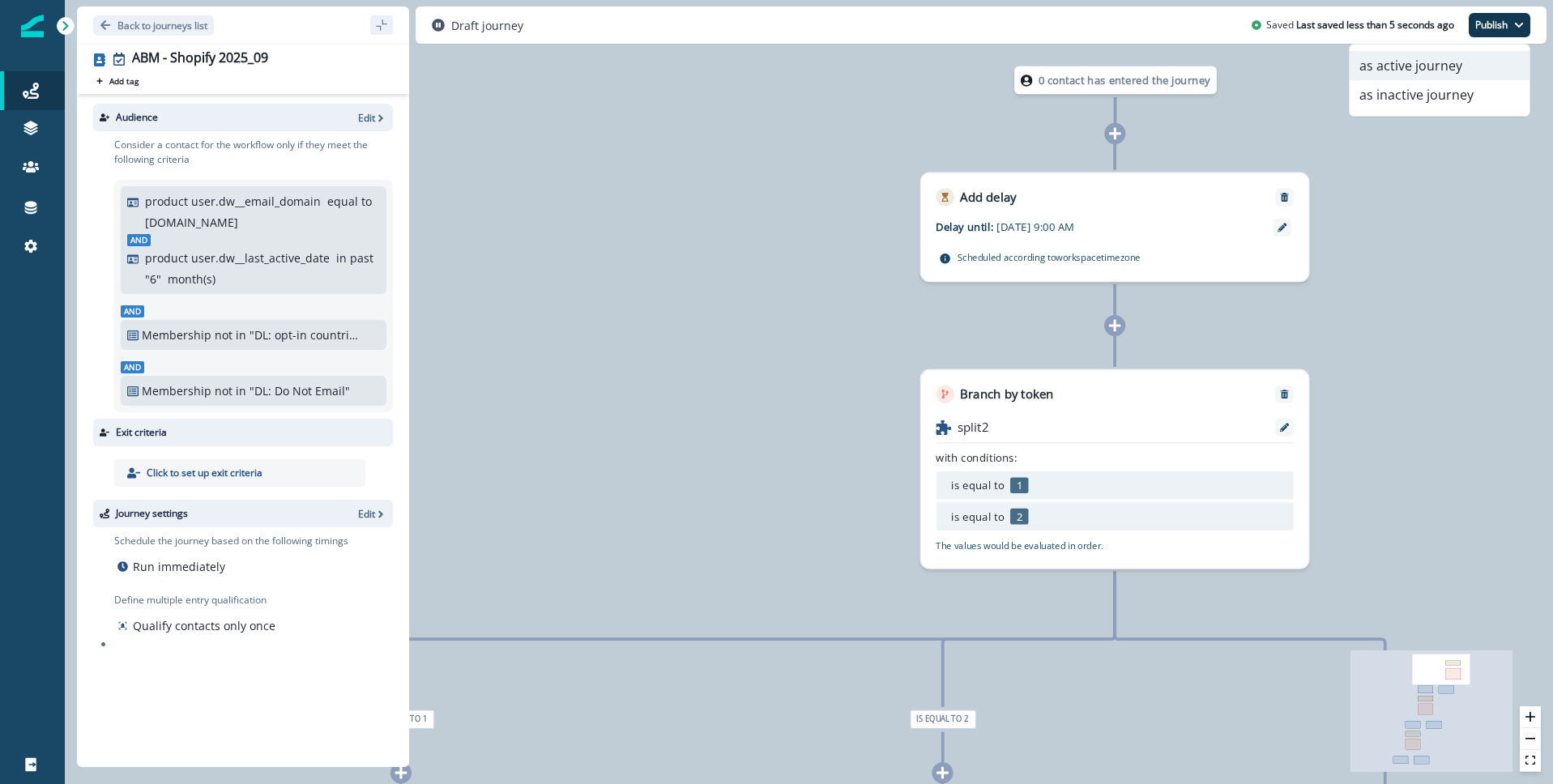
click at [1416, 69] on button "as active journey" at bounding box center [1439, 66] width 180 height 29
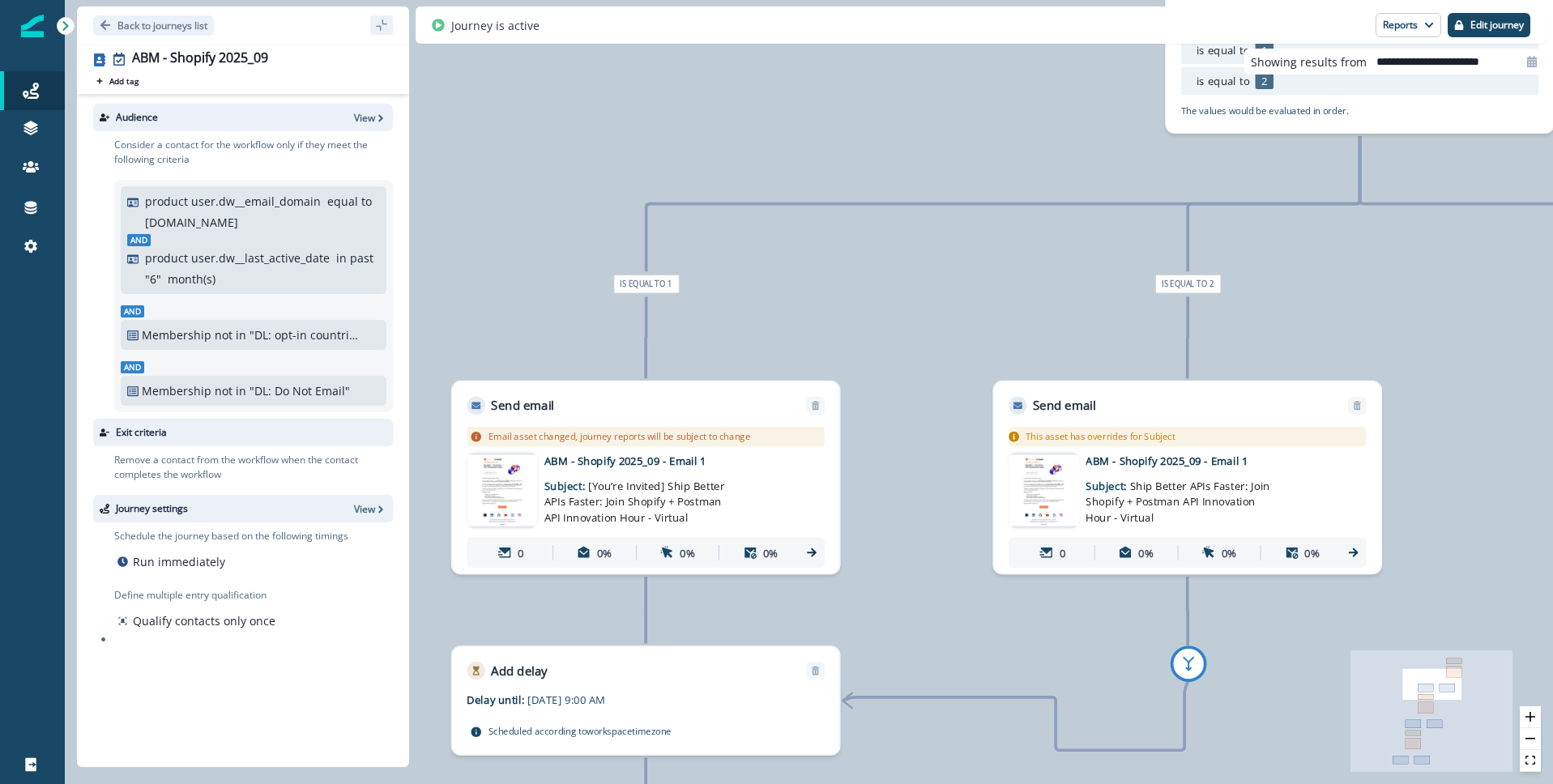
click at [504, 485] on img at bounding box center [502, 490] width 71 height 72
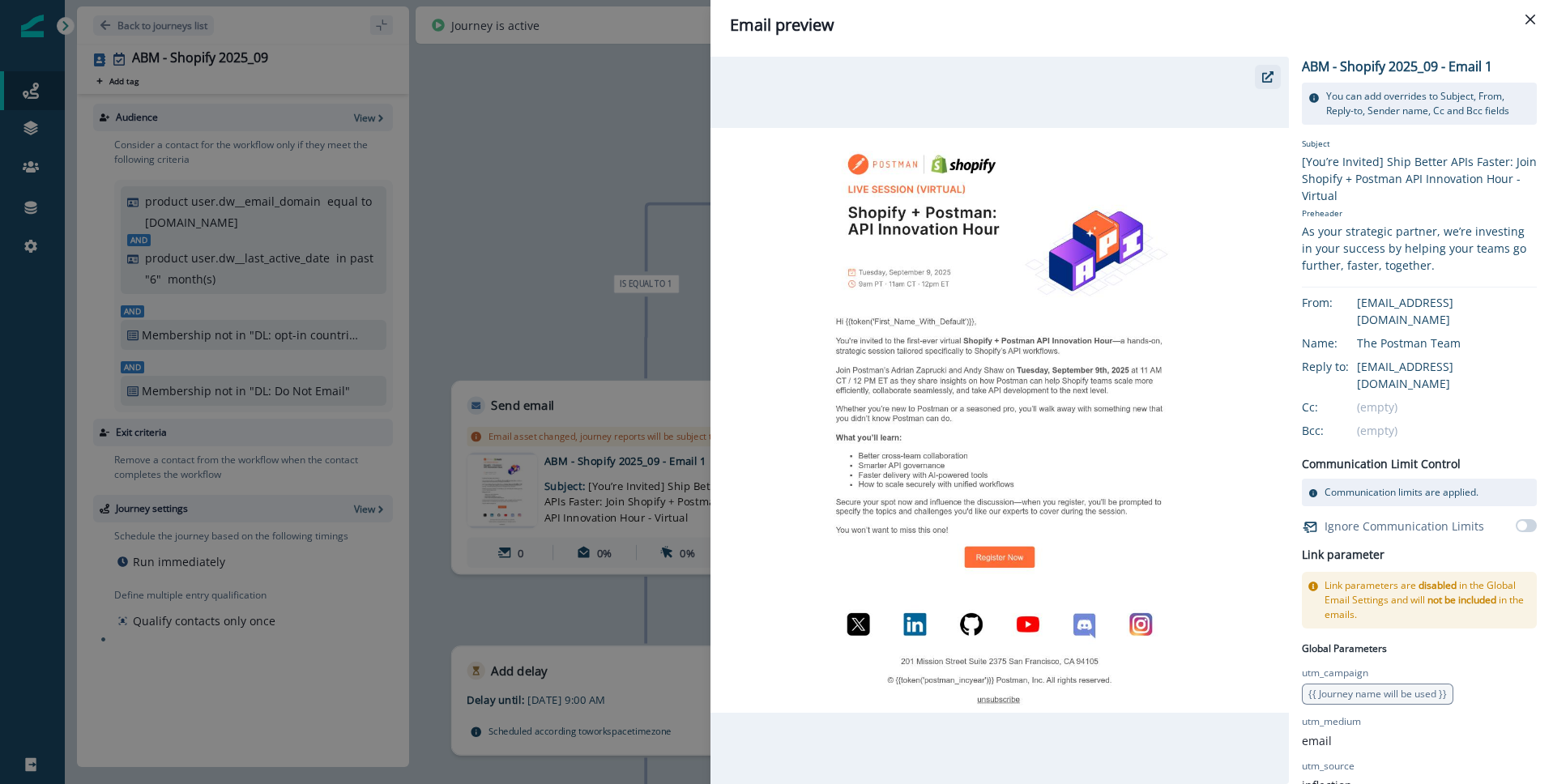
click at [1258, 76] on button "button" at bounding box center [1268, 77] width 26 height 24
click at [1533, 16] on icon "Close" at bounding box center [1530, 20] width 10 height 10
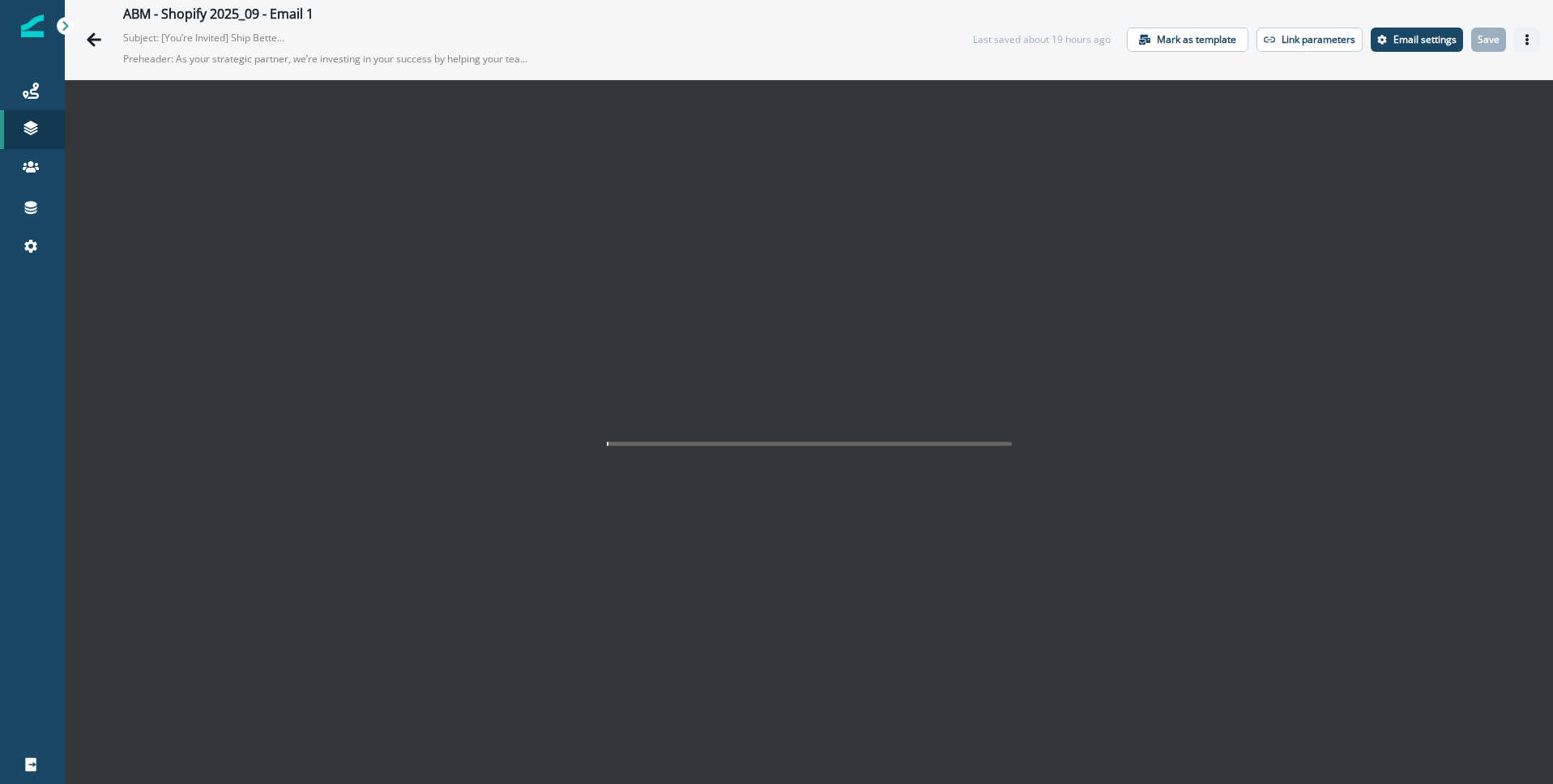
click at [1530, 40] on icon "Actions" at bounding box center [1527, 40] width 11 height 11
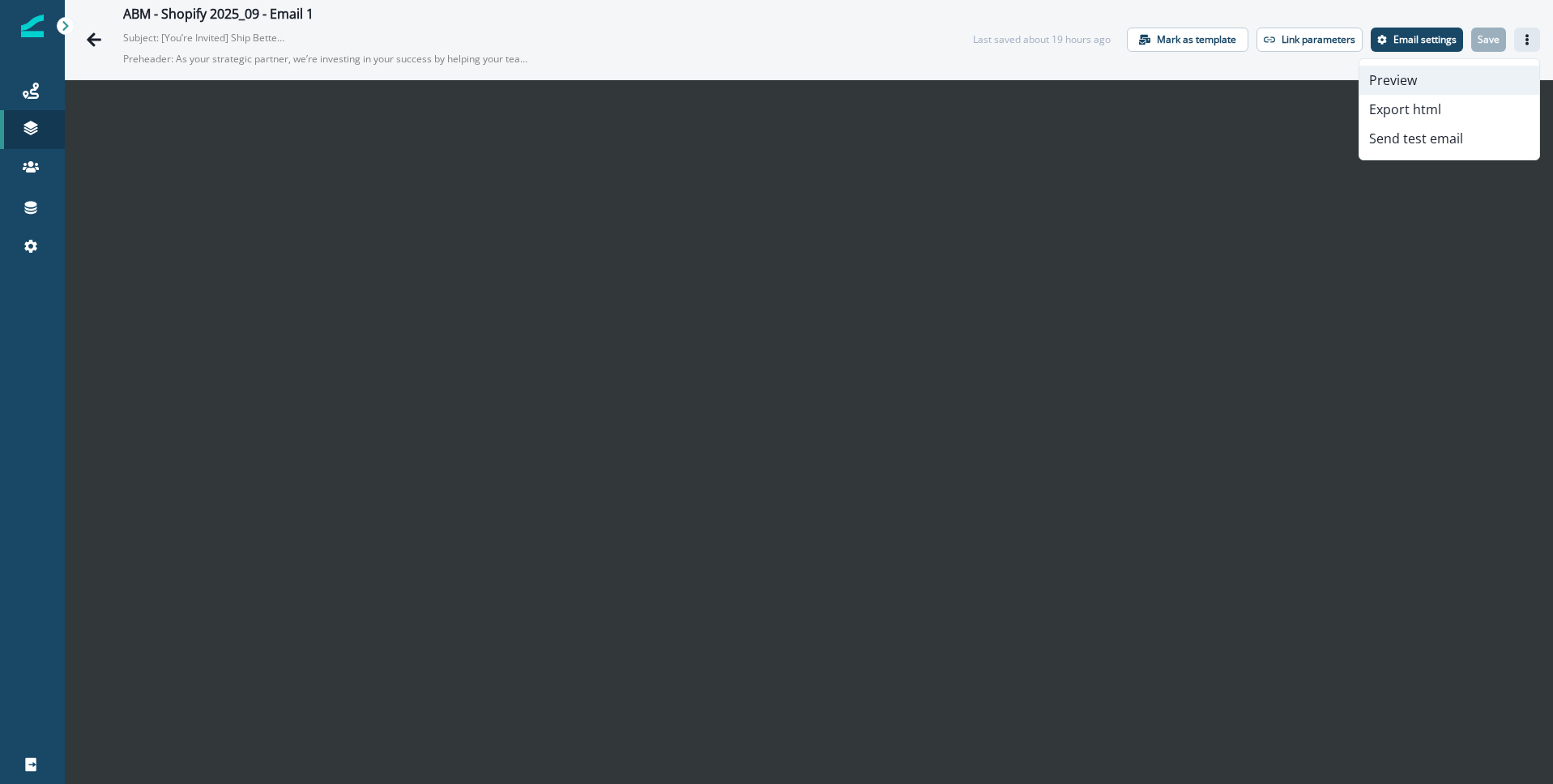
click at [1437, 78] on button "Preview" at bounding box center [1449, 81] width 180 height 29
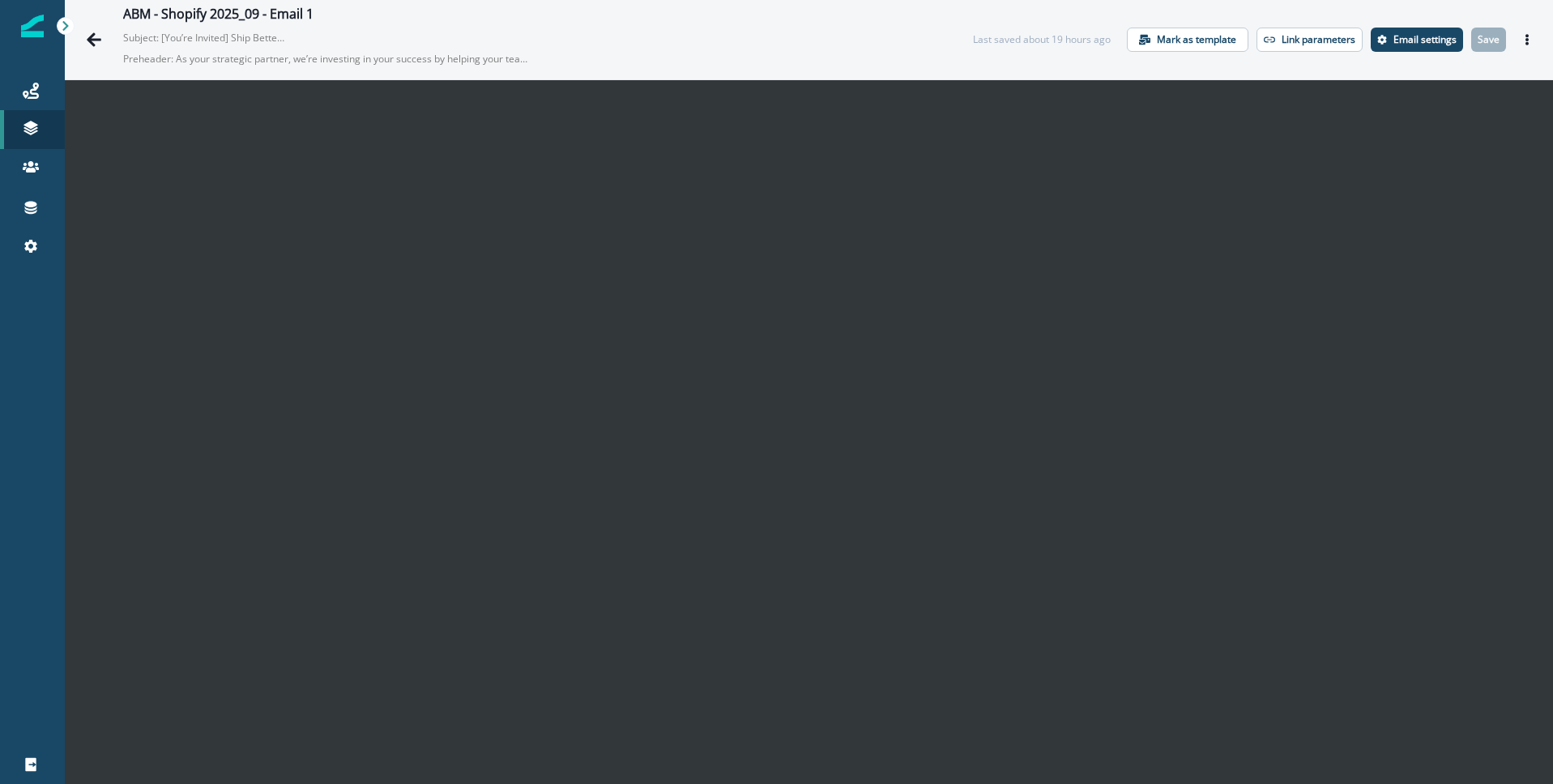
scroll to position [24, 0]
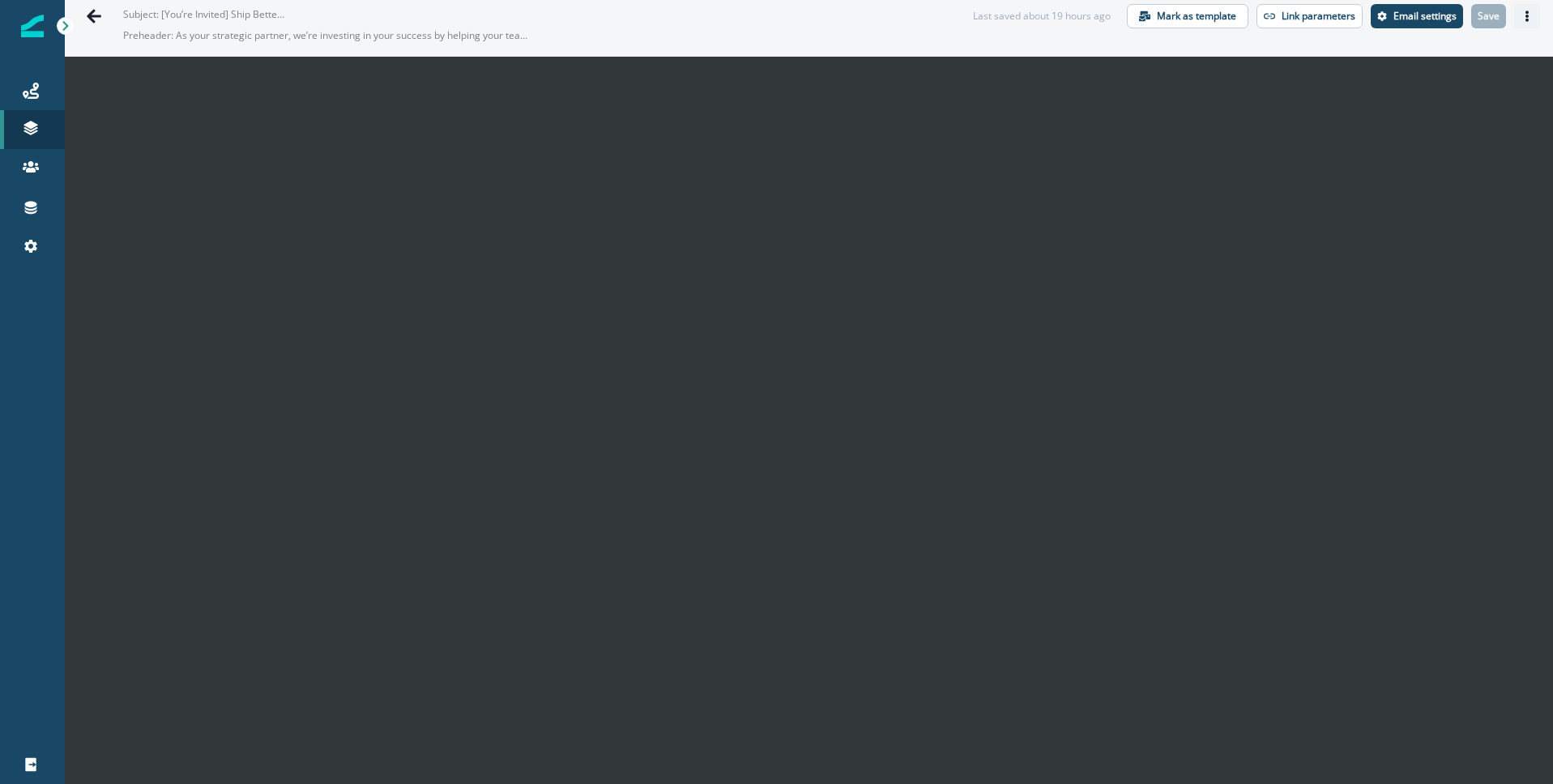
click at [1524, 17] on icon "Actions" at bounding box center [1527, 16] width 11 height 11
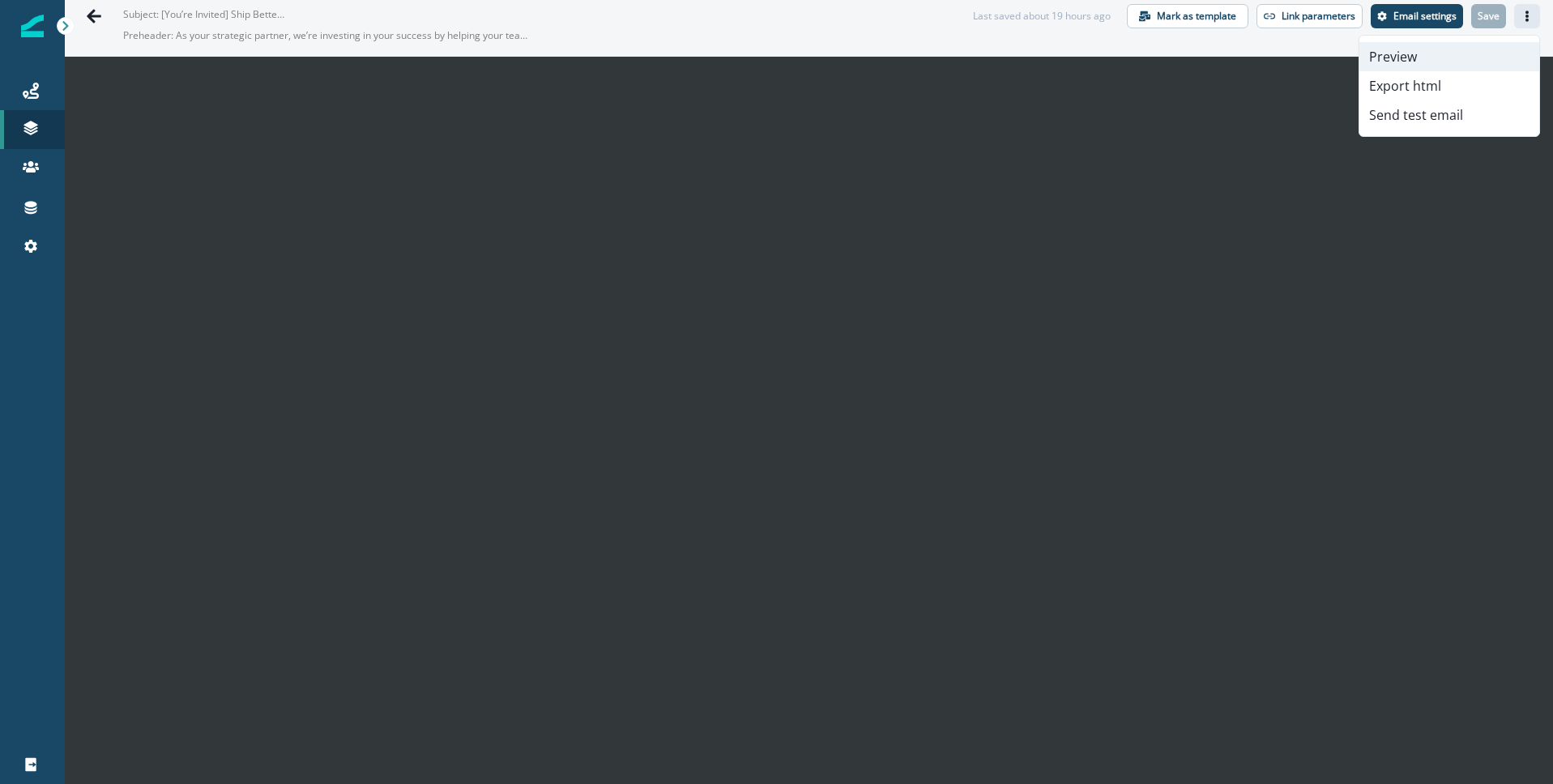
click at [1410, 59] on button "Preview" at bounding box center [1449, 57] width 180 height 29
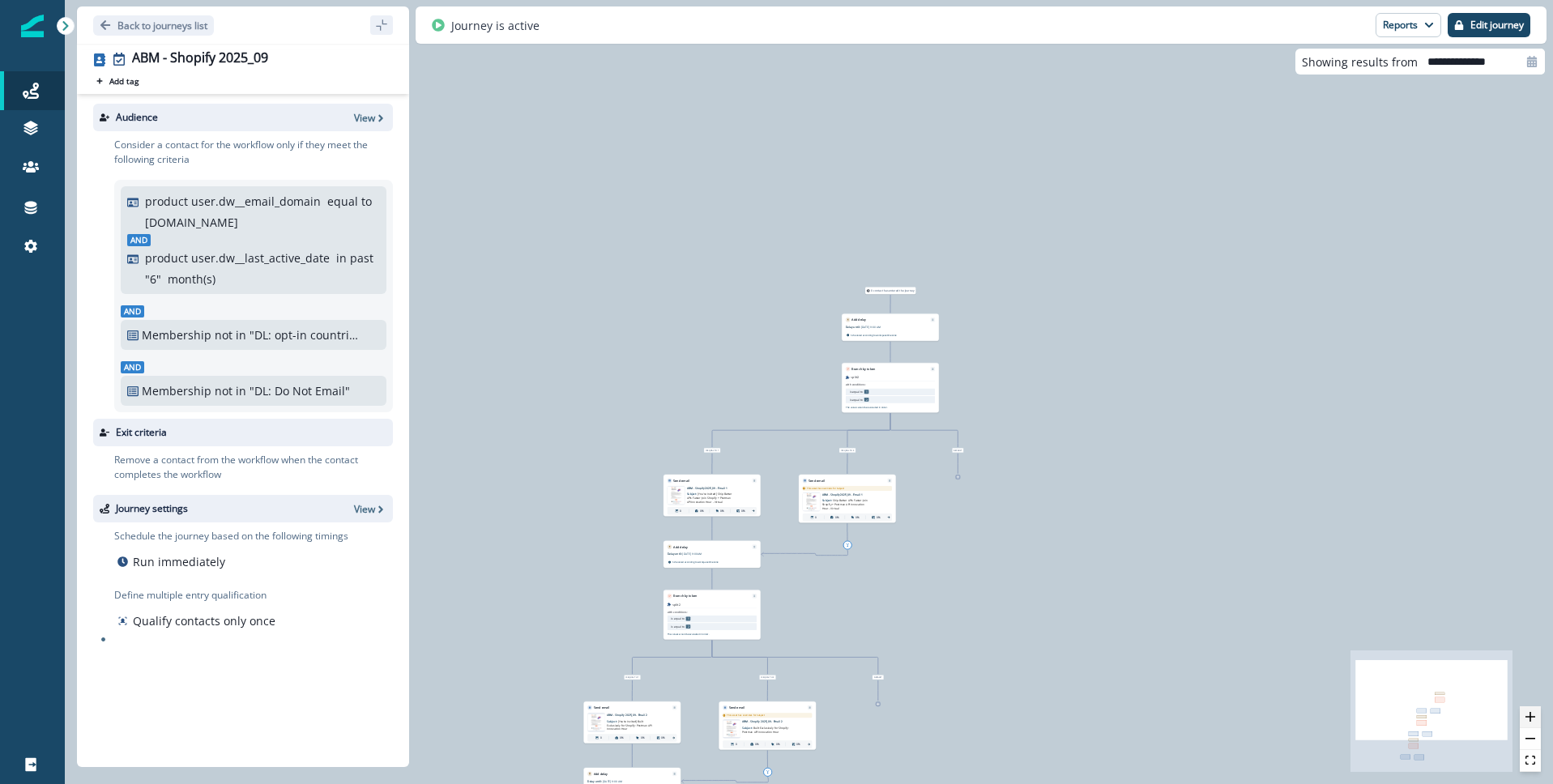
click at [1535, 712] on button "zoom in" at bounding box center [1530, 716] width 21 height 22
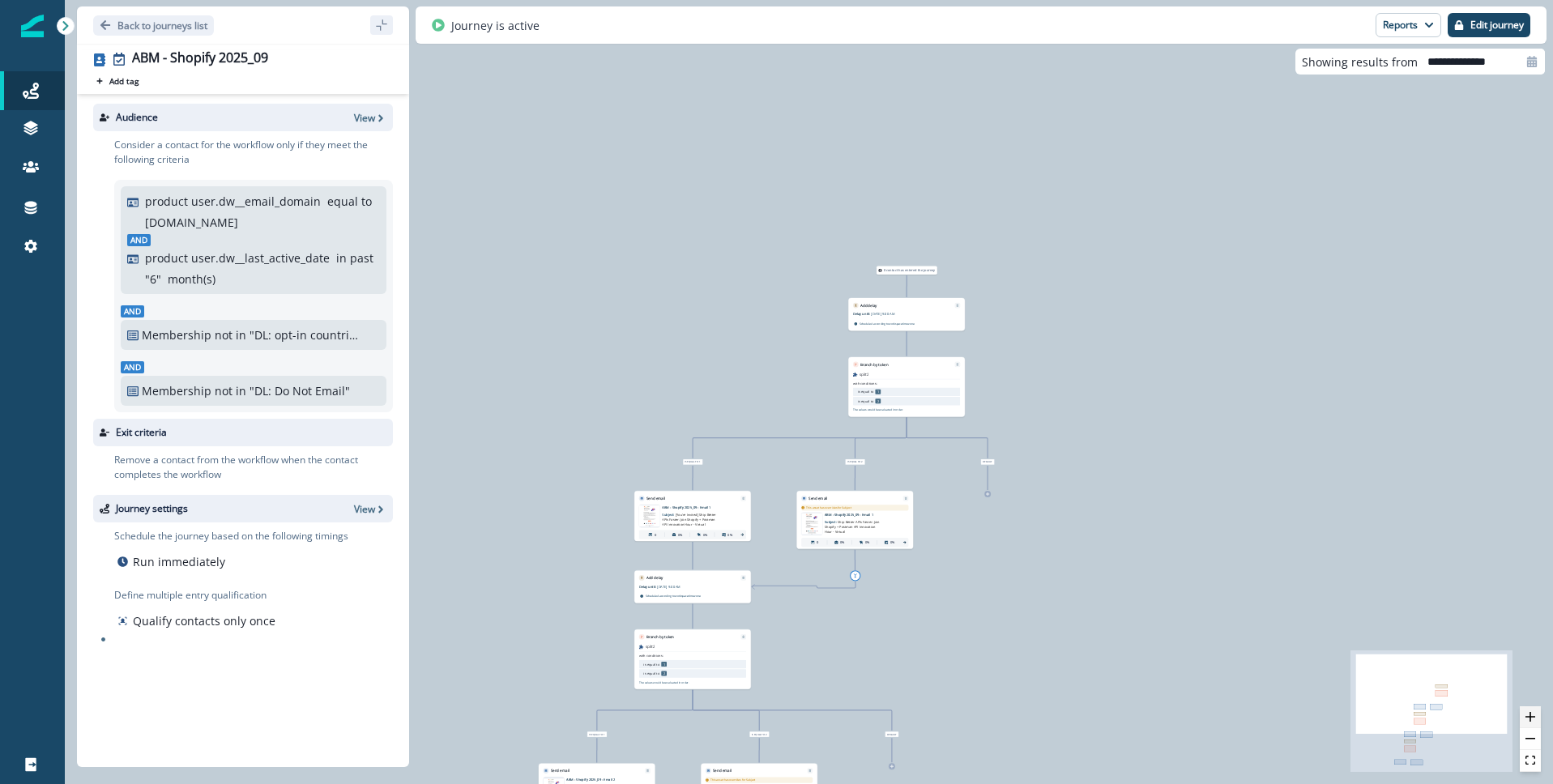
click at [1535, 712] on button "zoom in" at bounding box center [1530, 716] width 21 height 22
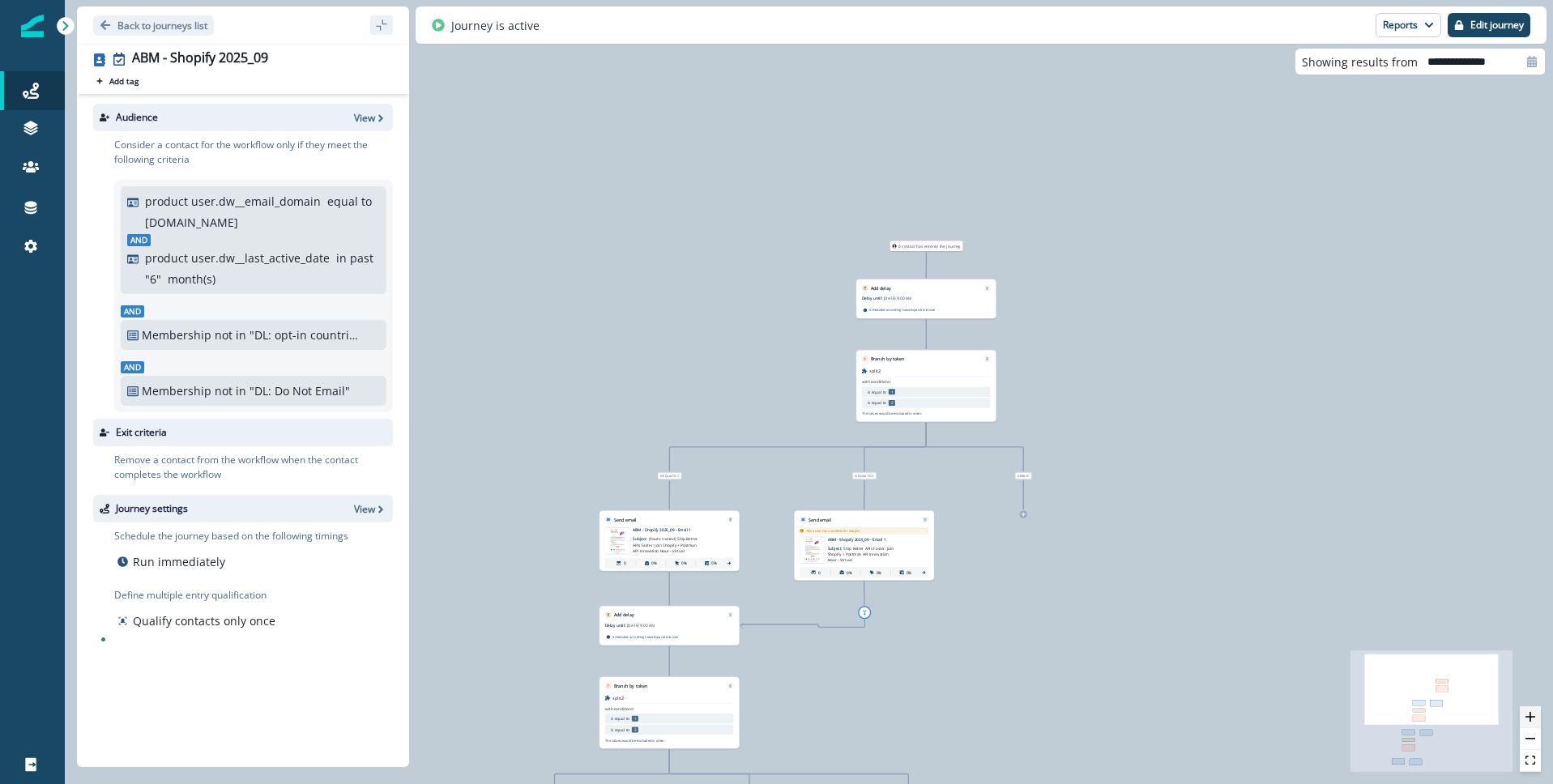
click at [1535, 712] on button "zoom in" at bounding box center [1530, 716] width 21 height 22
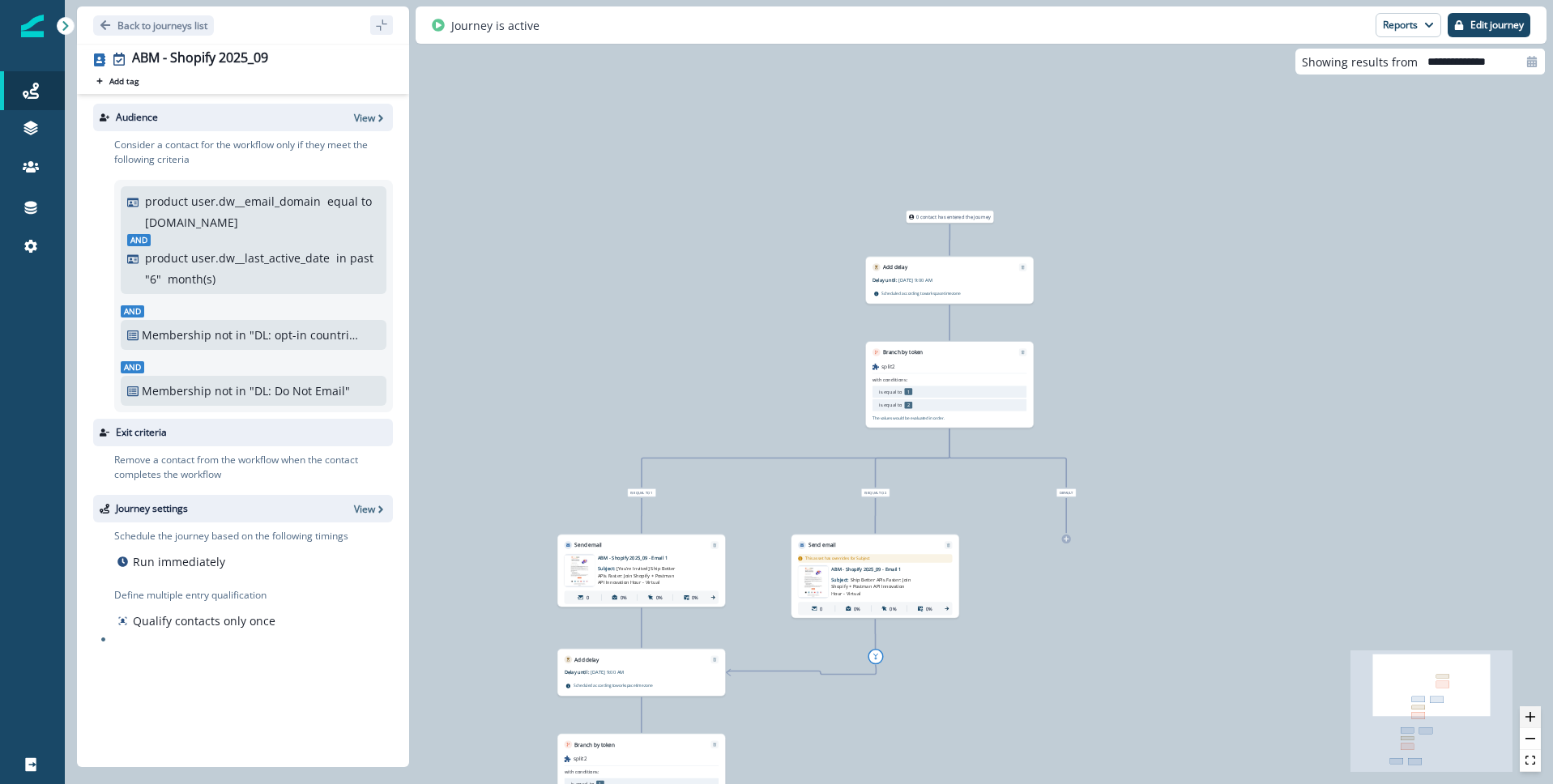
click at [1535, 712] on button "zoom in" at bounding box center [1530, 716] width 21 height 22
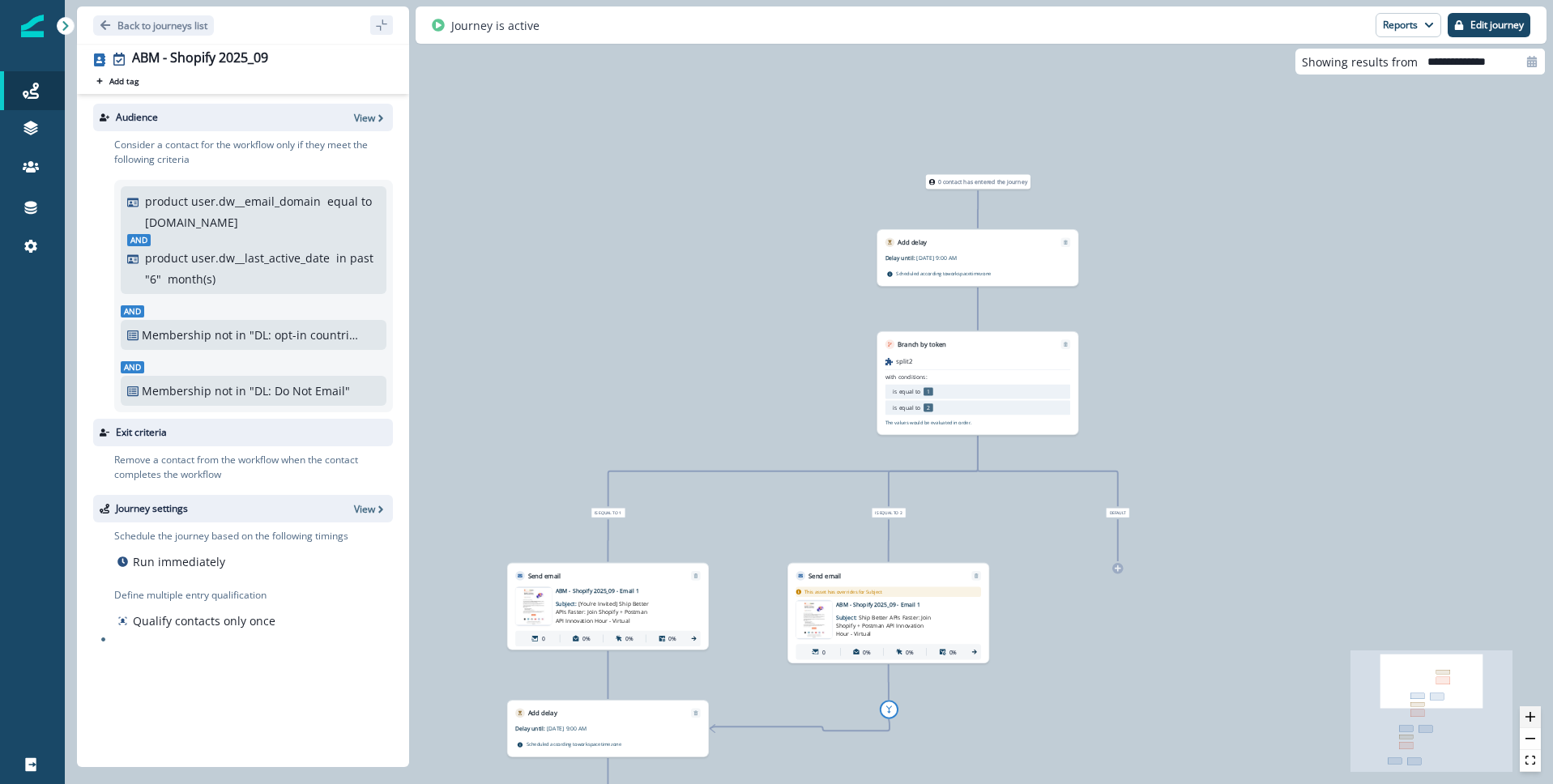
click at [1535, 712] on button "zoom in" at bounding box center [1530, 716] width 21 height 22
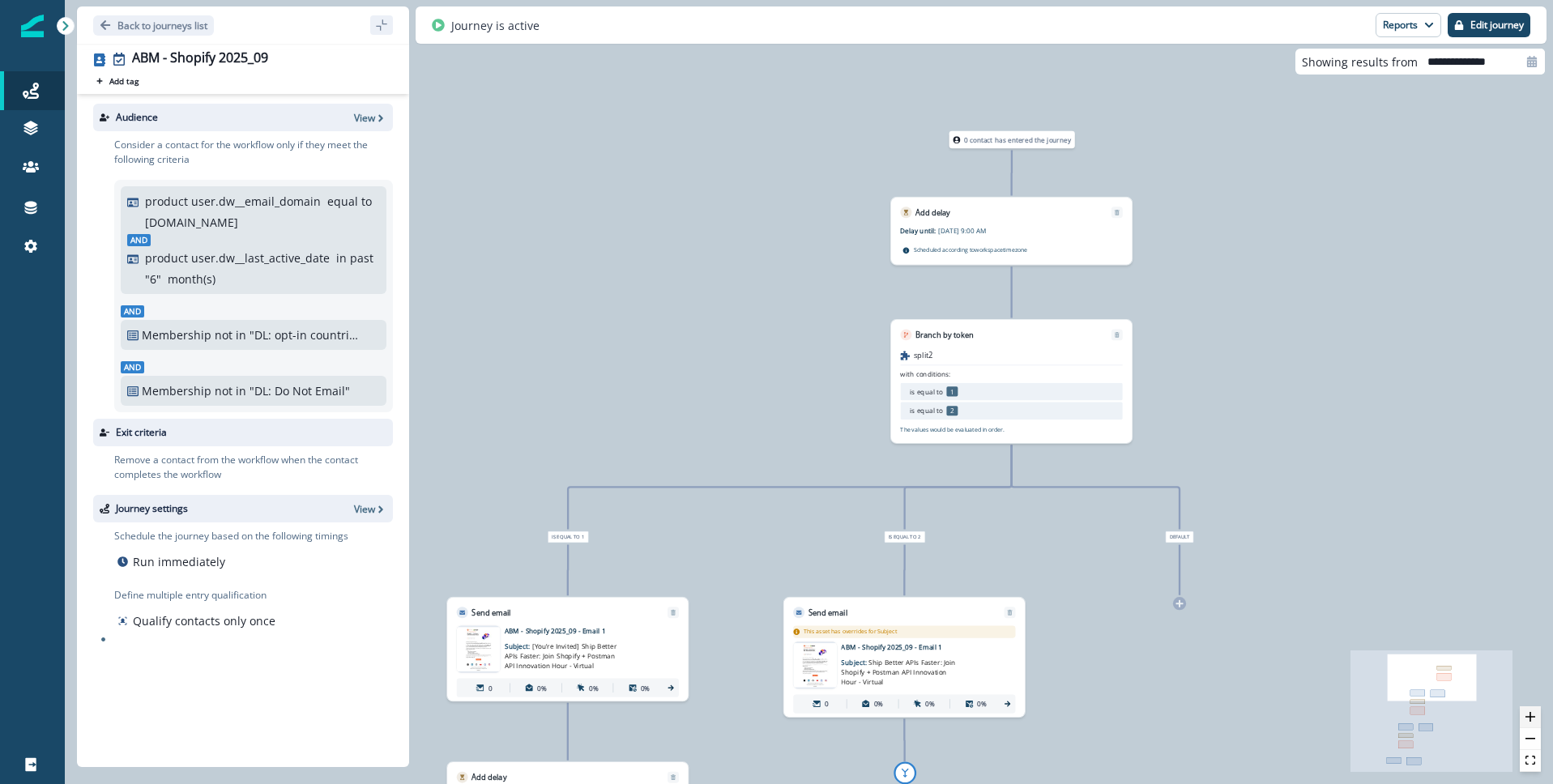
click at [1535, 712] on button "zoom in" at bounding box center [1530, 716] width 21 height 22
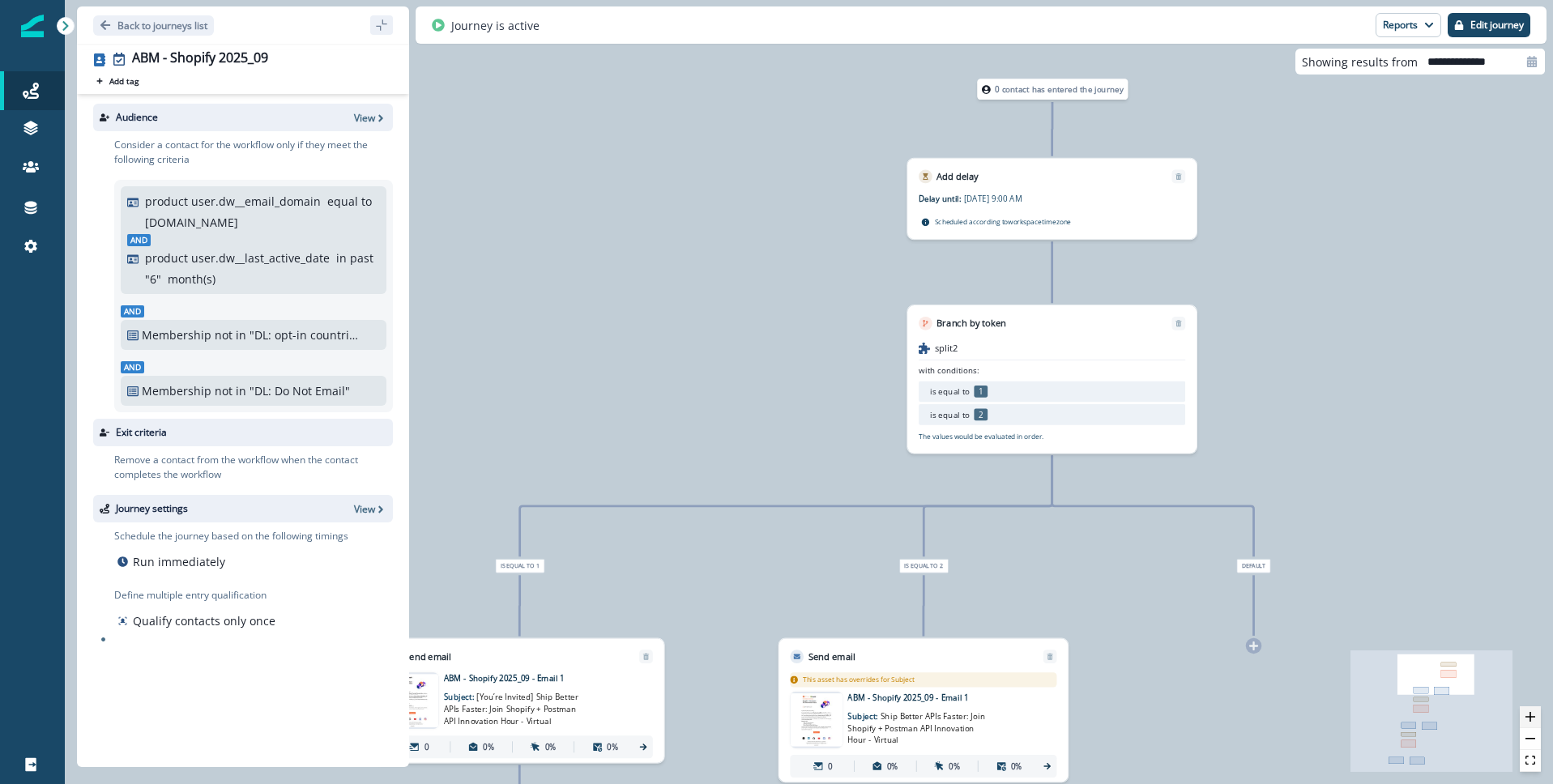
click at [1535, 712] on button "zoom in" at bounding box center [1530, 716] width 21 height 22
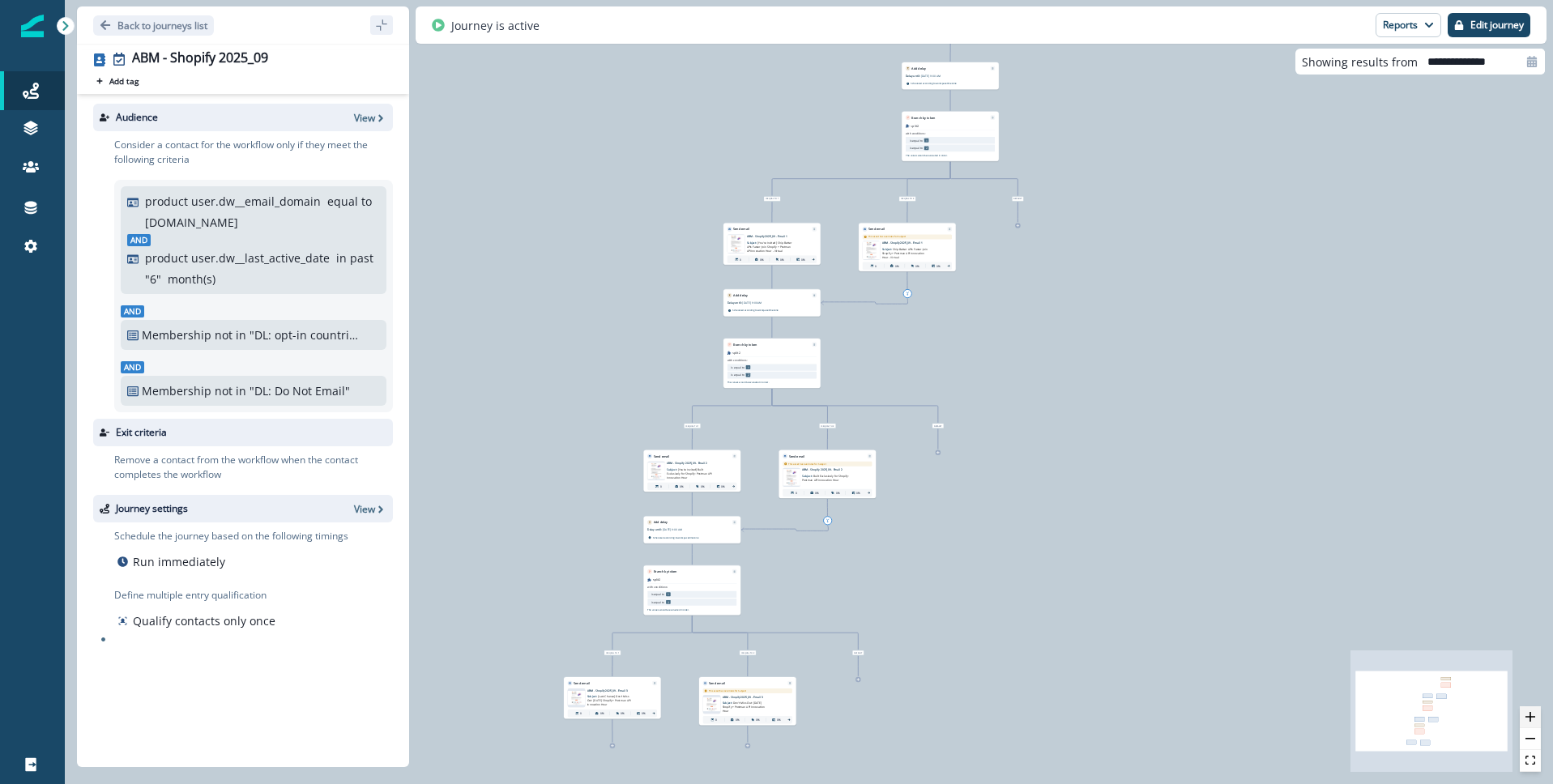
click at [1534, 717] on icon "zoom in" at bounding box center [1530, 716] width 10 height 10
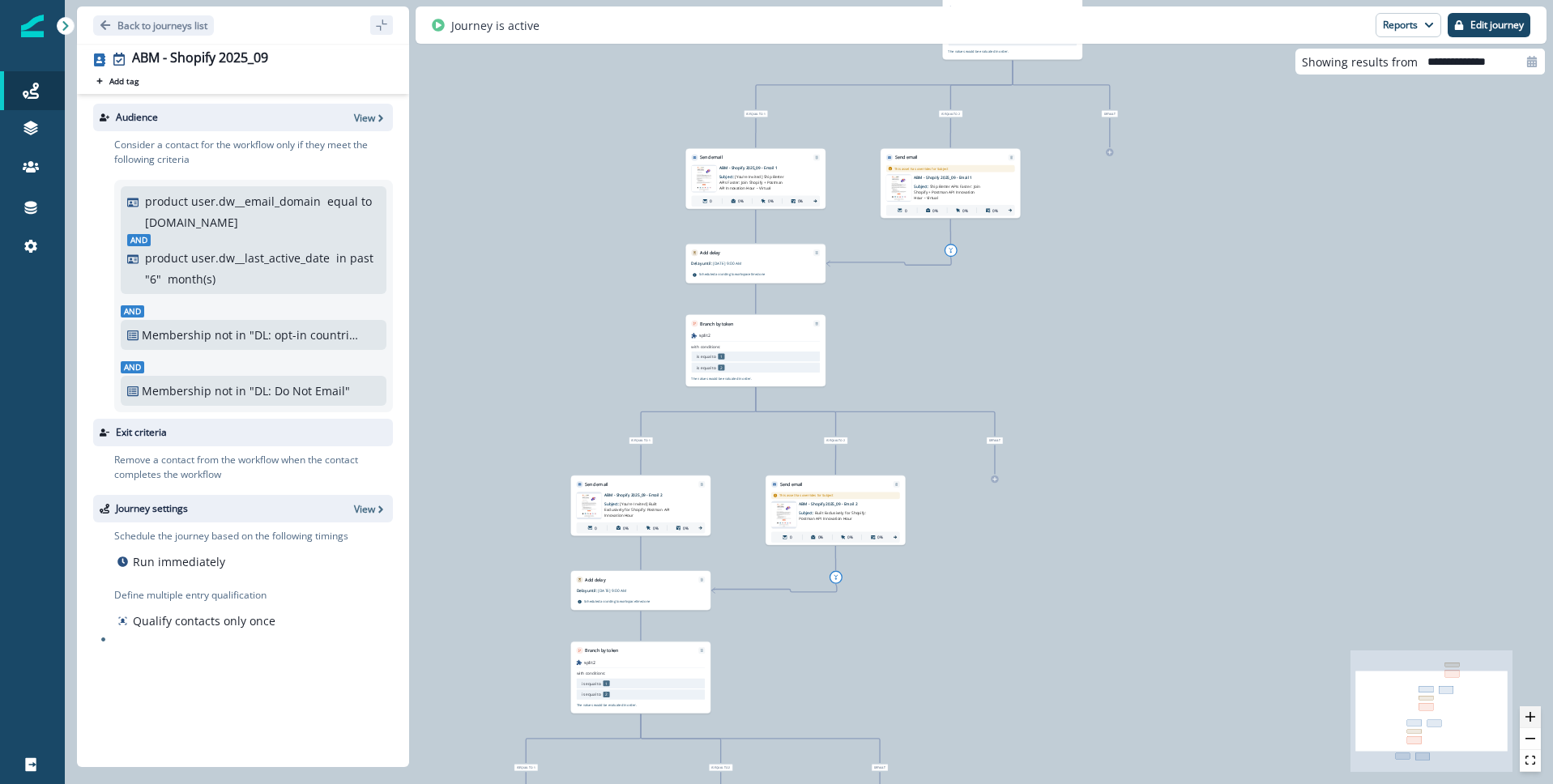
click at [1534, 717] on icon "zoom in" at bounding box center [1530, 716] width 10 height 10
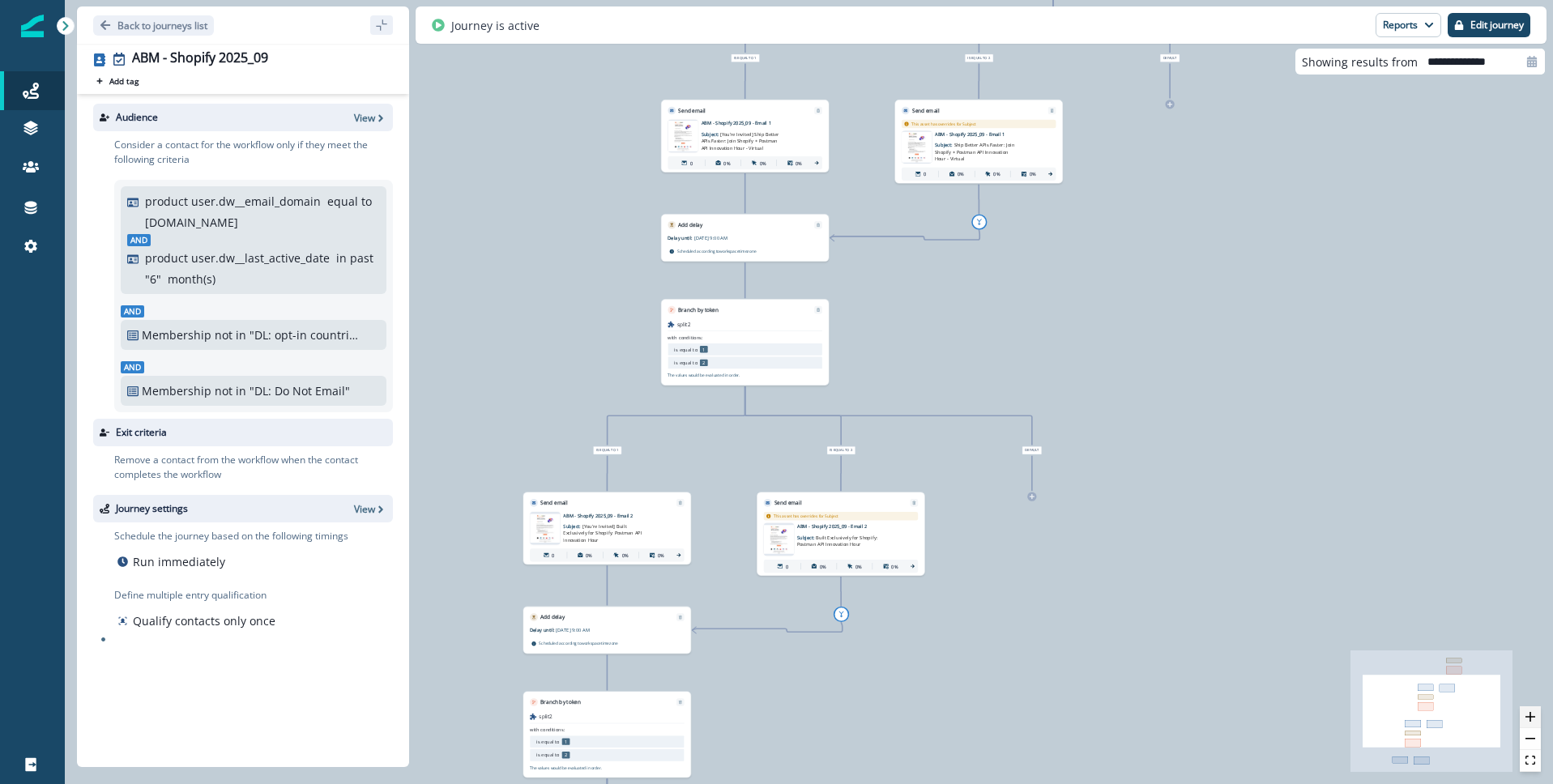
click at [1534, 717] on icon "zoom in" at bounding box center [1530, 716] width 10 height 10
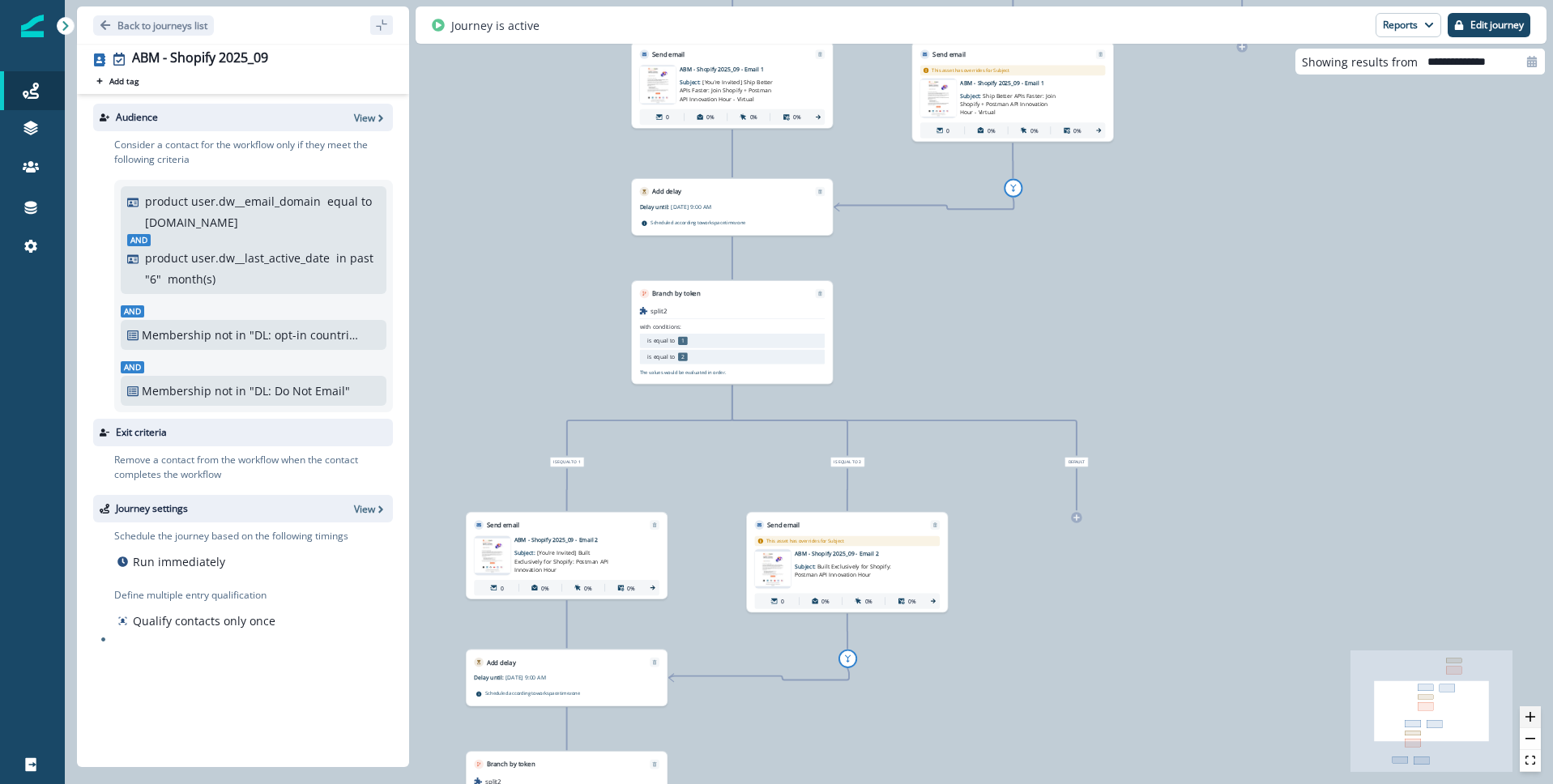
click at [1534, 717] on icon "zoom in" at bounding box center [1530, 716] width 10 height 10
